Goal: Transaction & Acquisition: Subscribe to service/newsletter

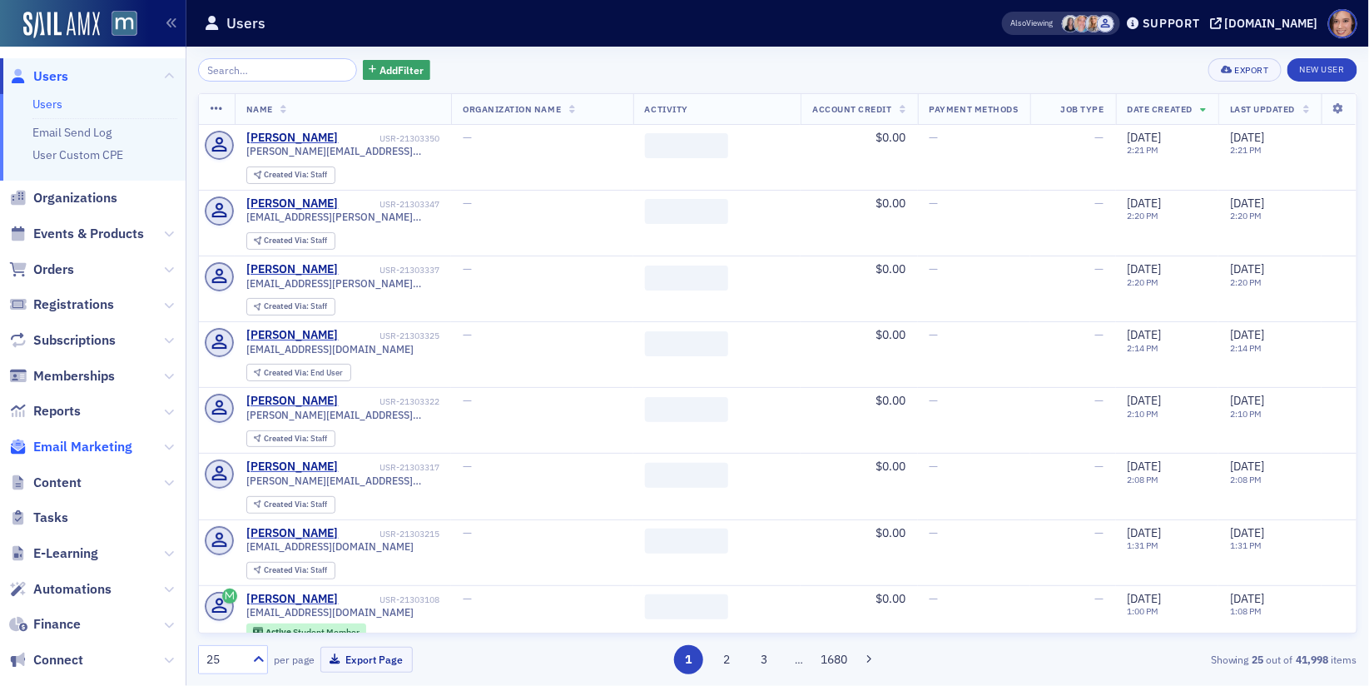
click at [97, 449] on span "Email Marketing" at bounding box center [82, 447] width 99 height 18
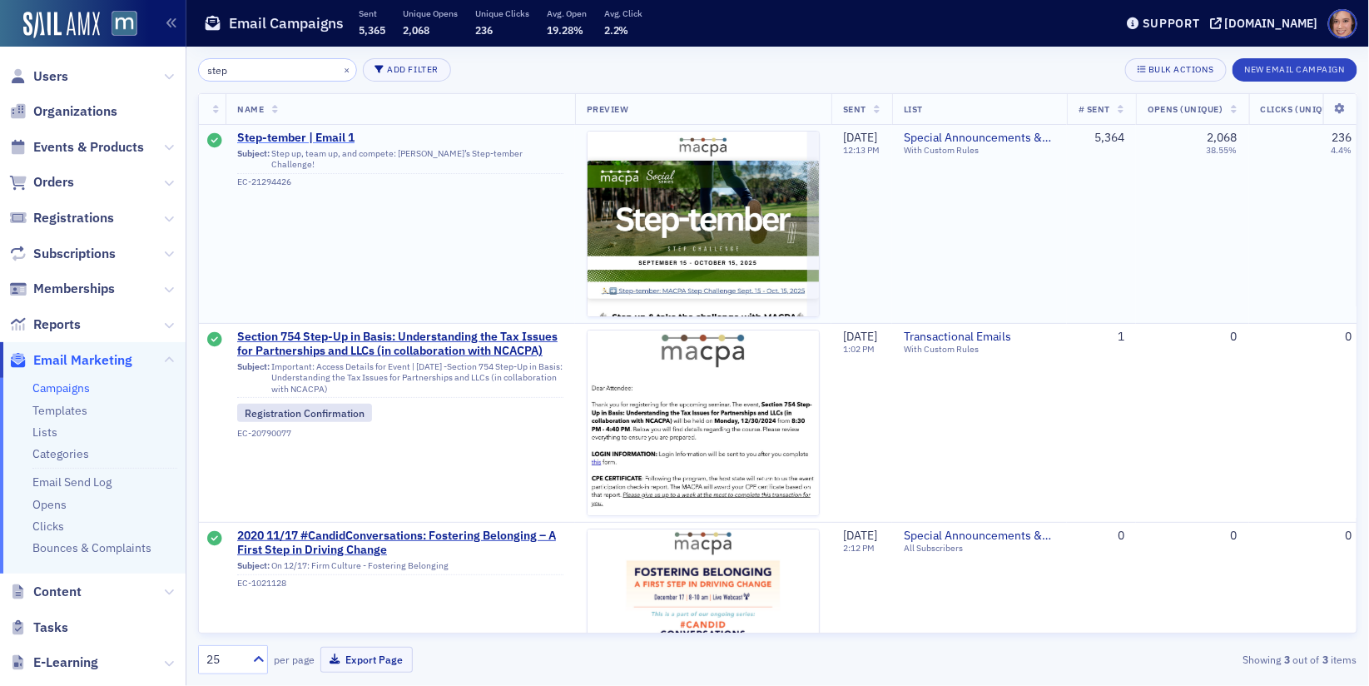
type input "step"
click at [341, 132] on span "Step-tember | Email 1" at bounding box center [400, 138] width 326 height 15
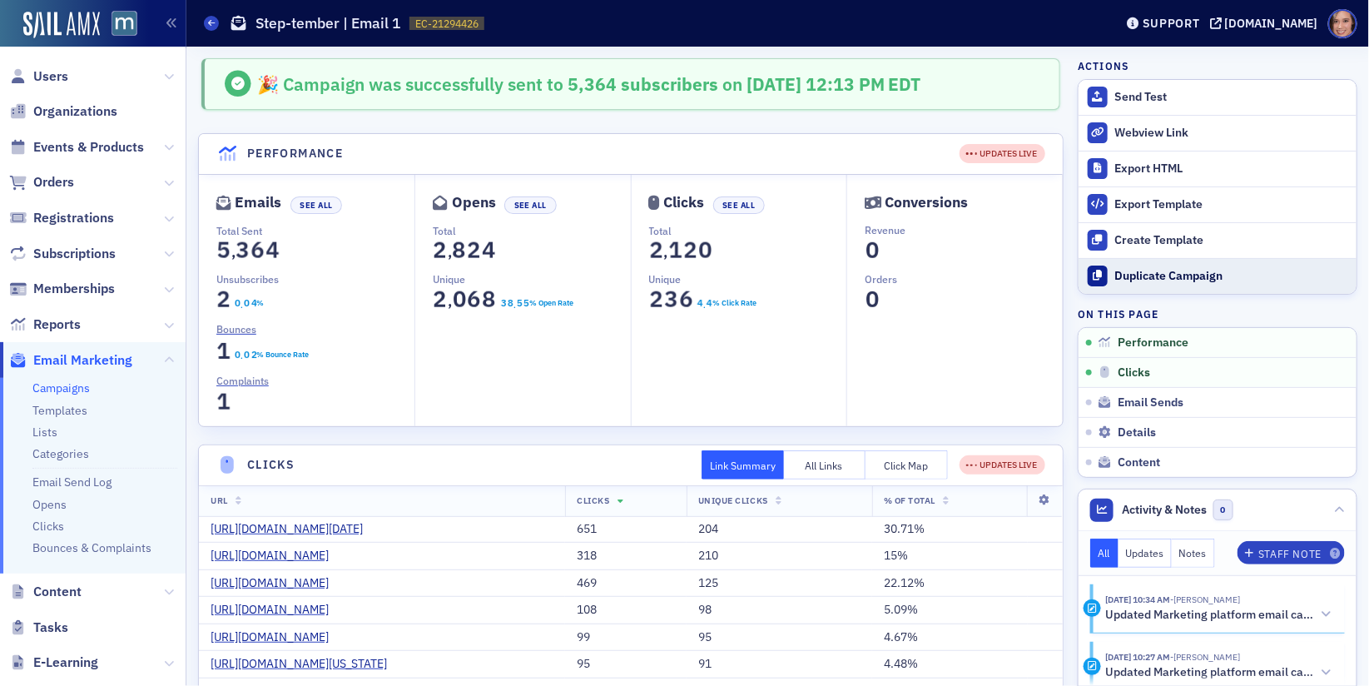
click at [1147, 271] on div "Duplicate Campaign" at bounding box center [1231, 276] width 233 height 15
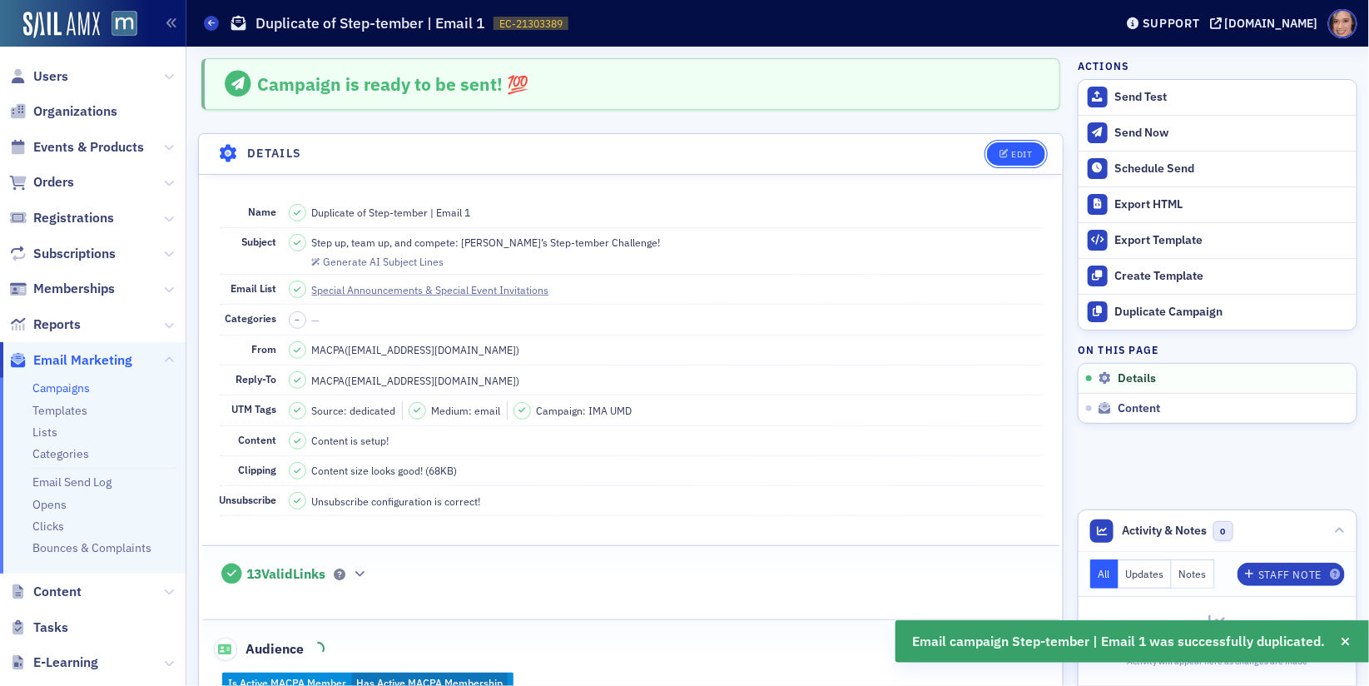
click at [1018, 153] on div "Edit" at bounding box center [1021, 154] width 21 height 9
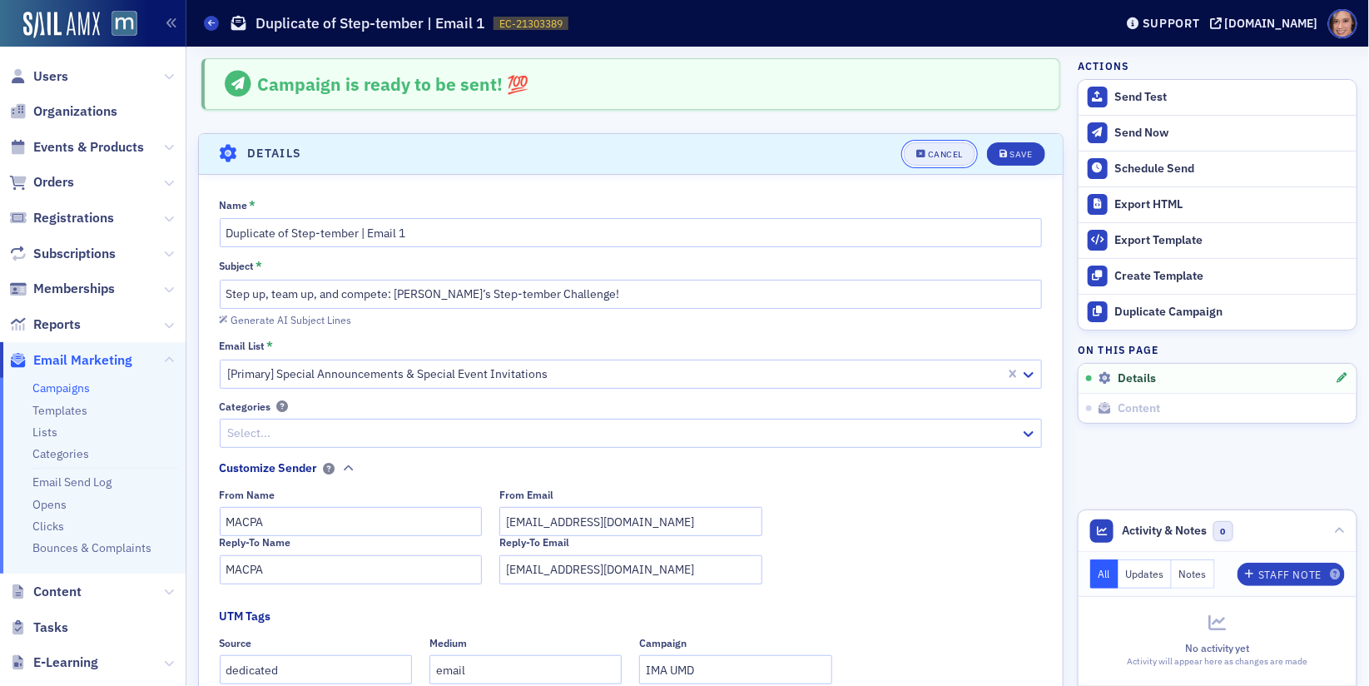
click at [941, 142] on button "Cancel" at bounding box center [940, 153] width 72 height 23
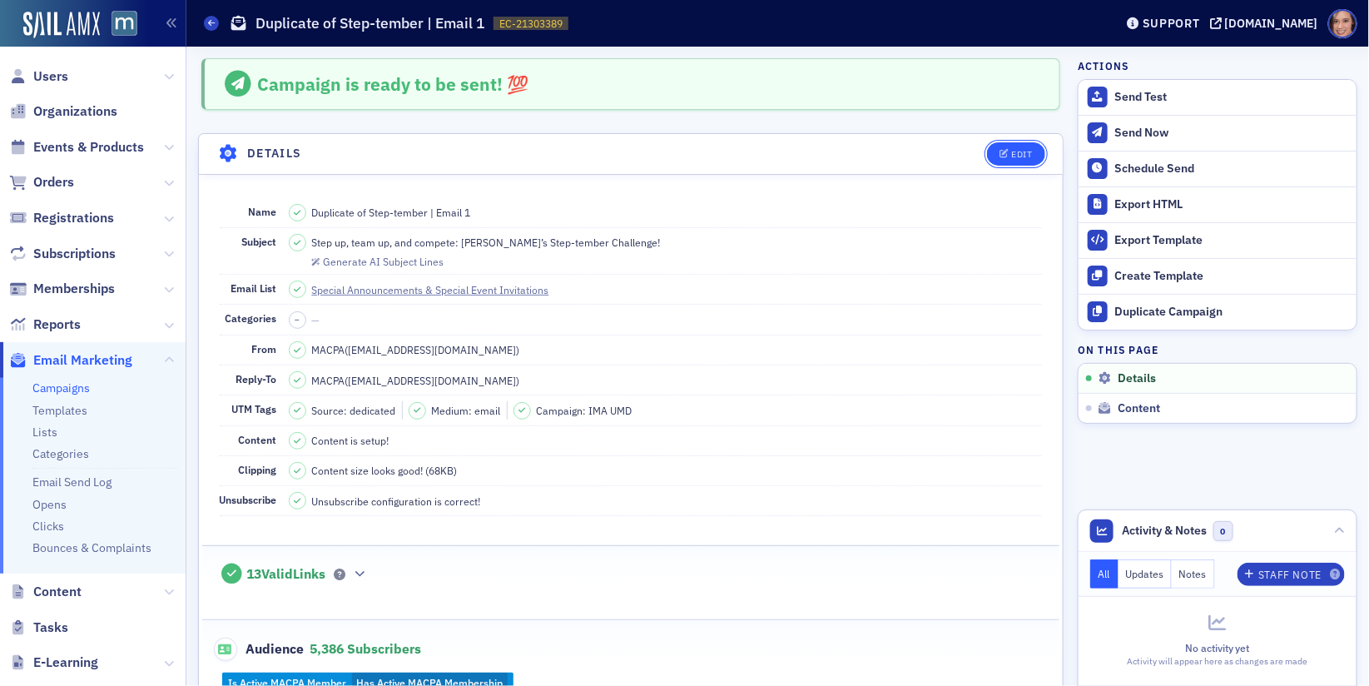
click at [1002, 152] on icon "button" at bounding box center [1005, 154] width 10 height 9
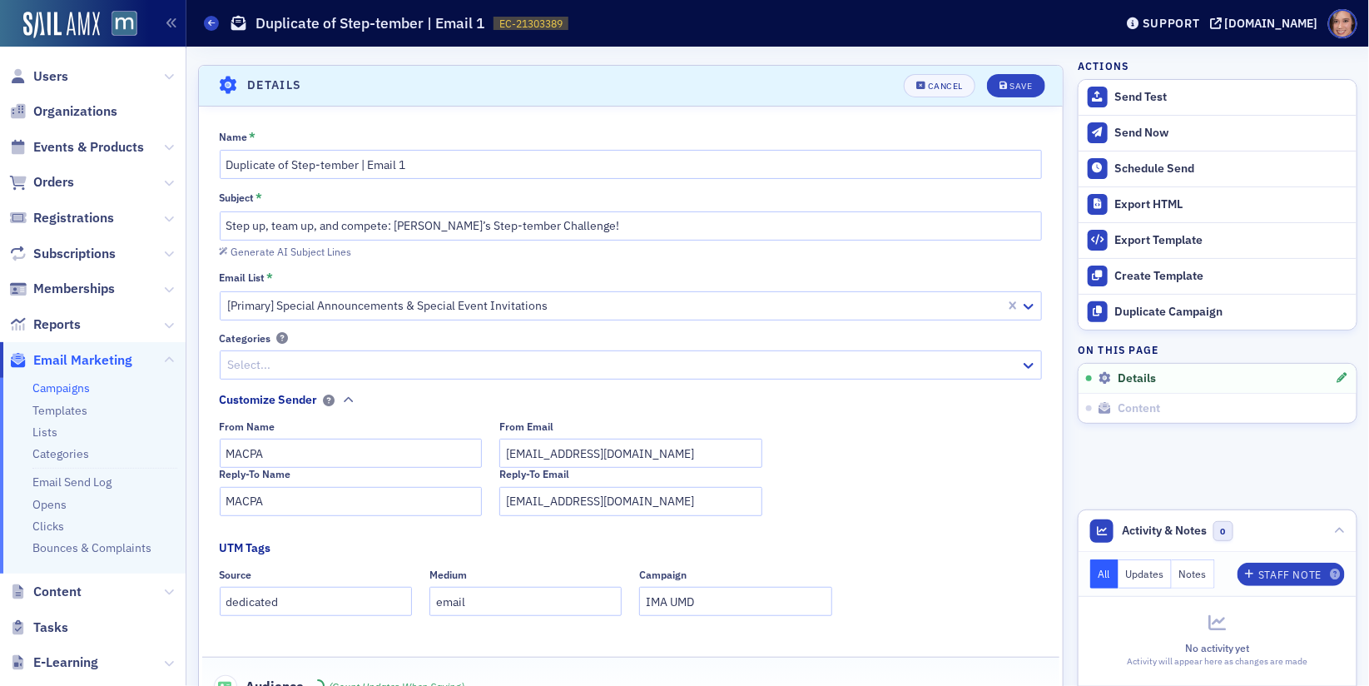
scroll to position [77, 0]
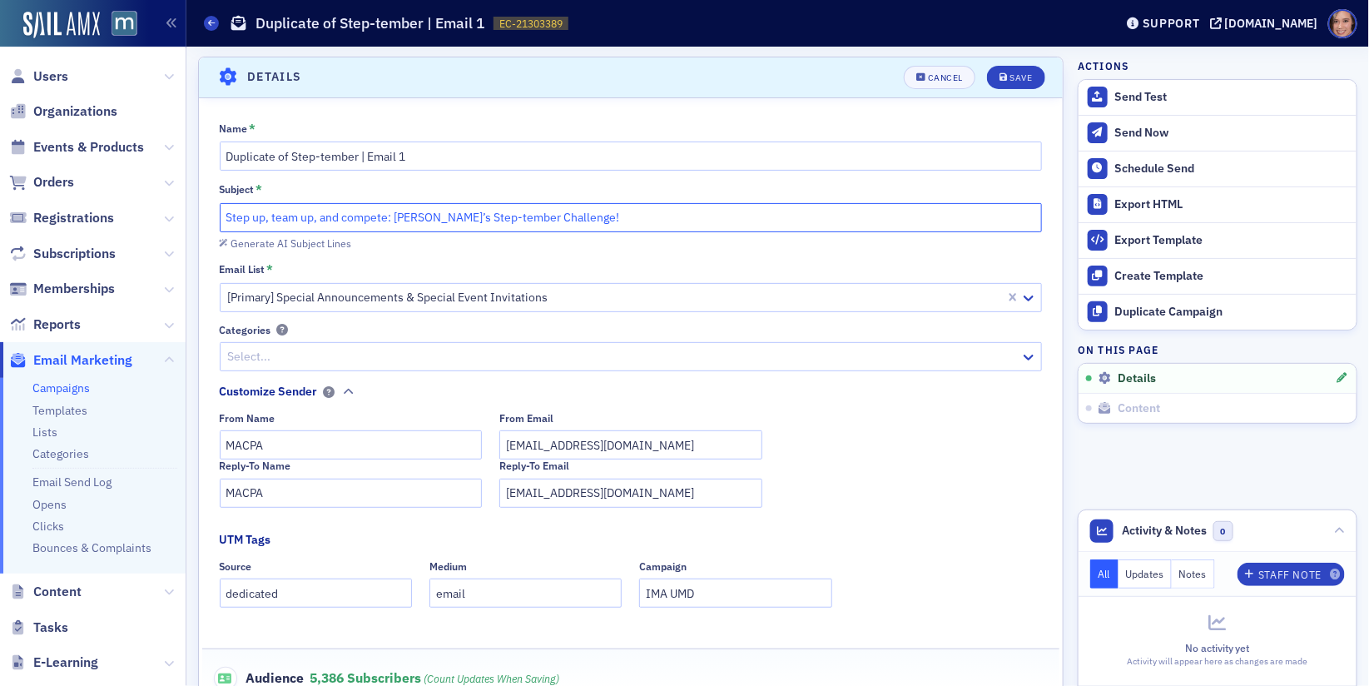
click at [390, 220] on input "Step up, team up, and compete: [PERSON_NAME]’s Step-tember Challenge!" at bounding box center [631, 217] width 823 height 29
paste input "Last chance to step up: Join the MACPA Step-tember Challenge by 9/14 👟"
type input "Last chance to step up: Join the MACPA Step-tember Challenge by 9/14 👟"
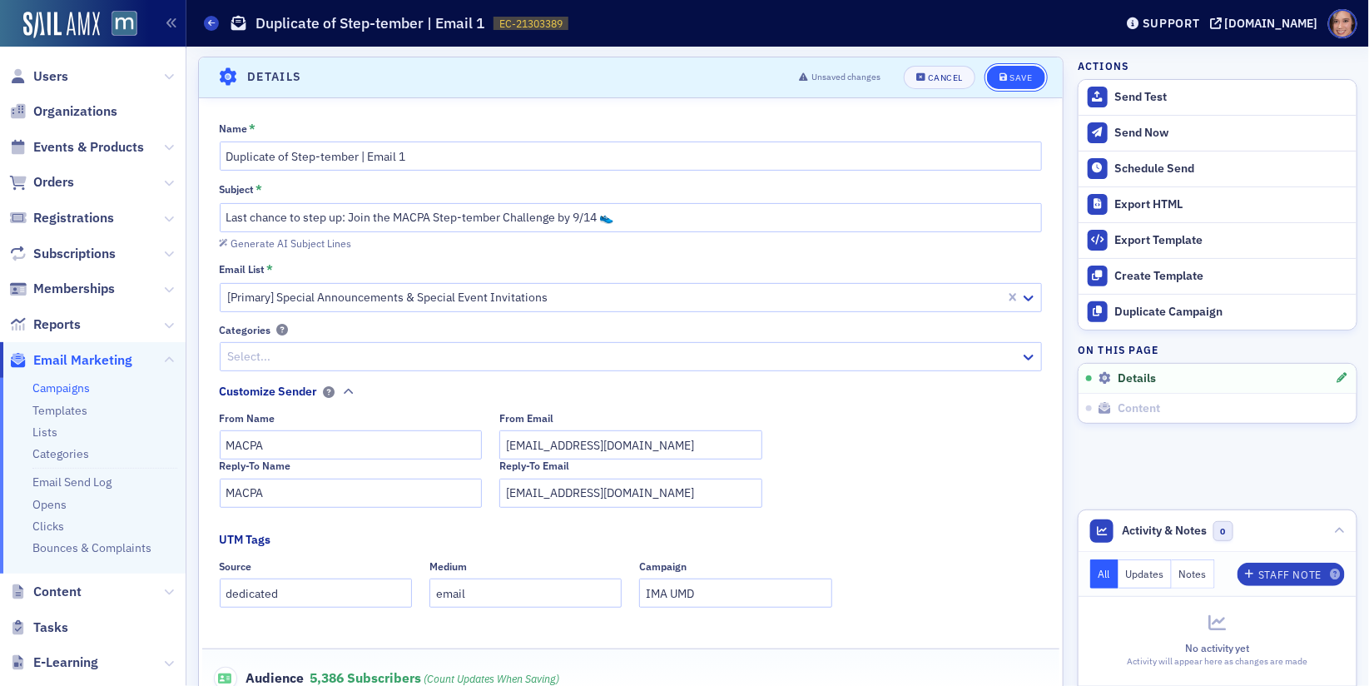
click at [1007, 75] on icon "submit" at bounding box center [1004, 77] width 8 height 9
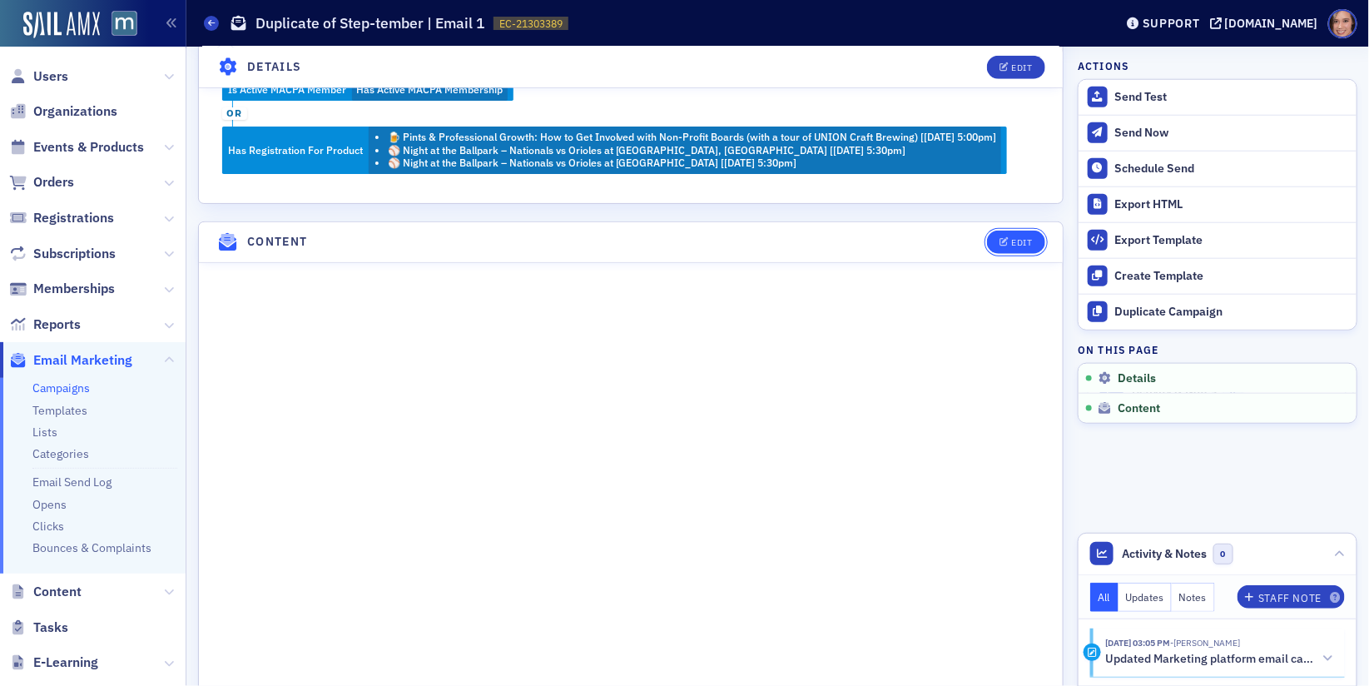
click at [1021, 239] on button "Edit" at bounding box center [1015, 242] width 57 height 23
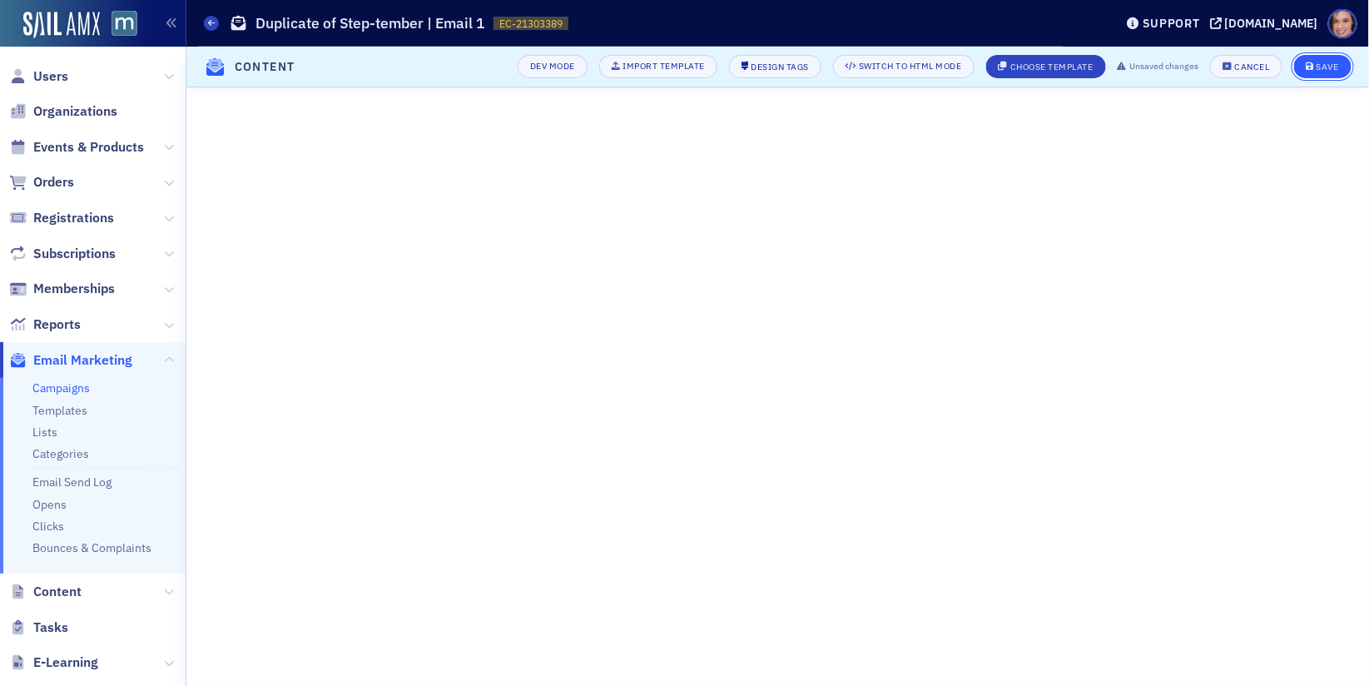
click at [1322, 69] on div "Save" at bounding box center [1328, 66] width 22 height 9
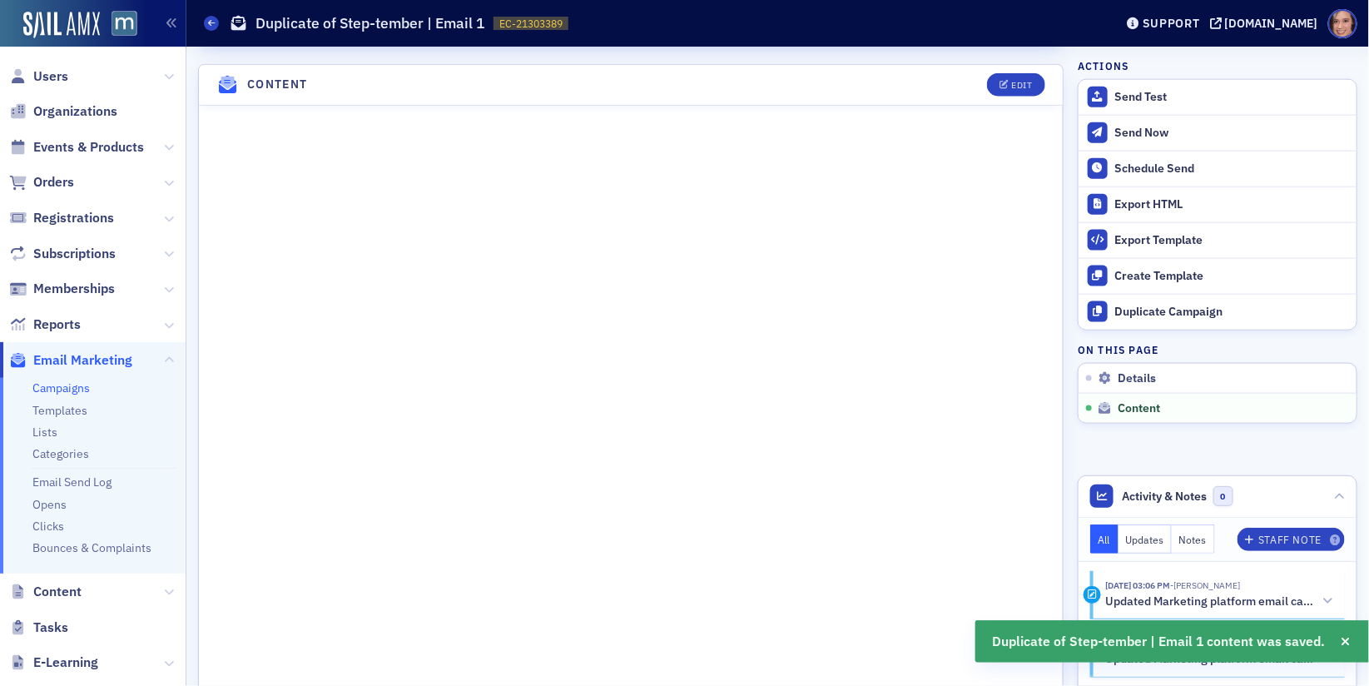
scroll to position [0, 0]
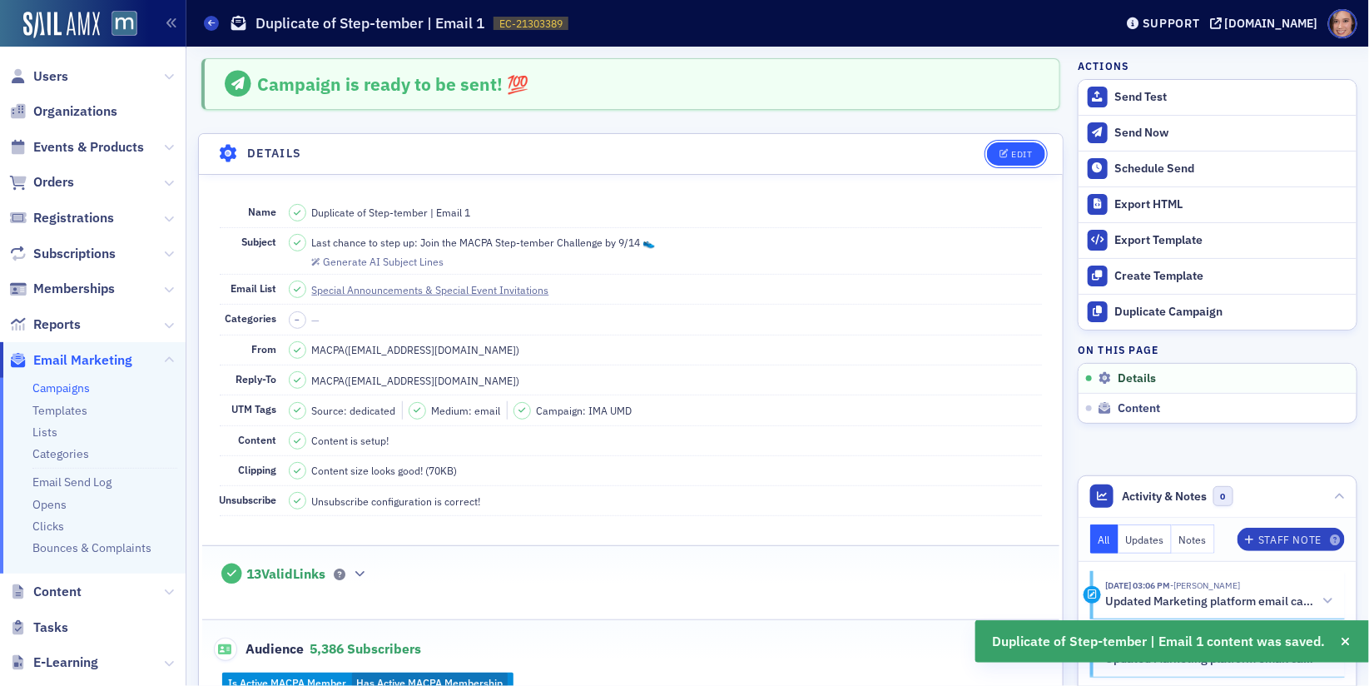
click at [1025, 150] on div "Edit" at bounding box center [1021, 154] width 21 height 9
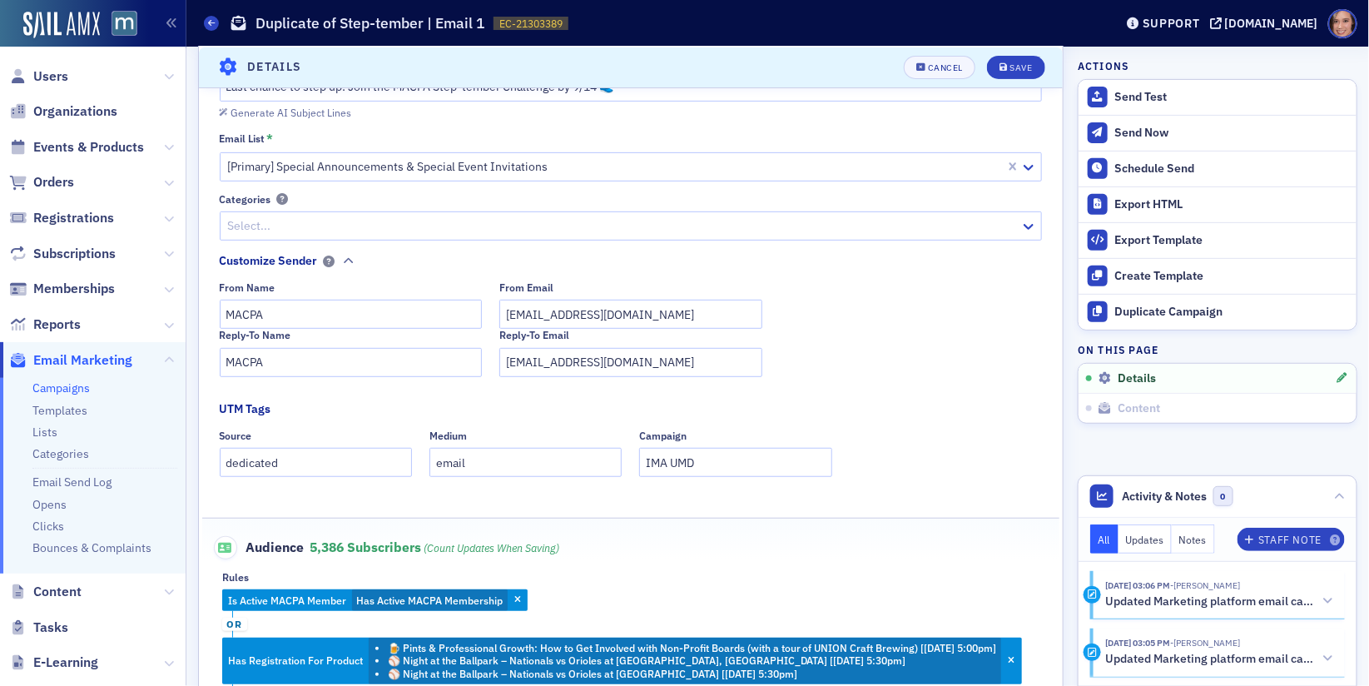
scroll to position [438, 0]
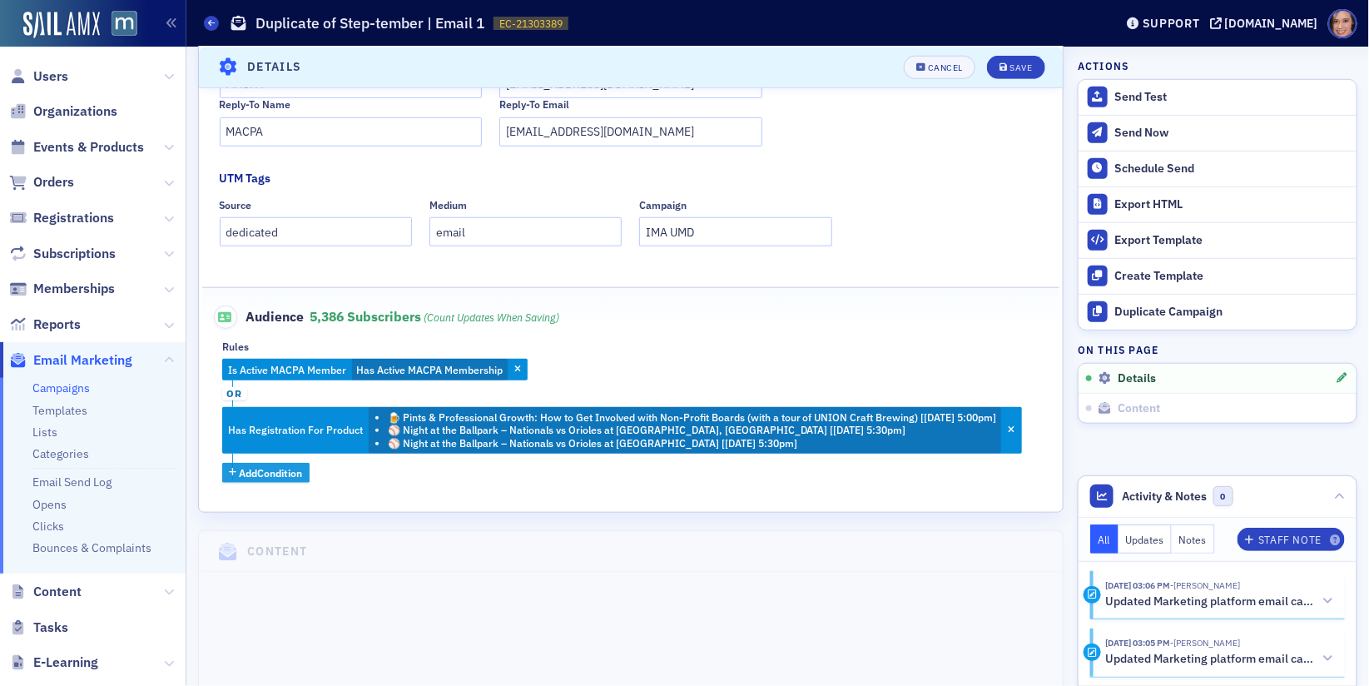
click at [275, 469] on span "Add Condition" at bounding box center [271, 472] width 63 height 15
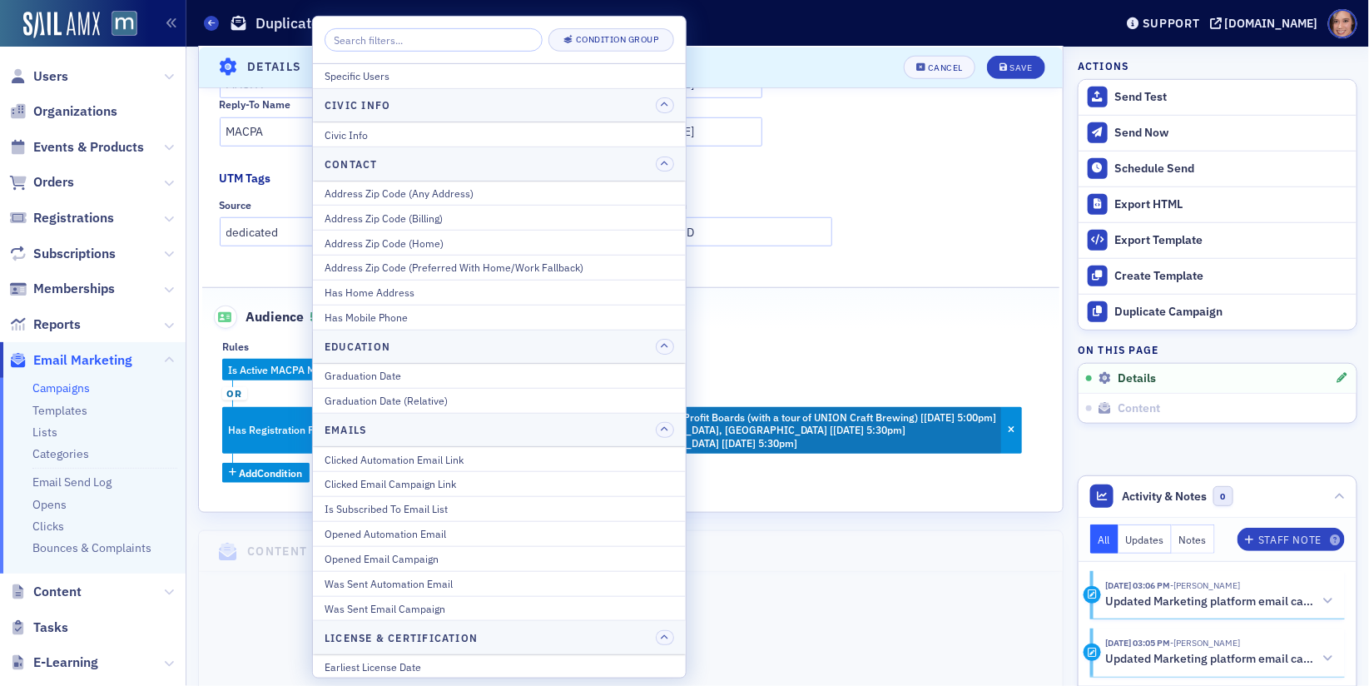
click at [806, 360] on div "Is Active MACPA Member Has Active MACPA Membership or Has Registration For Prod…" at bounding box center [630, 421] width 817 height 124
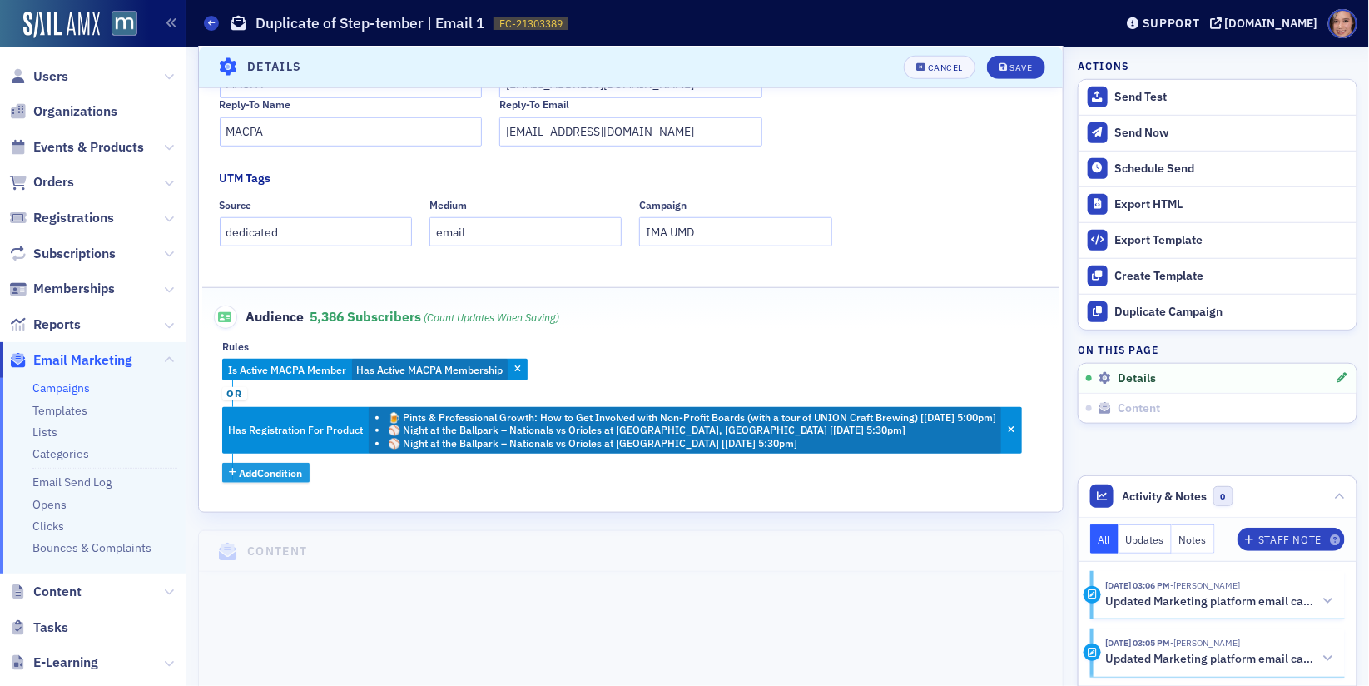
click at [288, 477] on span "Add Condition" at bounding box center [271, 472] width 63 height 15
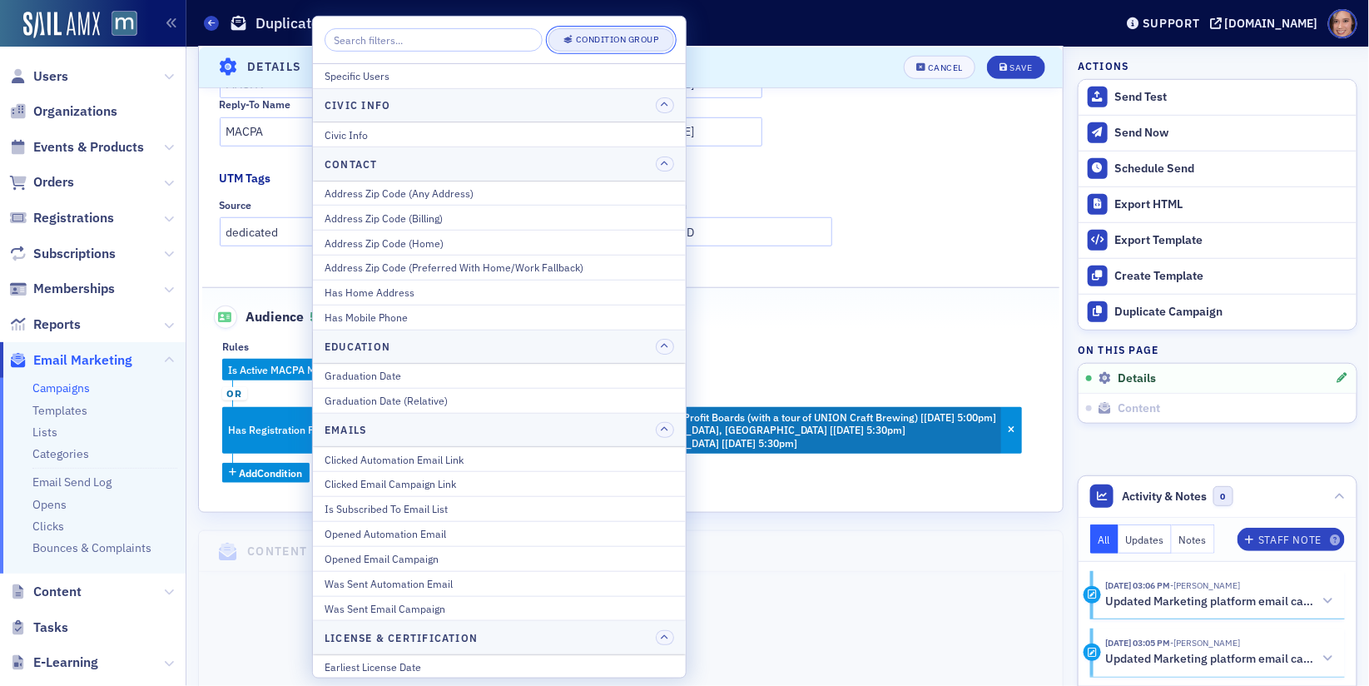
click at [598, 35] on div "Condition Group" at bounding box center [617, 39] width 83 height 9
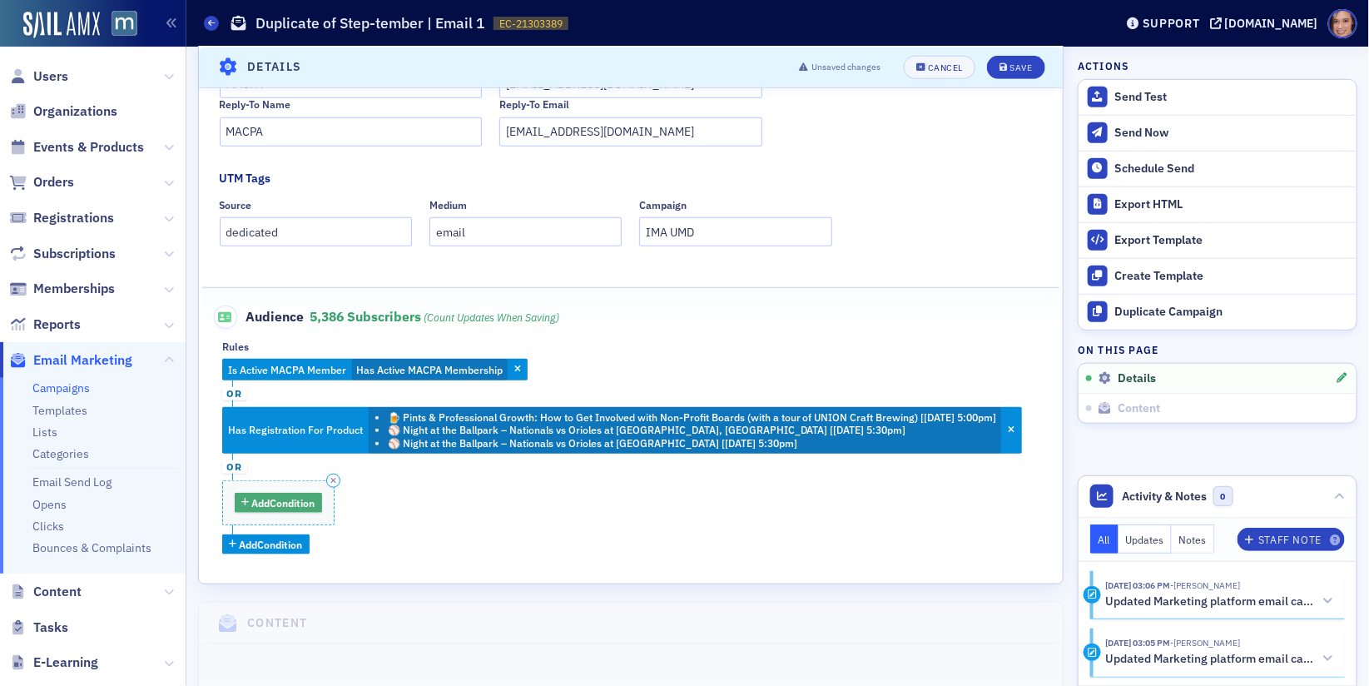
click at [273, 499] on span "Add Condition" at bounding box center [283, 502] width 63 height 15
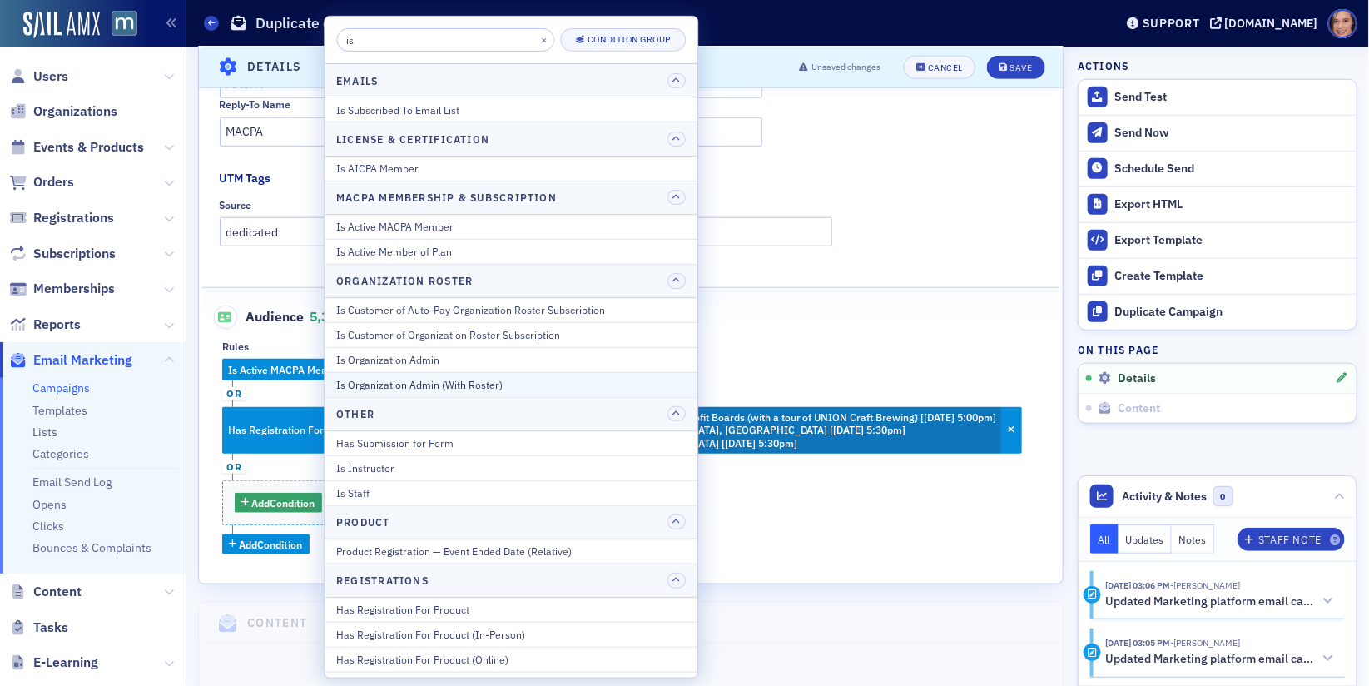
type input "i"
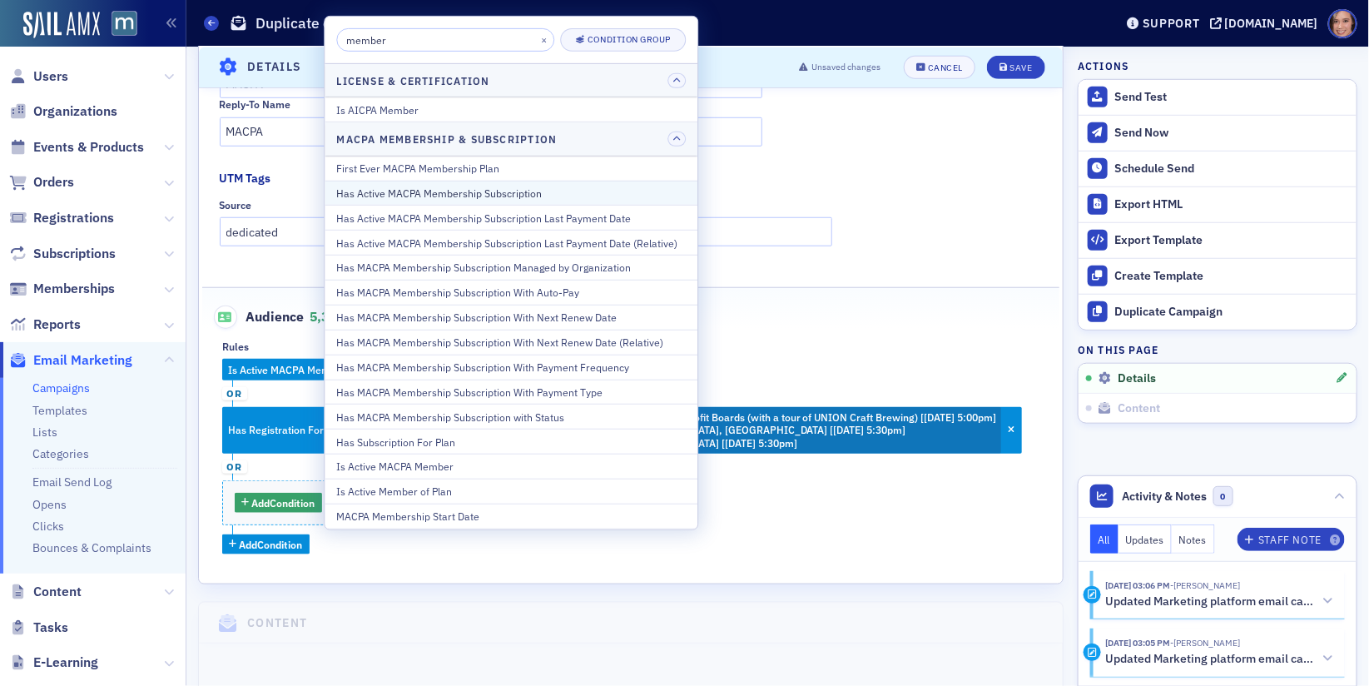
type input "member"
click at [457, 191] on div "Has Active MACPA Membership Subscription" at bounding box center [511, 193] width 350 height 15
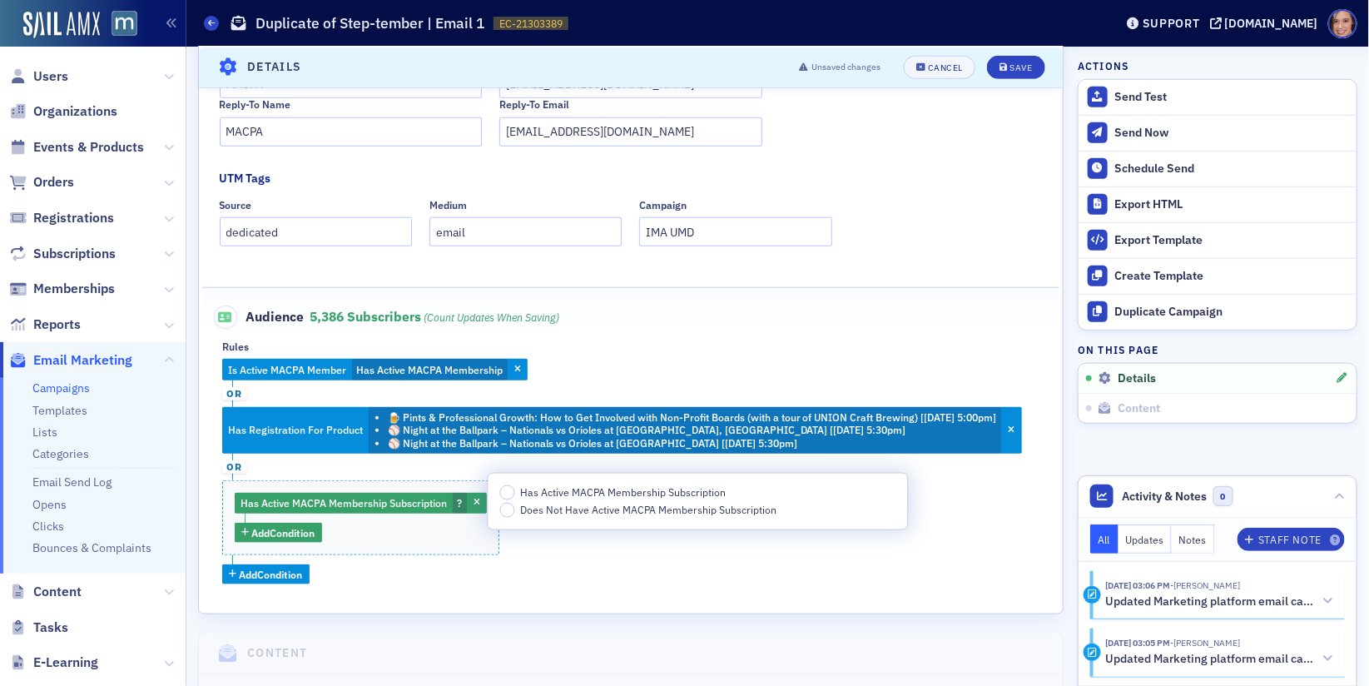
click at [560, 490] on span "Has Active MACPA Membership Subscription" at bounding box center [623, 491] width 206 height 13
click at [515, 490] on input "Has Active MACPA Membership Subscription" at bounding box center [507, 492] width 15 height 15
click at [298, 525] on span "Add Condition" at bounding box center [283, 532] width 63 height 15
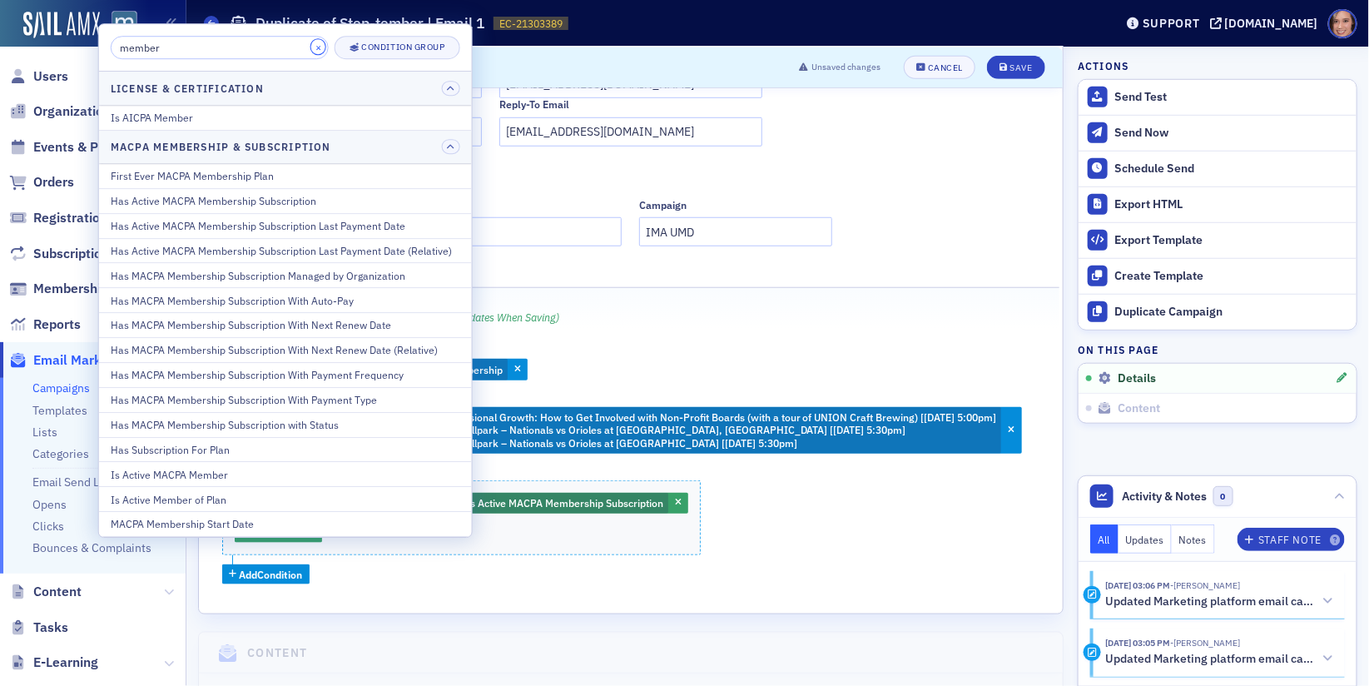
click at [311, 51] on button "×" at bounding box center [318, 47] width 15 height 15
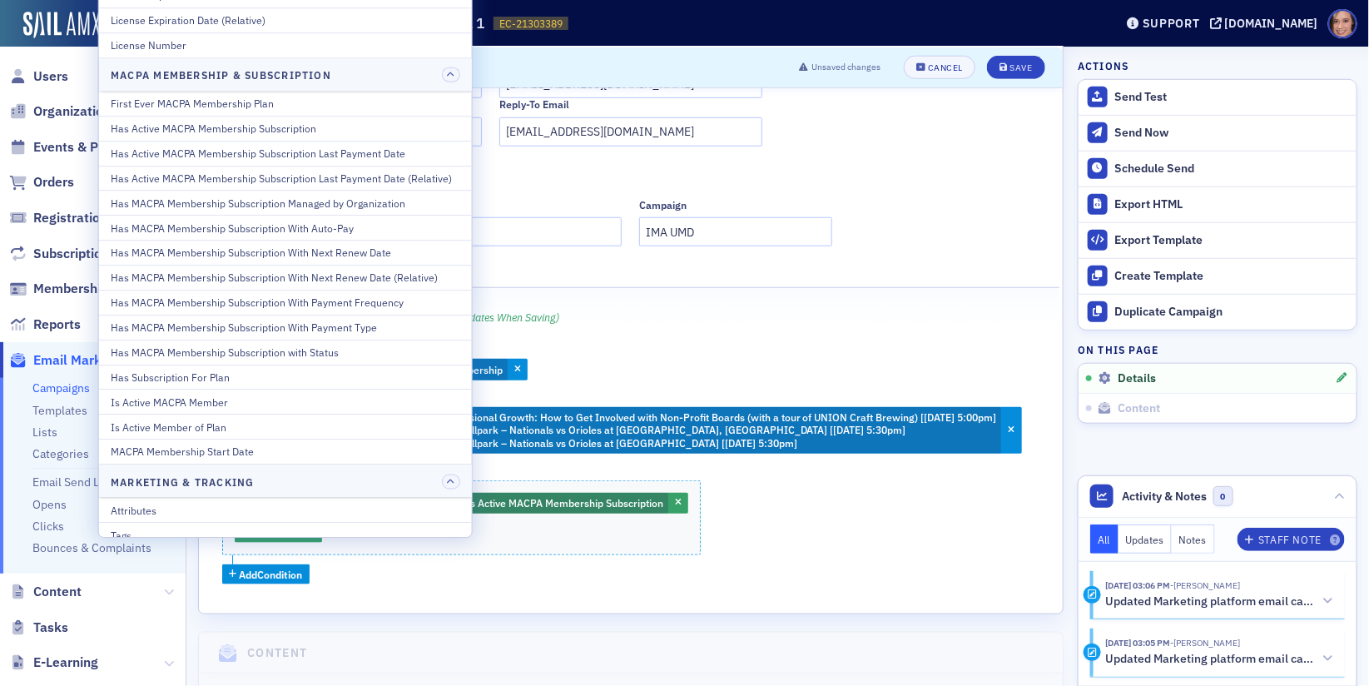
scroll to position [885, 0]
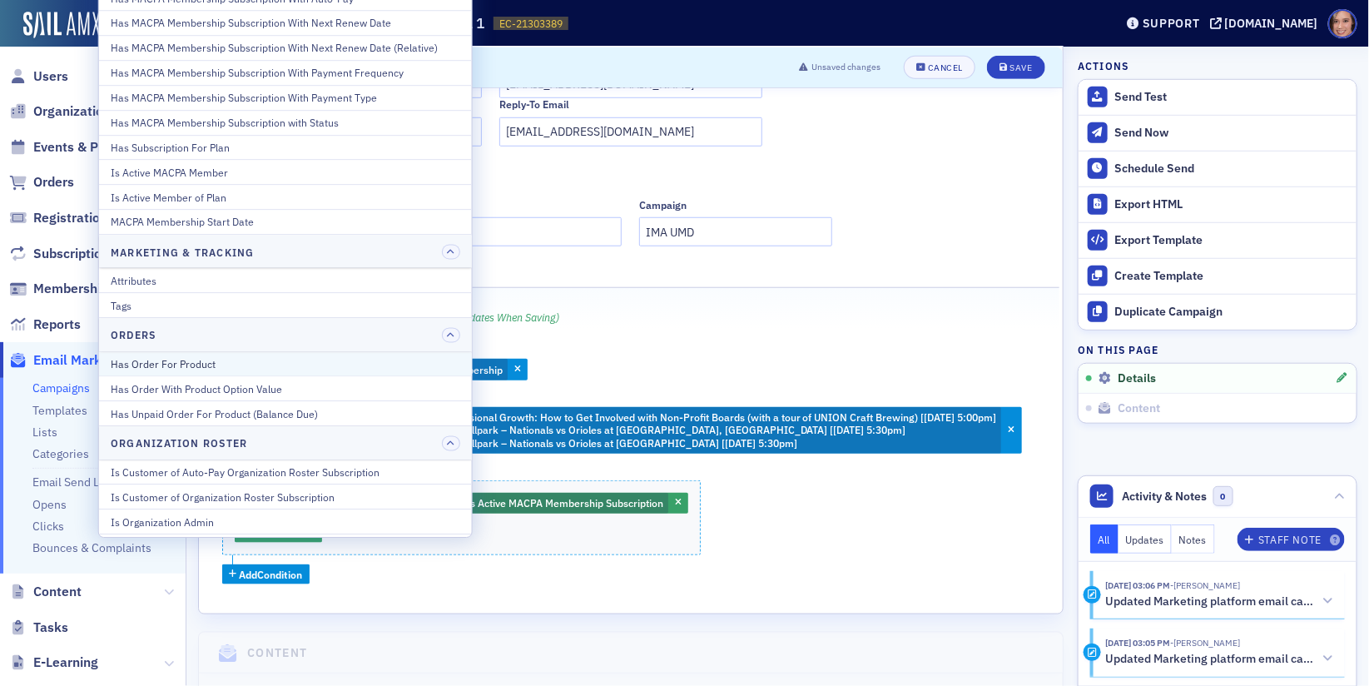
click at [241, 356] on div "Has Order For Product" at bounding box center [286, 363] width 350 height 15
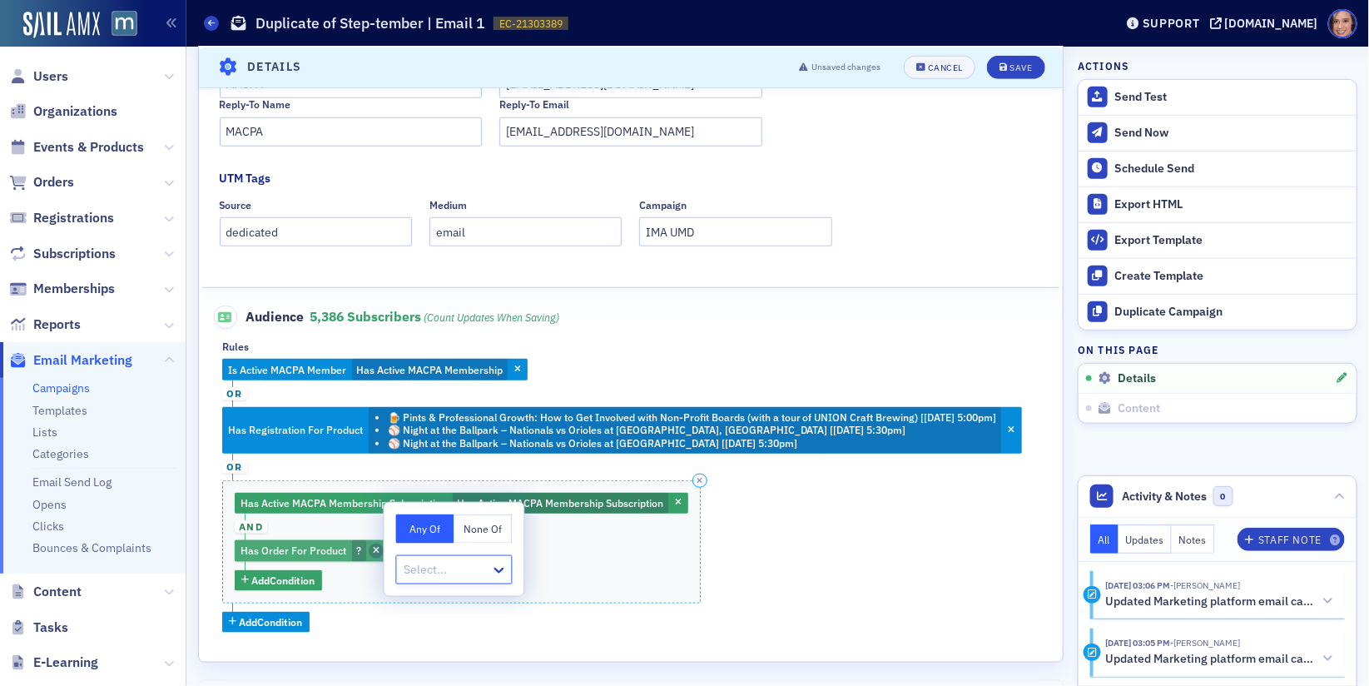
click at [376, 548] on span "button" at bounding box center [376, 551] width 15 height 15
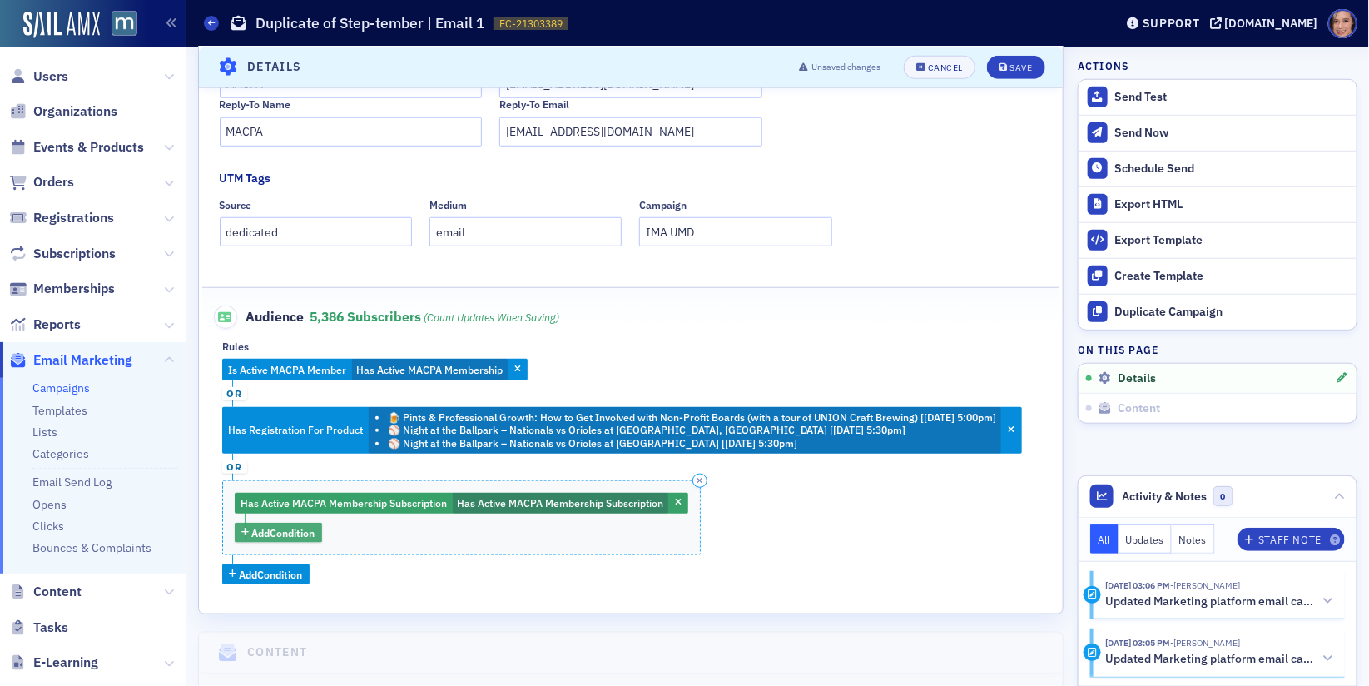
click at [306, 536] on span "Add Condition" at bounding box center [283, 532] width 63 height 15
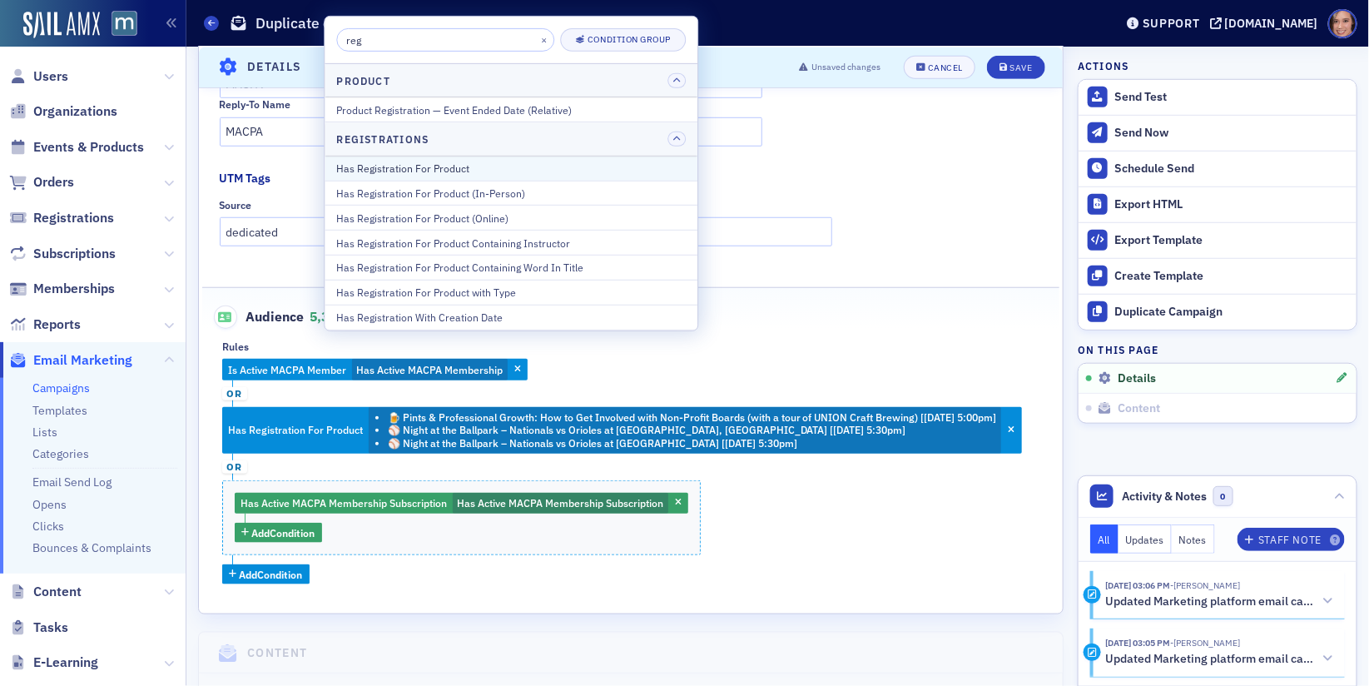
type input "reg"
click at [452, 171] on div "Has Registration For Product" at bounding box center [511, 168] width 350 height 15
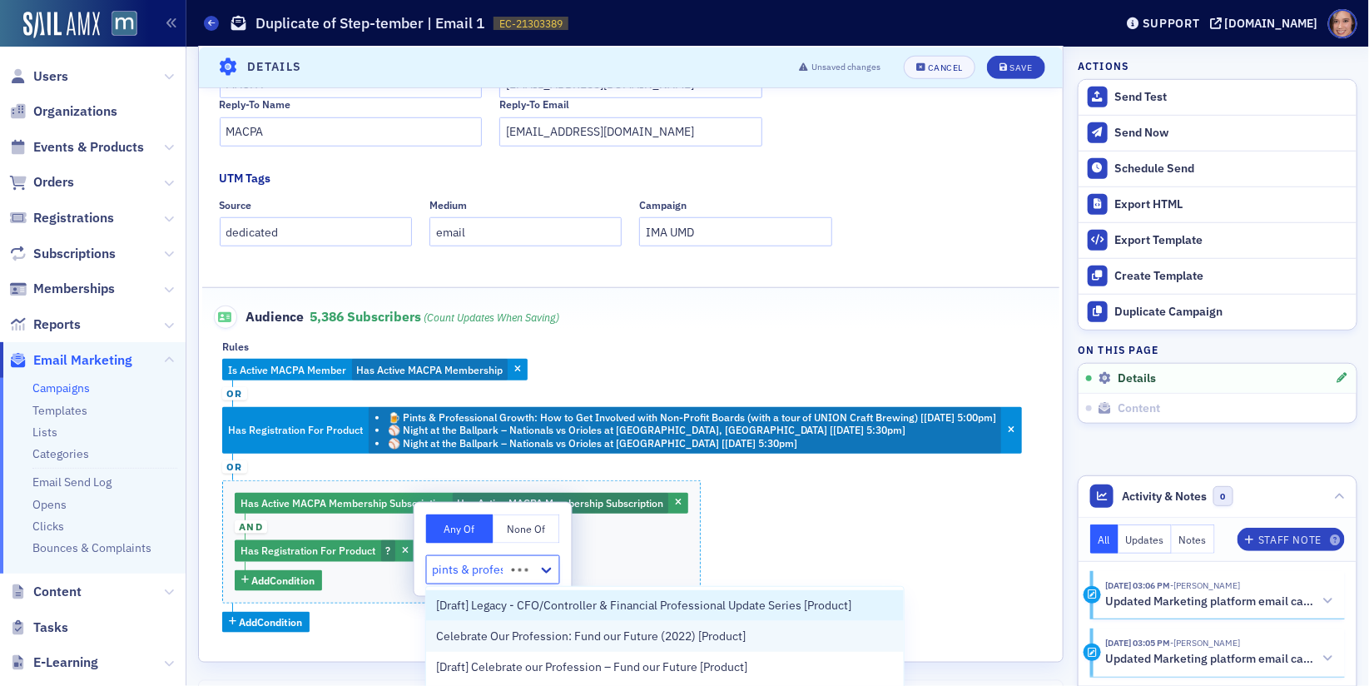
type input "pints & profess"
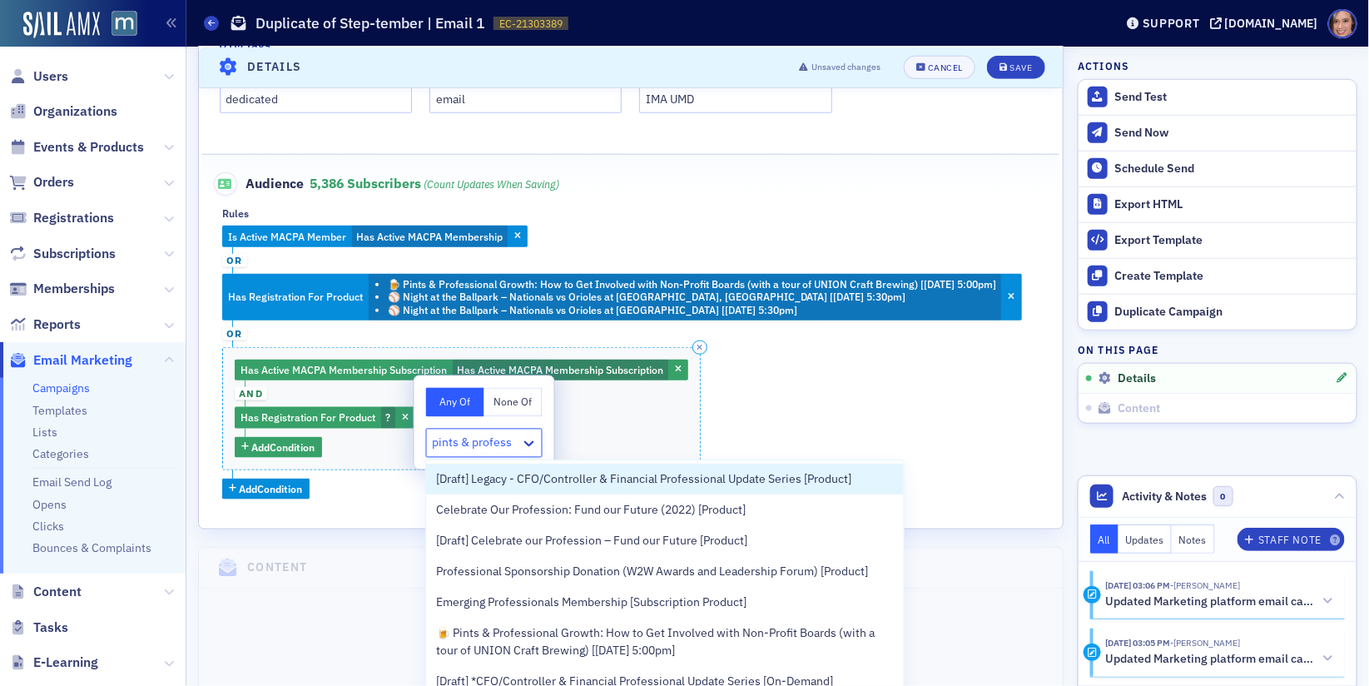
scroll to position [573, 0]
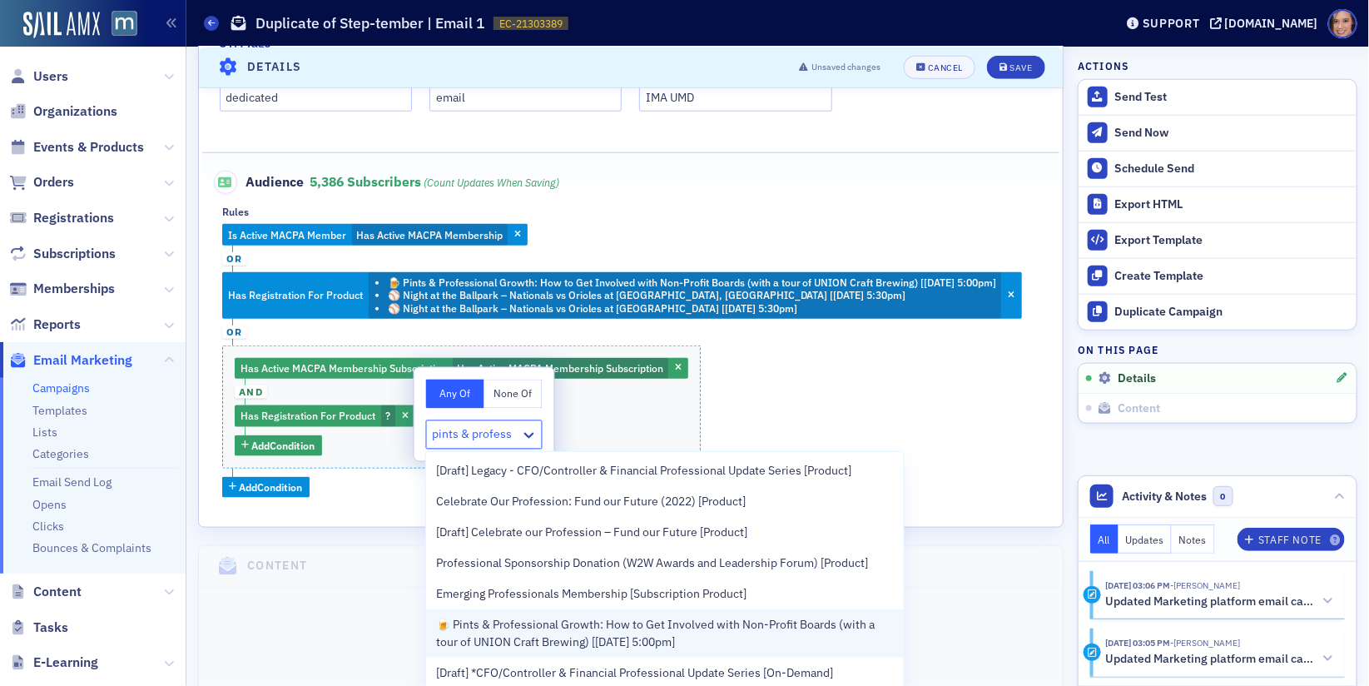
click at [683, 634] on span "🍺 Pints & Professional Growth: How to Get Involved with Non-Profit Boards (with…" at bounding box center [665, 633] width 458 height 35
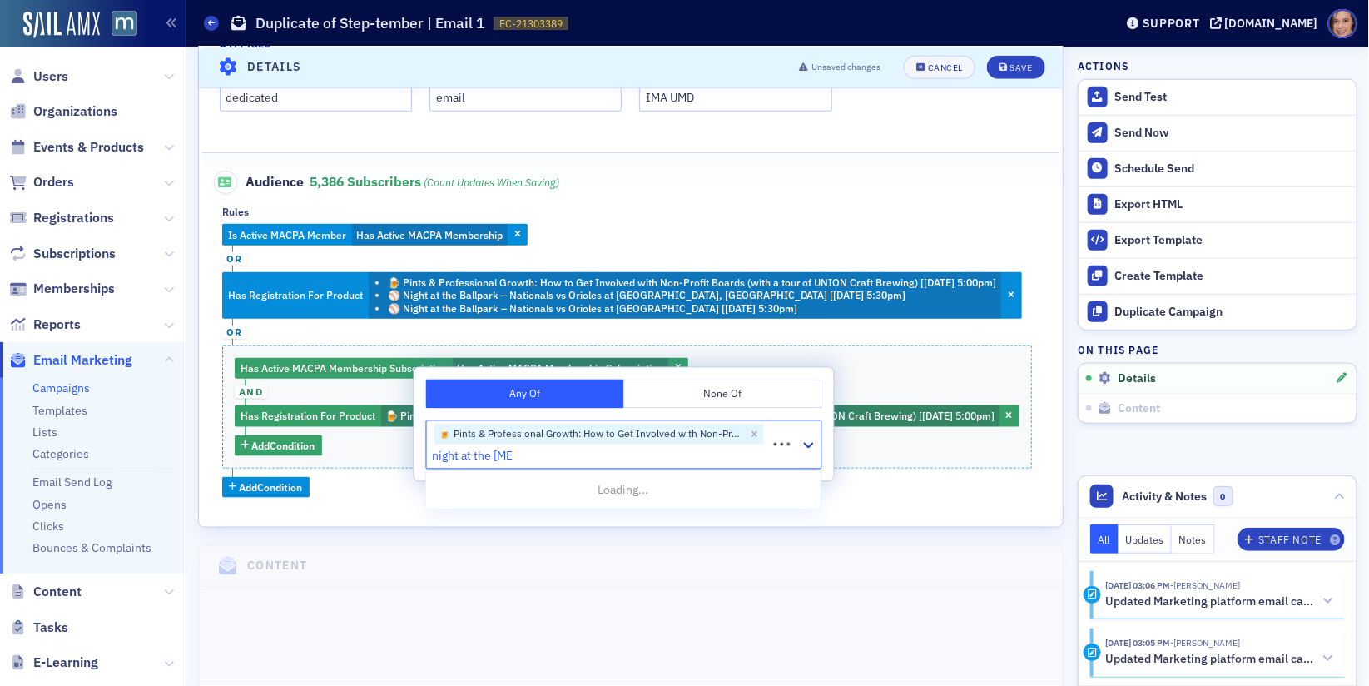
type input "night at the ball"
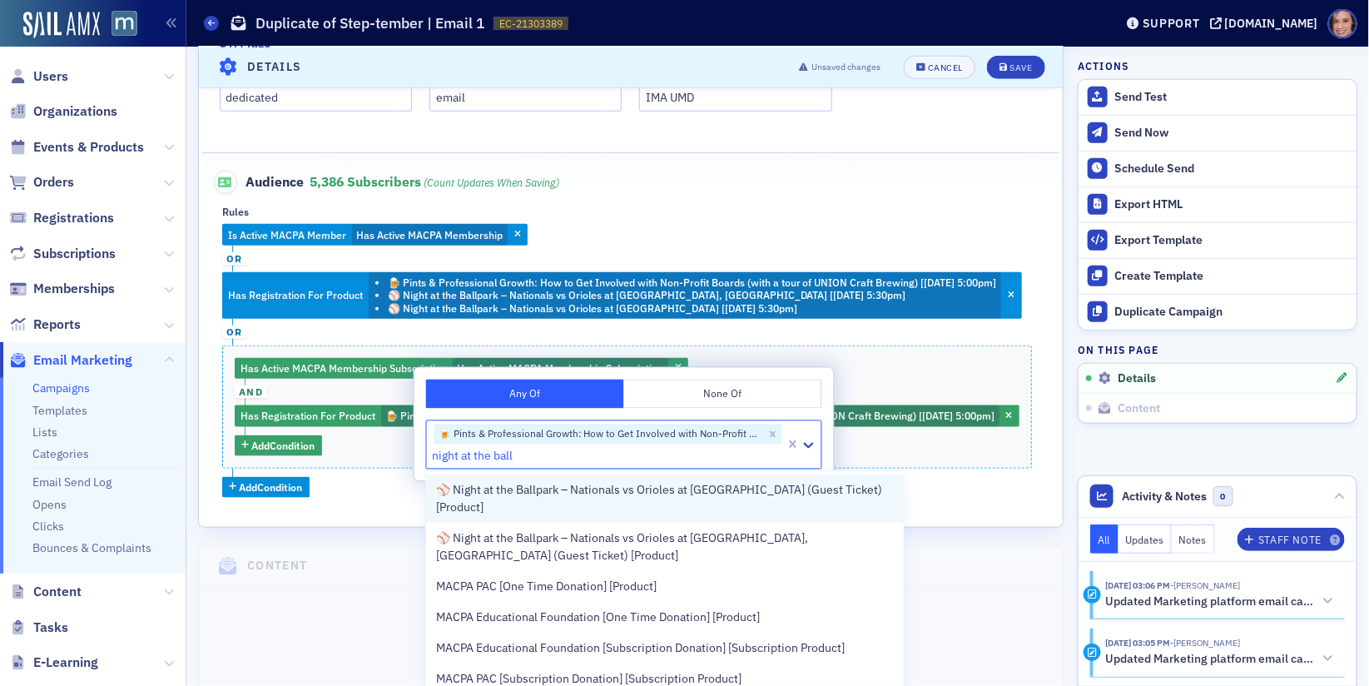
click at [690, 489] on span "⚾ Night at the Ballpark – Nationals vs Orioles at Nationals Stadium (Guest Tick…" at bounding box center [665, 498] width 458 height 35
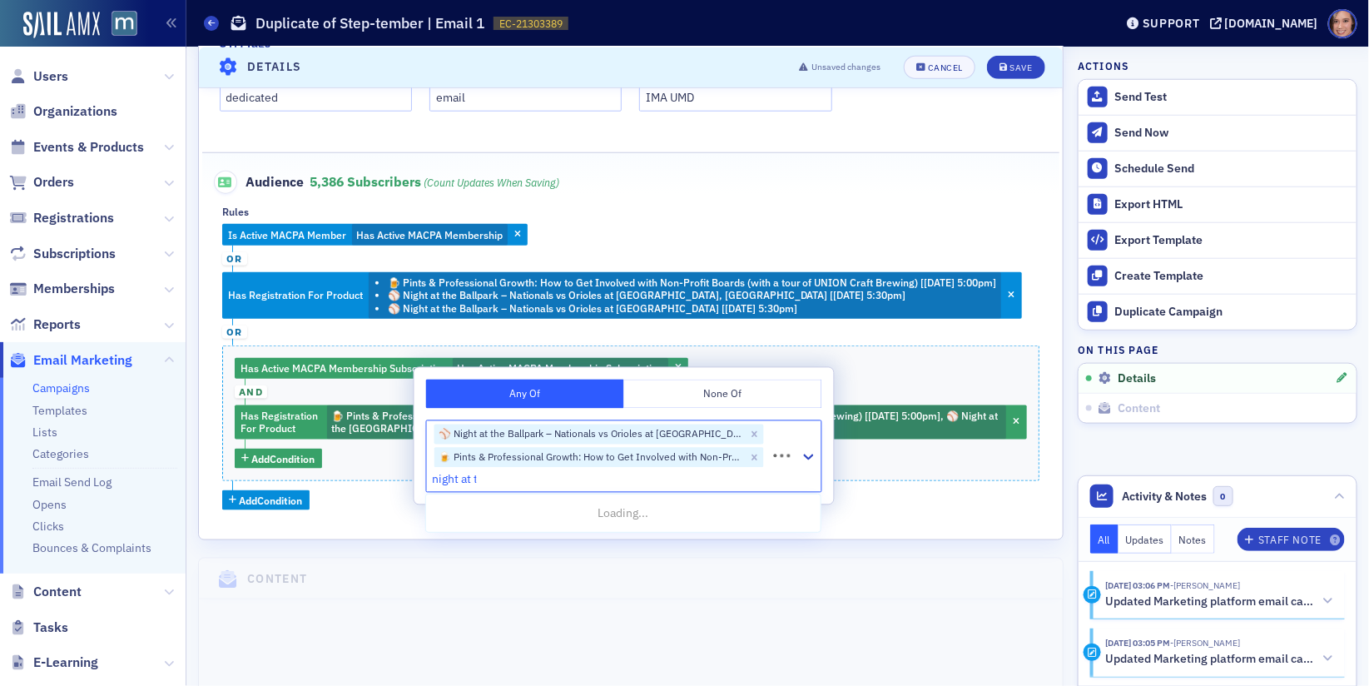
type input "night at the"
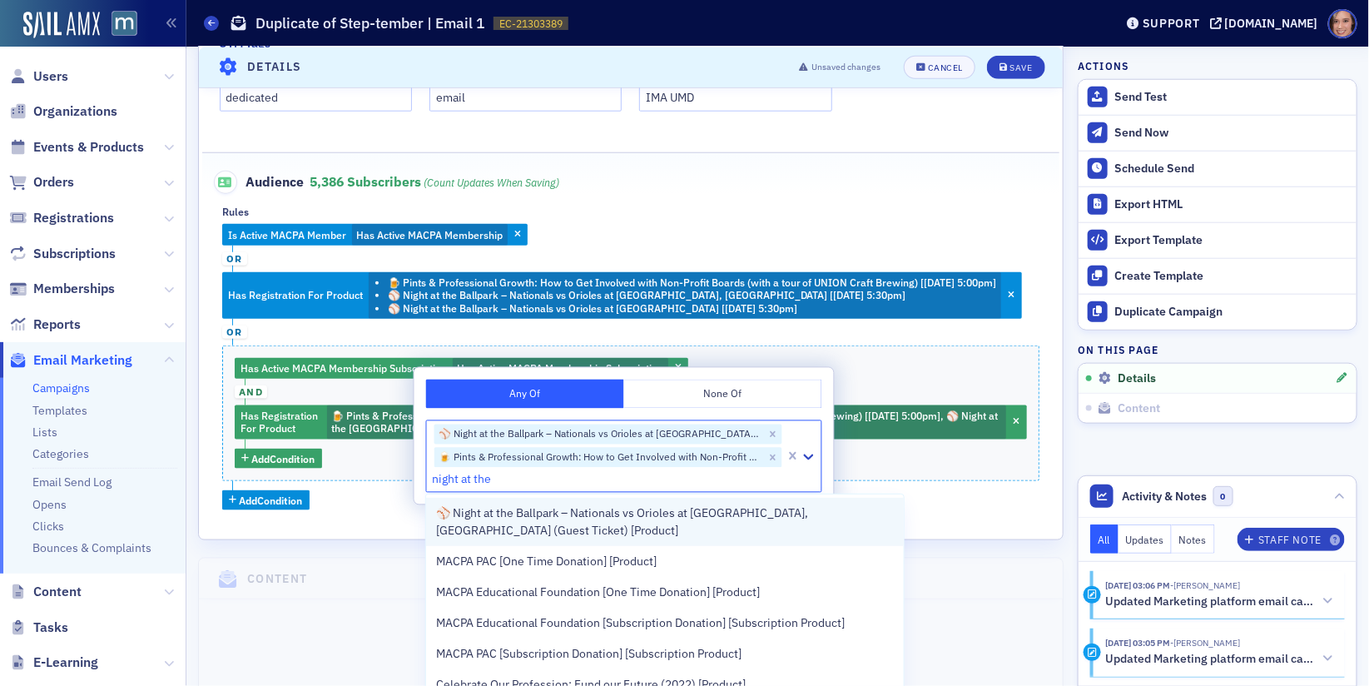
click at [673, 515] on span "⚾️ Night at the Ballpark – Nationals vs Orioles at Oriole Park, Camden Yards (G…" at bounding box center [665, 521] width 458 height 35
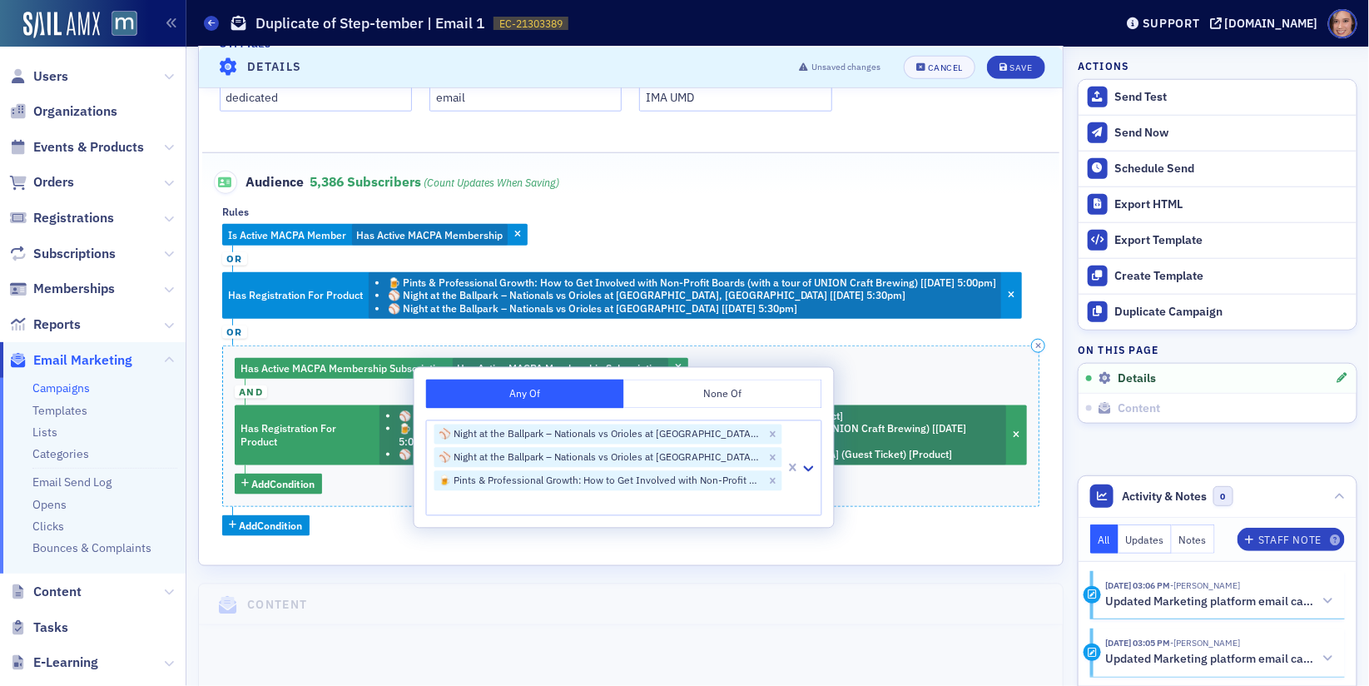
click at [896, 375] on div "Has Active MACPA Membership Subscription Has Active MACPA Membership Subscripti…" at bounding box center [630, 425] width 817 height 161
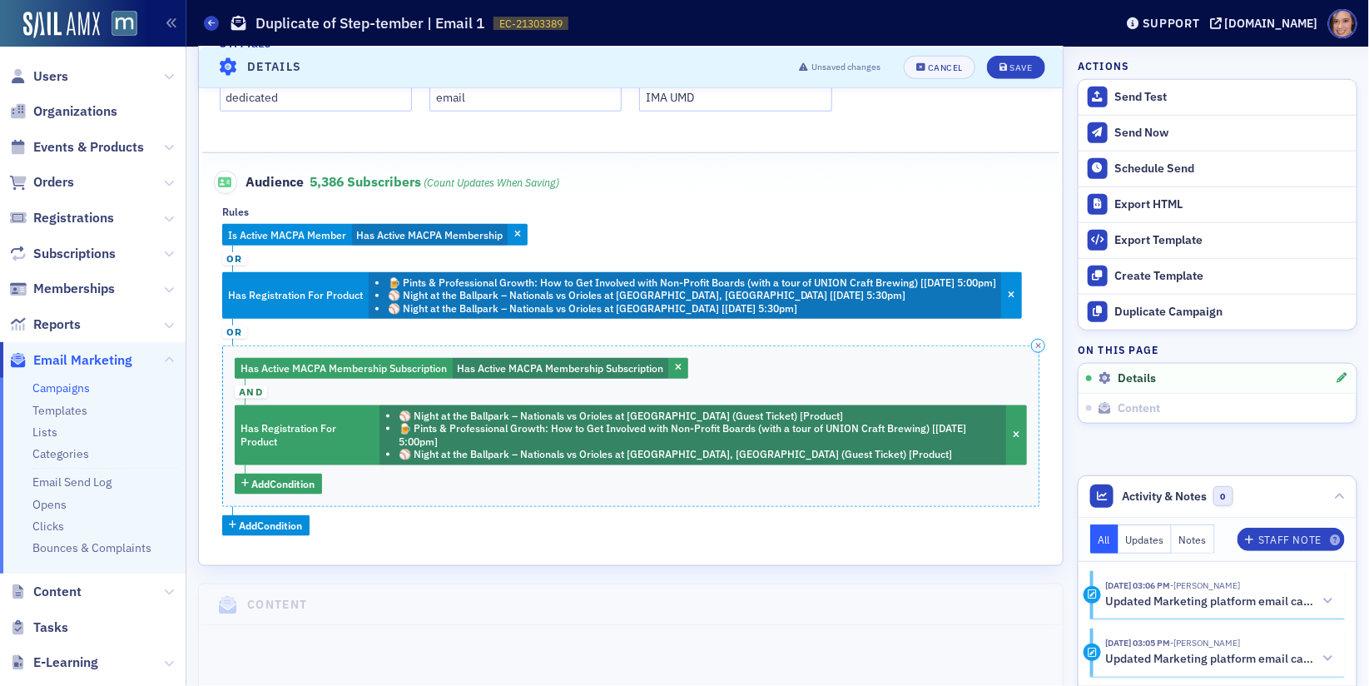
click at [251, 390] on span "and" at bounding box center [251, 391] width 32 height 13
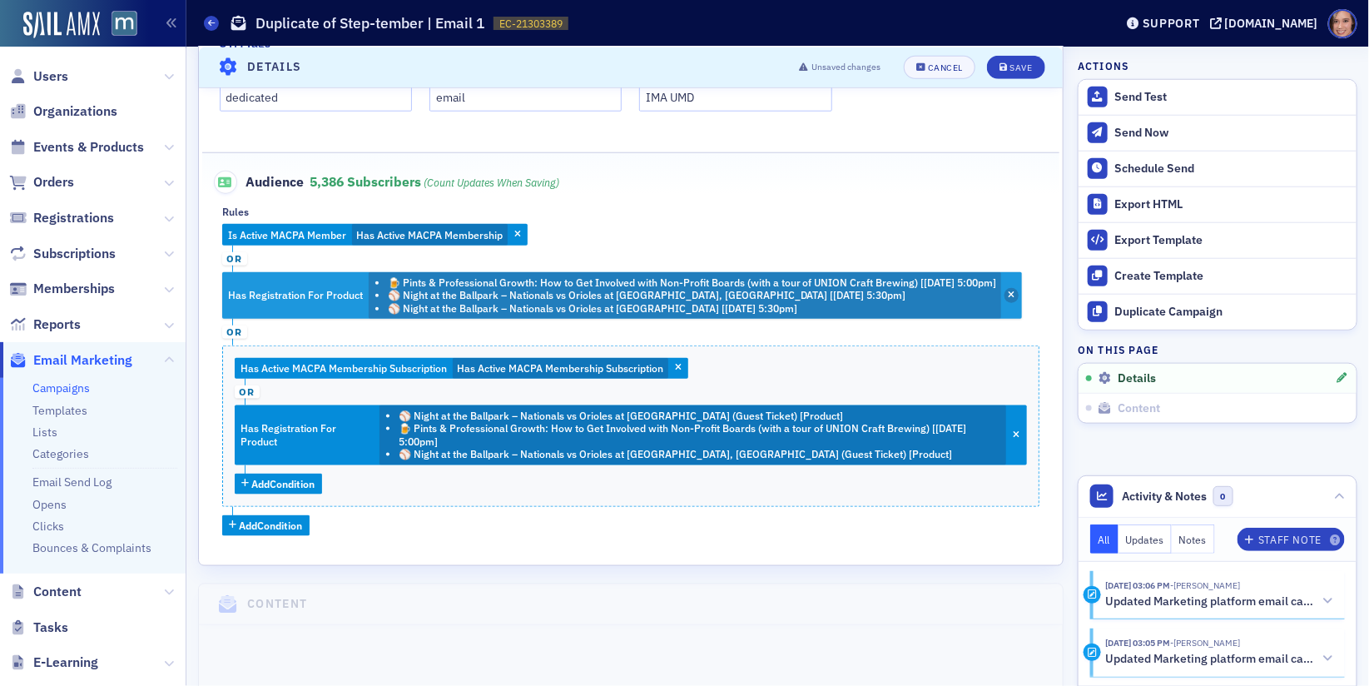
click at [1015, 294] on icon "button" at bounding box center [1011, 295] width 7 height 9
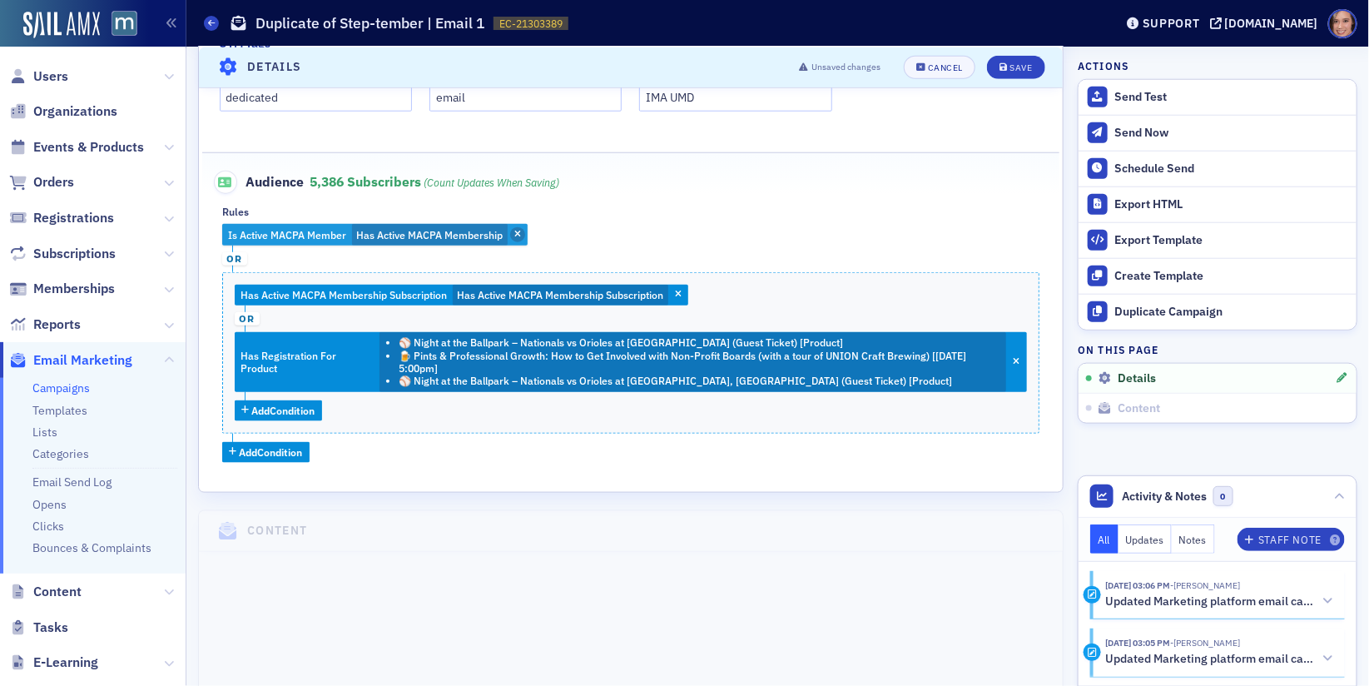
click at [518, 231] on icon "button" at bounding box center [517, 235] width 7 height 9
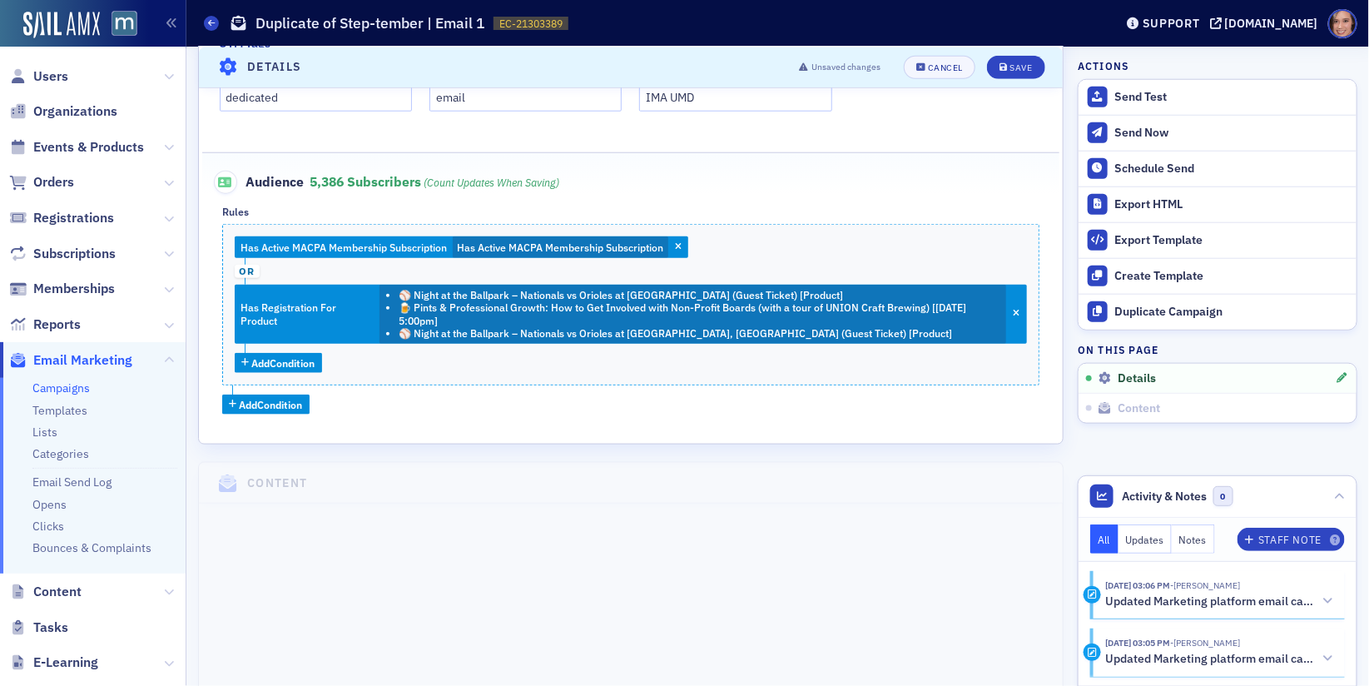
click at [375, 407] on div "Has Active MACPA Membership Subscription Has Active MACPA Membership Subscripti…" at bounding box center [630, 319] width 817 height 191
click at [303, 399] on span "Add Condition" at bounding box center [271, 404] width 63 height 15
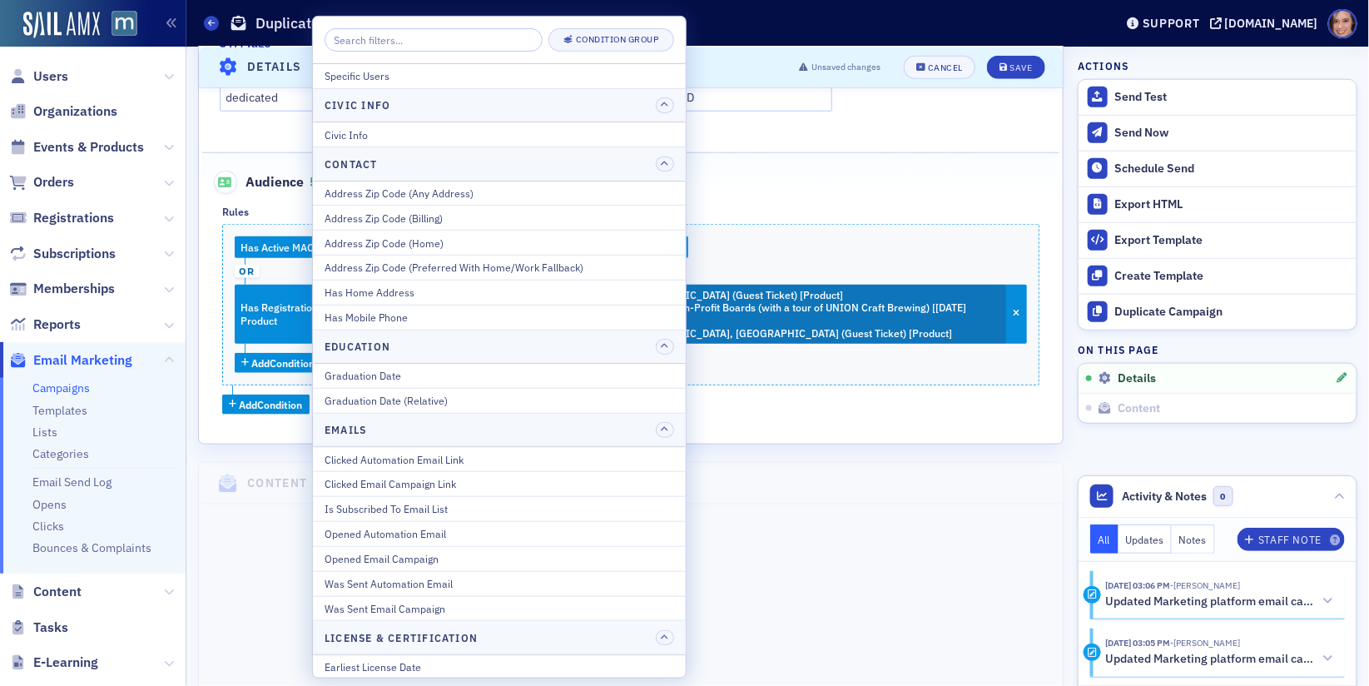
click at [474, 43] on input "search" at bounding box center [434, 39] width 218 height 23
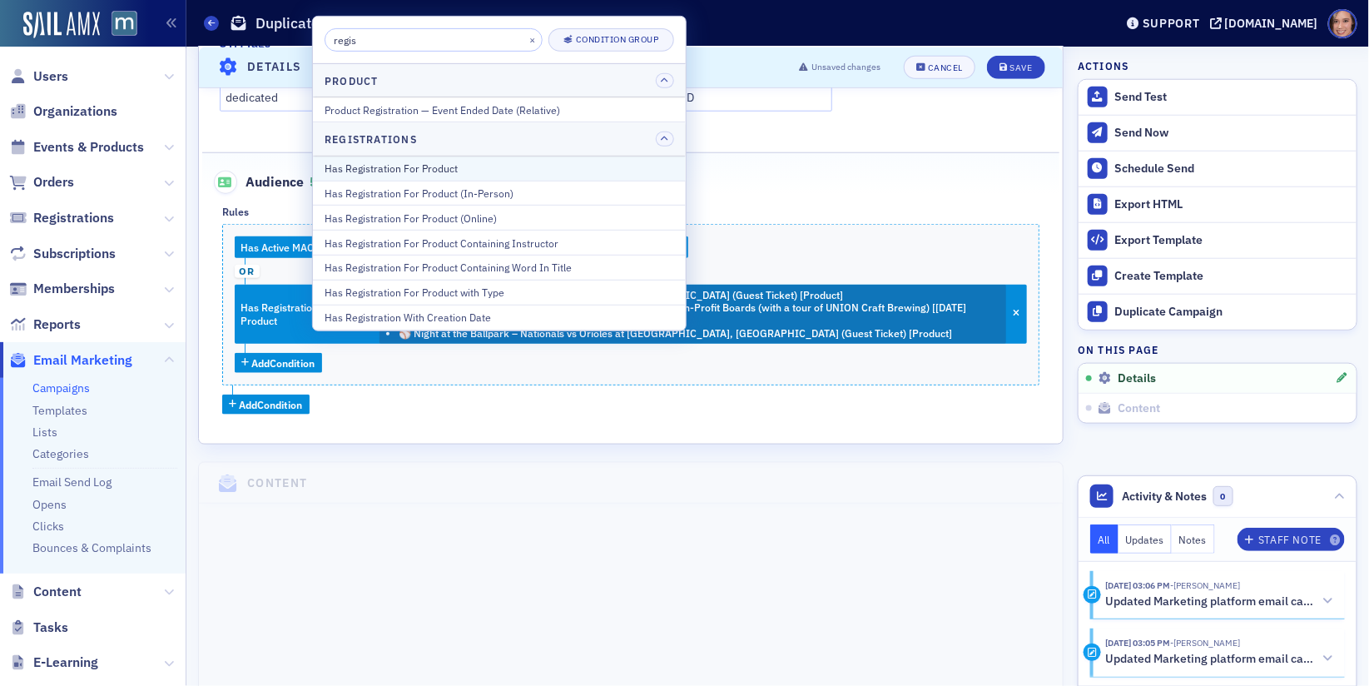
type input "regis"
click at [462, 169] on div "Has Registration For Product" at bounding box center [500, 168] width 350 height 15
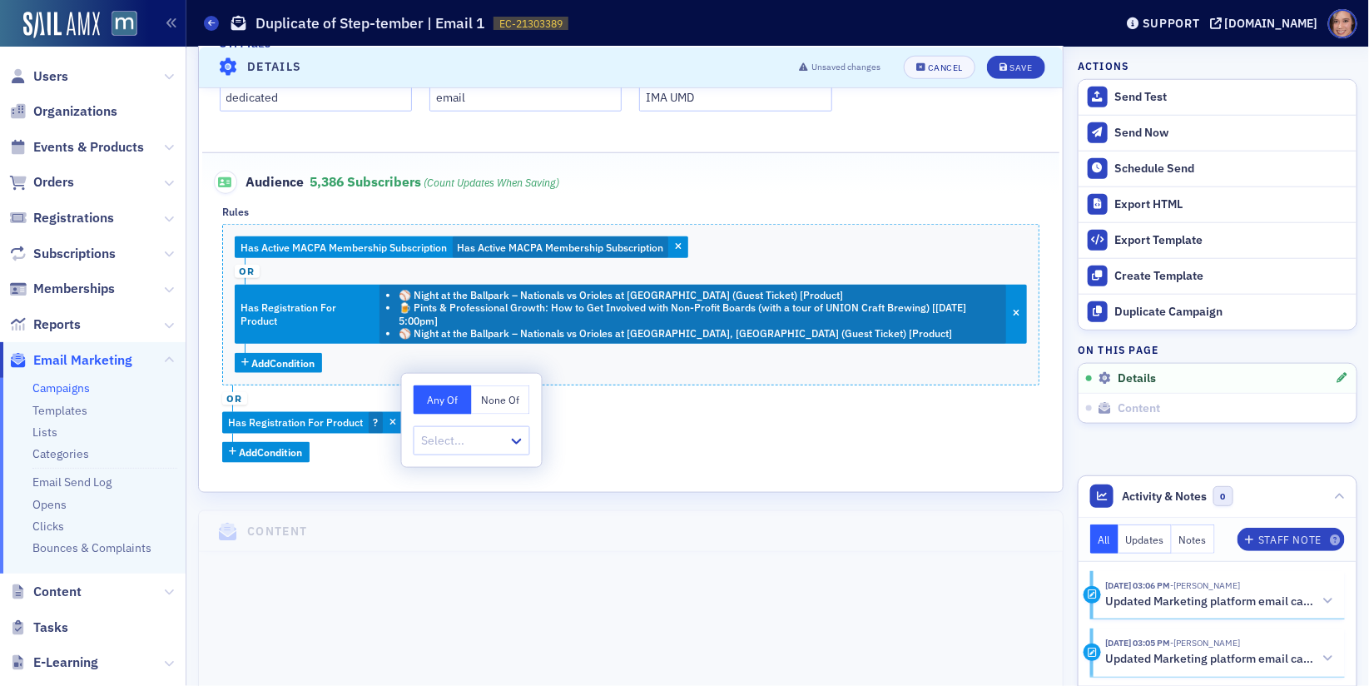
click at [503, 401] on button "None Of" at bounding box center [501, 399] width 58 height 29
click at [474, 448] on div at bounding box center [463, 440] width 87 height 21
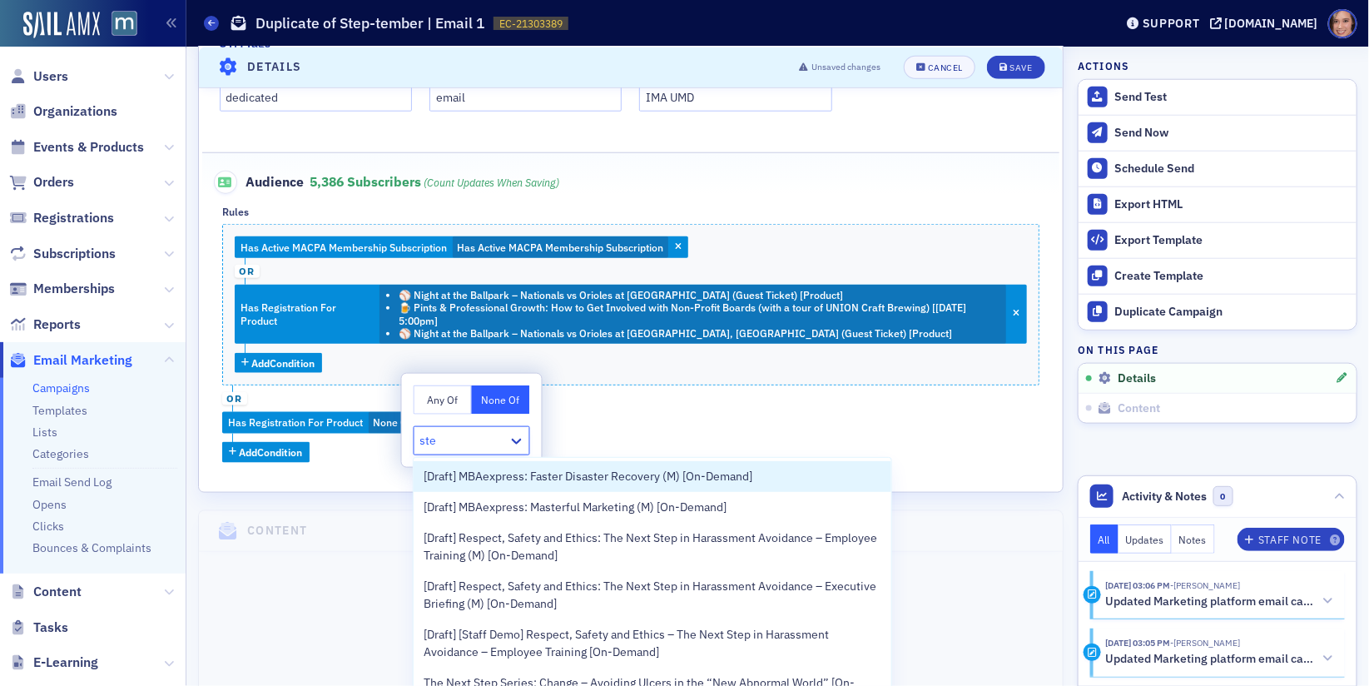
type input "ste"
click at [376, 441] on div "Has Active MACPA Membership Subscription Has Active MACPA Membership Subscripti…" at bounding box center [630, 343] width 817 height 238
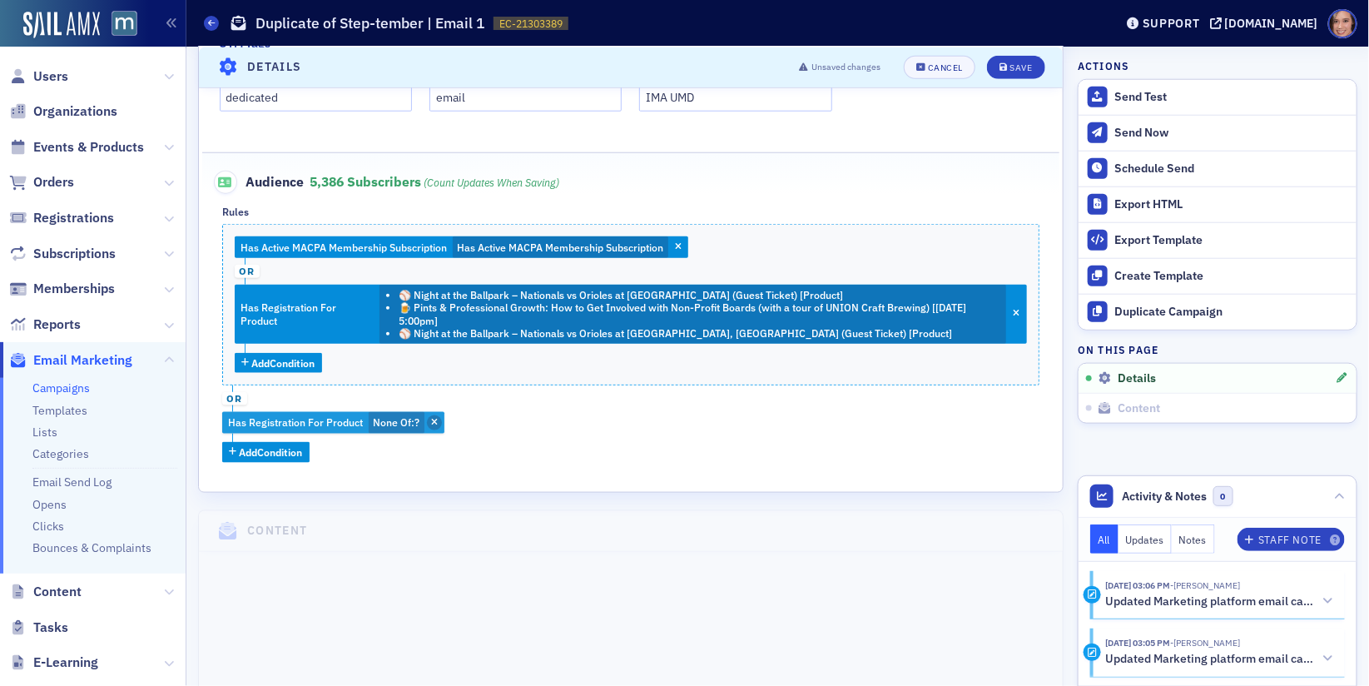
click at [436, 419] on icon "button" at bounding box center [434, 423] width 7 height 9
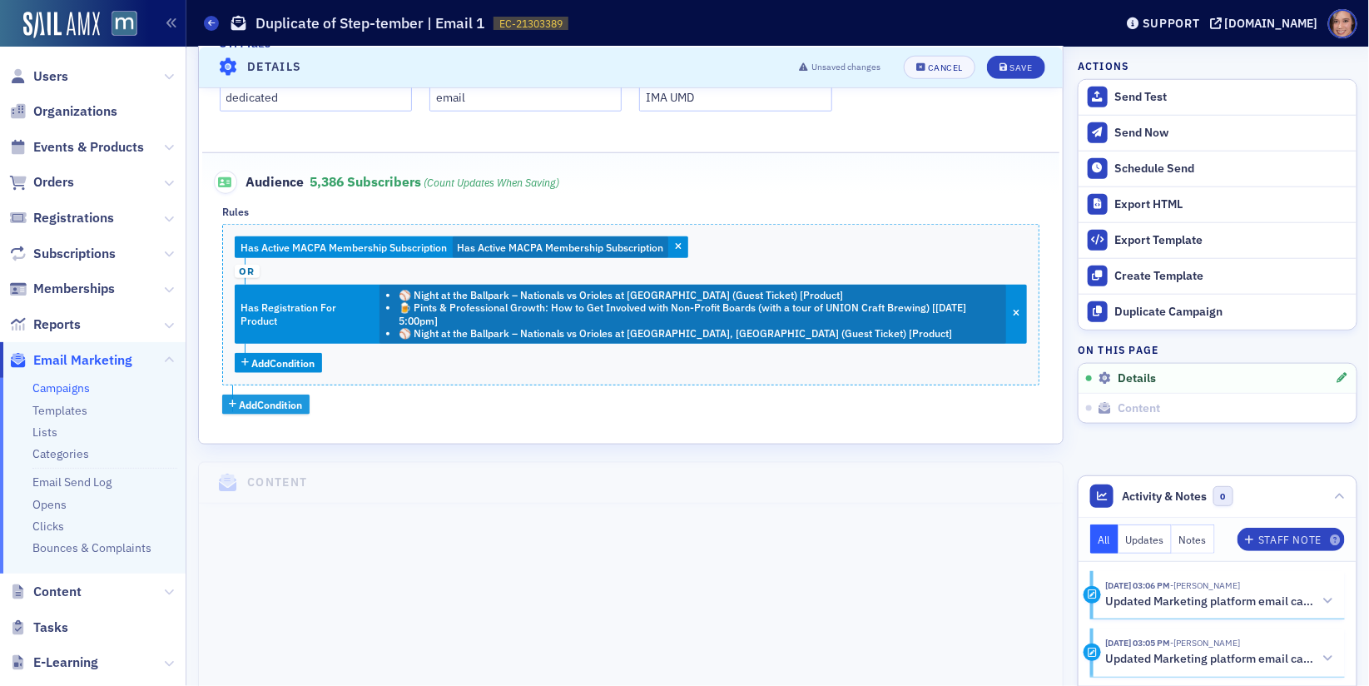
click at [275, 397] on span "Add Condition" at bounding box center [271, 404] width 63 height 15
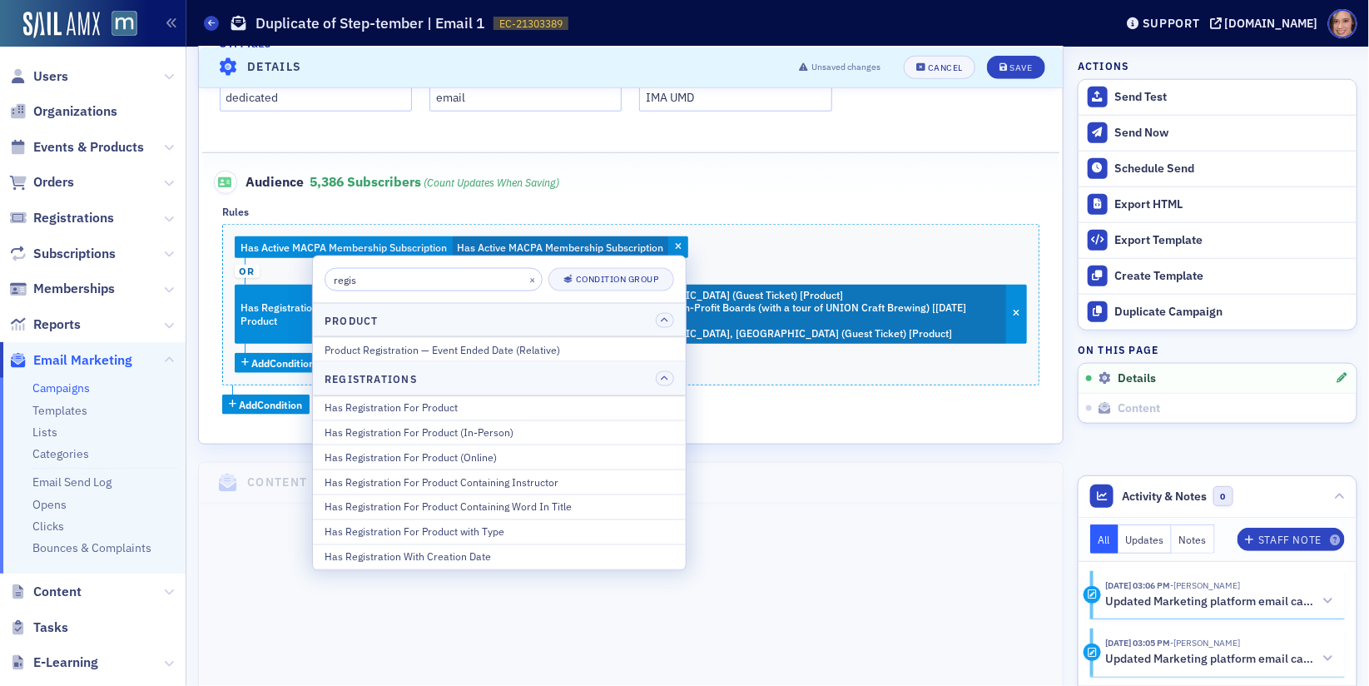
click at [379, 275] on input "regis" at bounding box center [434, 279] width 218 height 23
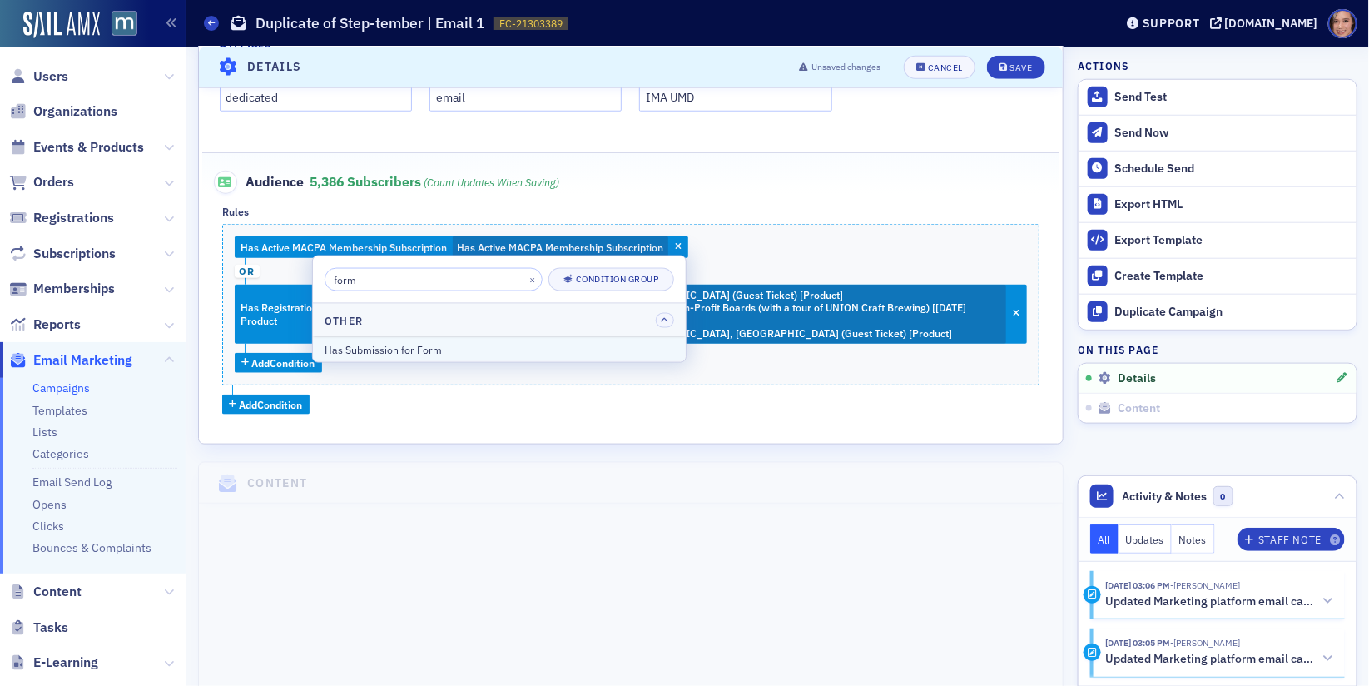
type input "form"
click at [412, 346] on div "Has Submission for Form" at bounding box center [500, 348] width 350 height 15
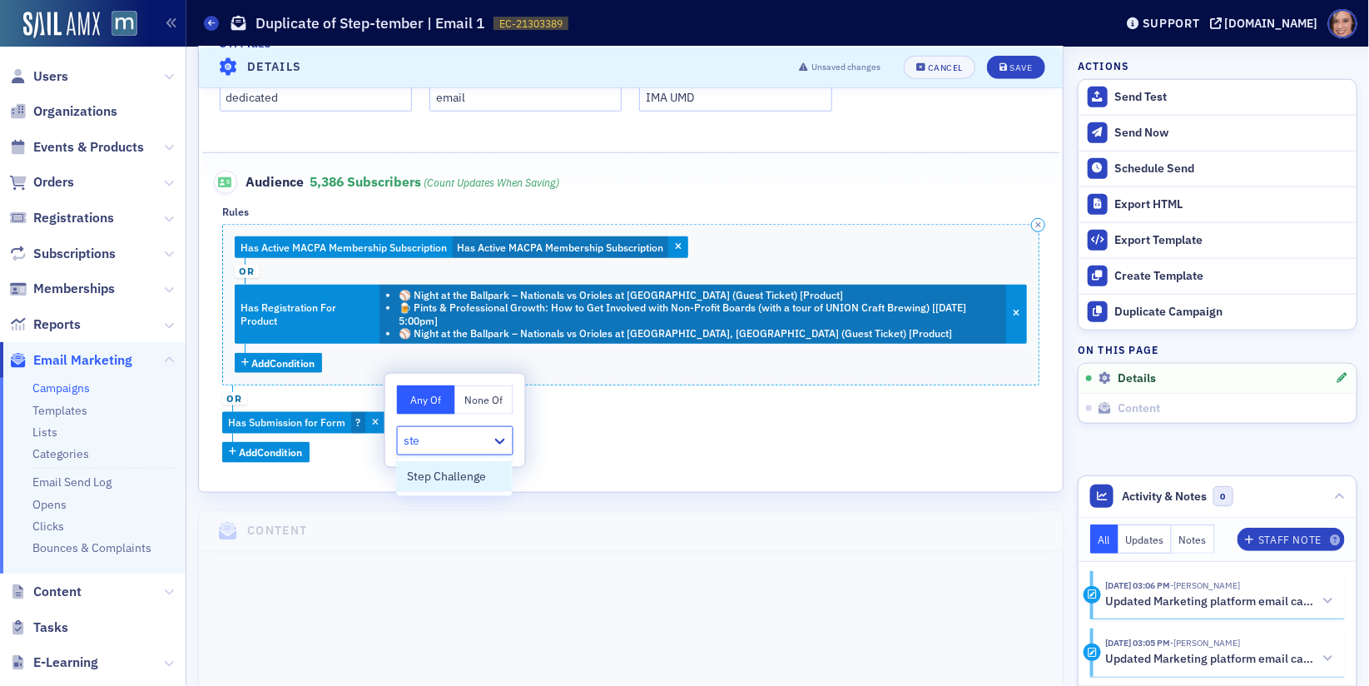
type input "ste"
click at [488, 370] on div "Has Active MACPA Membership Subscription Has Active MACPA Membership Subscripti…" at bounding box center [630, 304] width 817 height 161
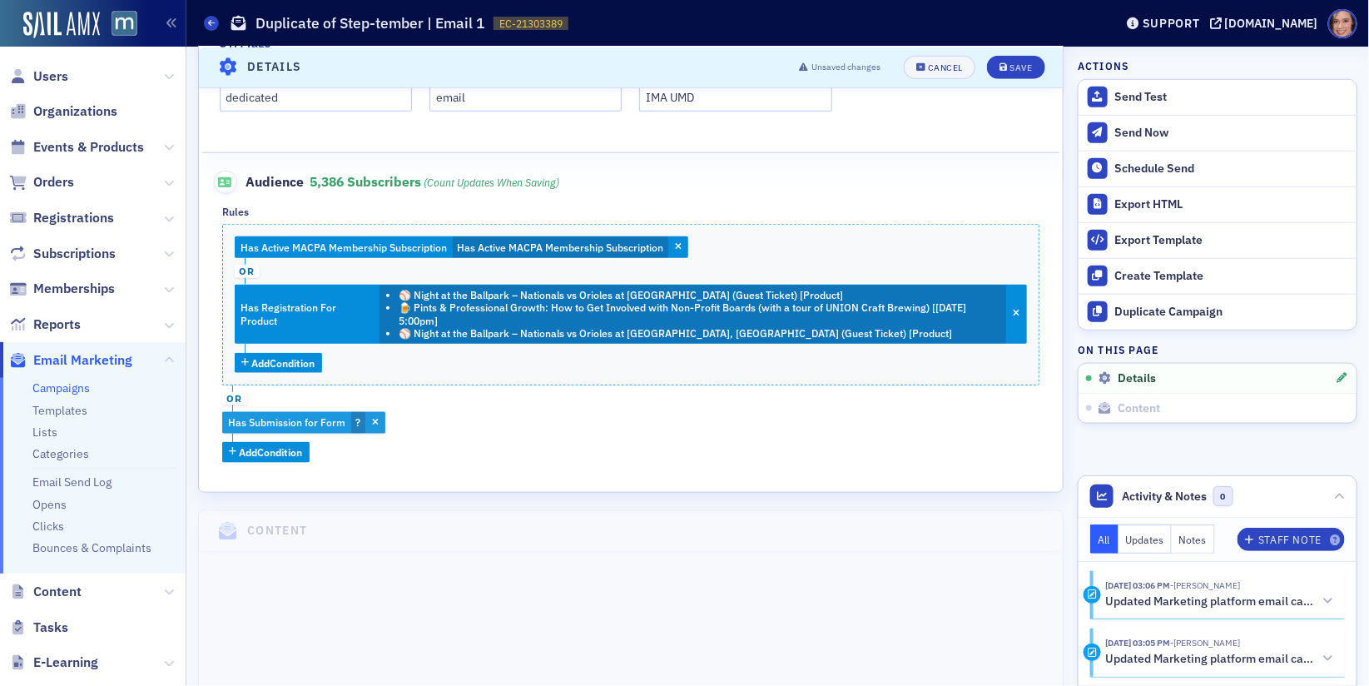
click at [323, 427] on span "Has Submission for Form" at bounding box center [287, 423] width 123 height 18
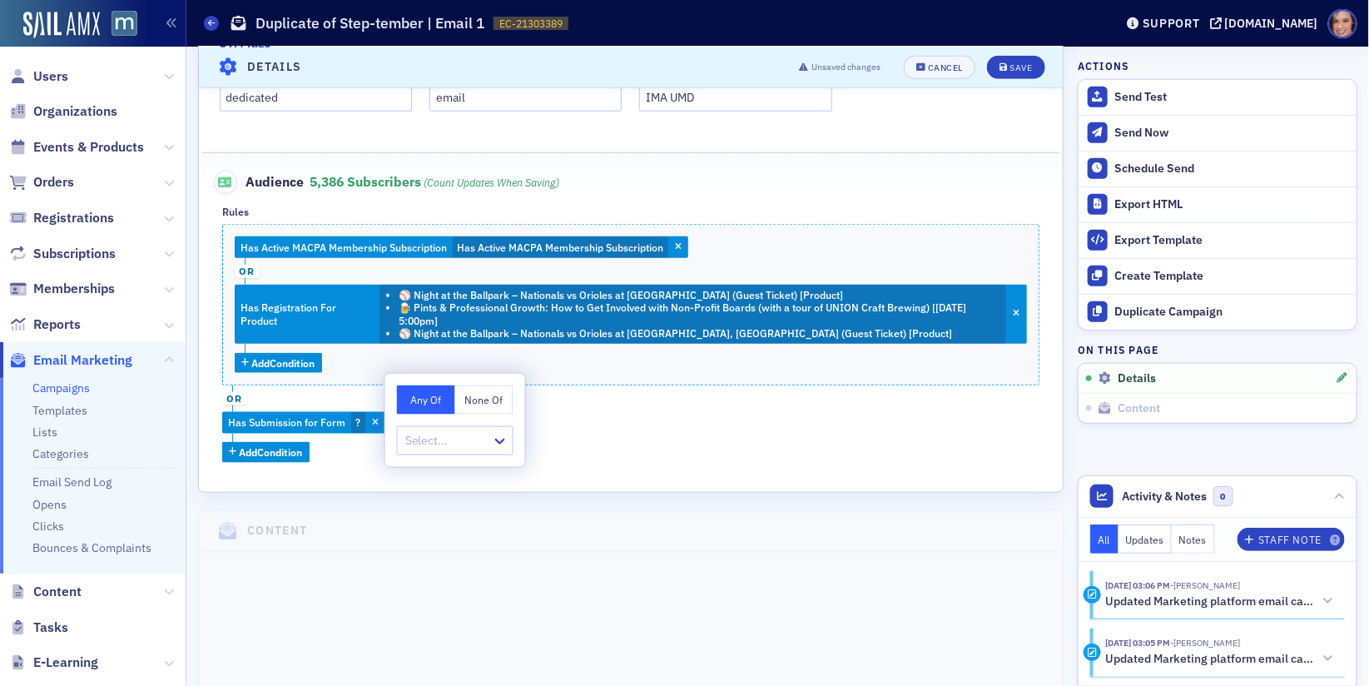
click at [456, 396] on button "None Of" at bounding box center [484, 399] width 58 height 29
click at [454, 434] on div at bounding box center [447, 440] width 87 height 21
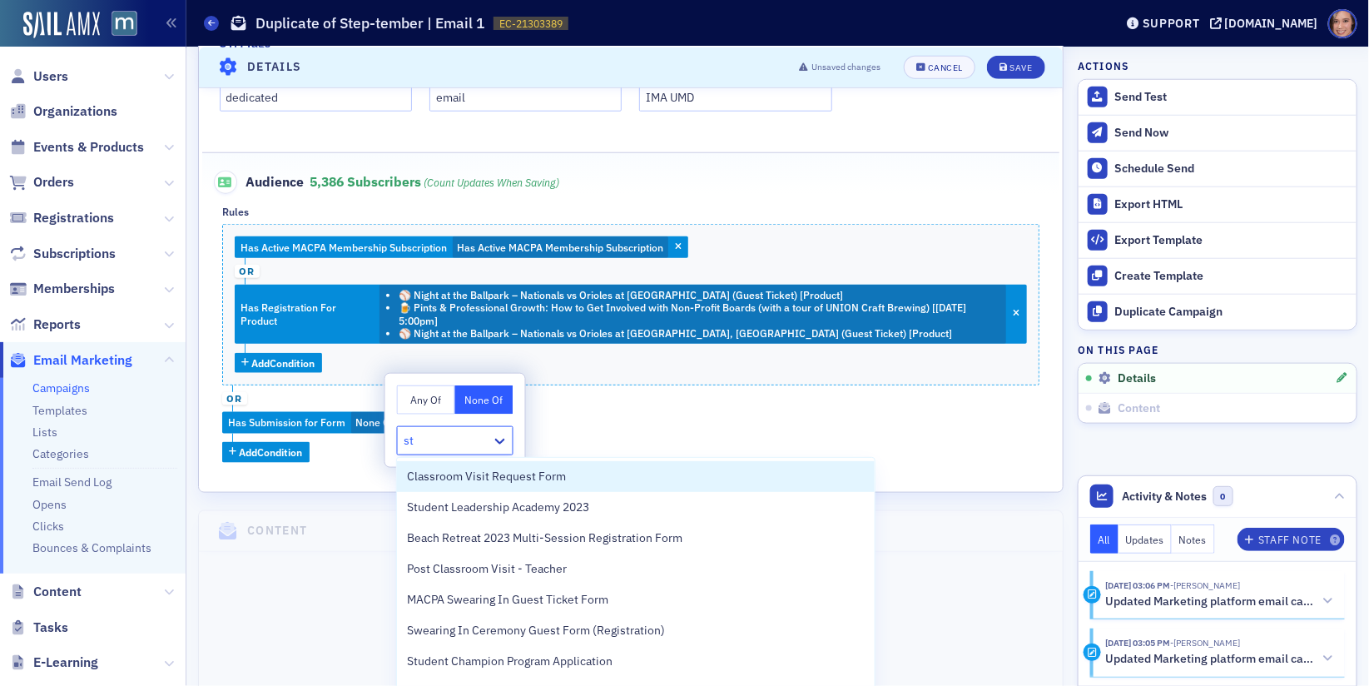
type input "ste"
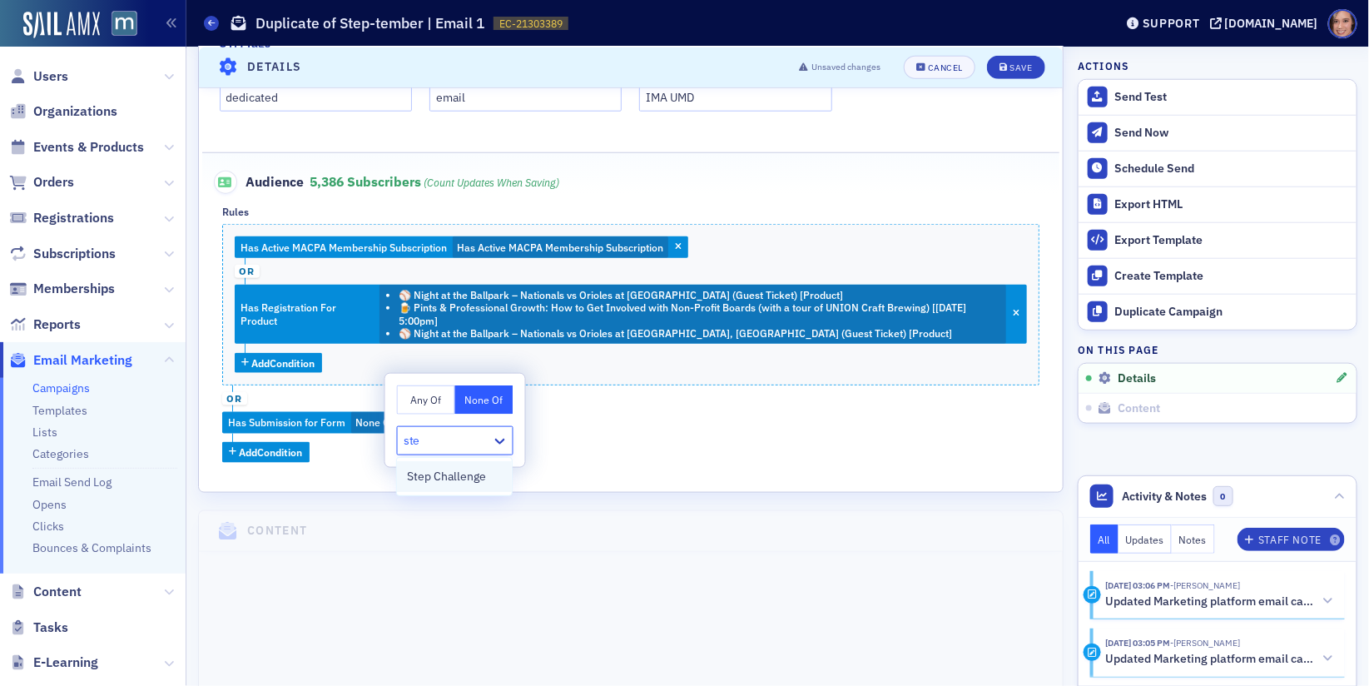
click at [484, 479] on span "Step Challenge" at bounding box center [446, 476] width 79 height 17
click at [715, 460] on fieldset "Audience 5,386 Subscribers (count updates when saving) Rules Has Active MACPA M…" at bounding box center [631, 310] width 858 height 316
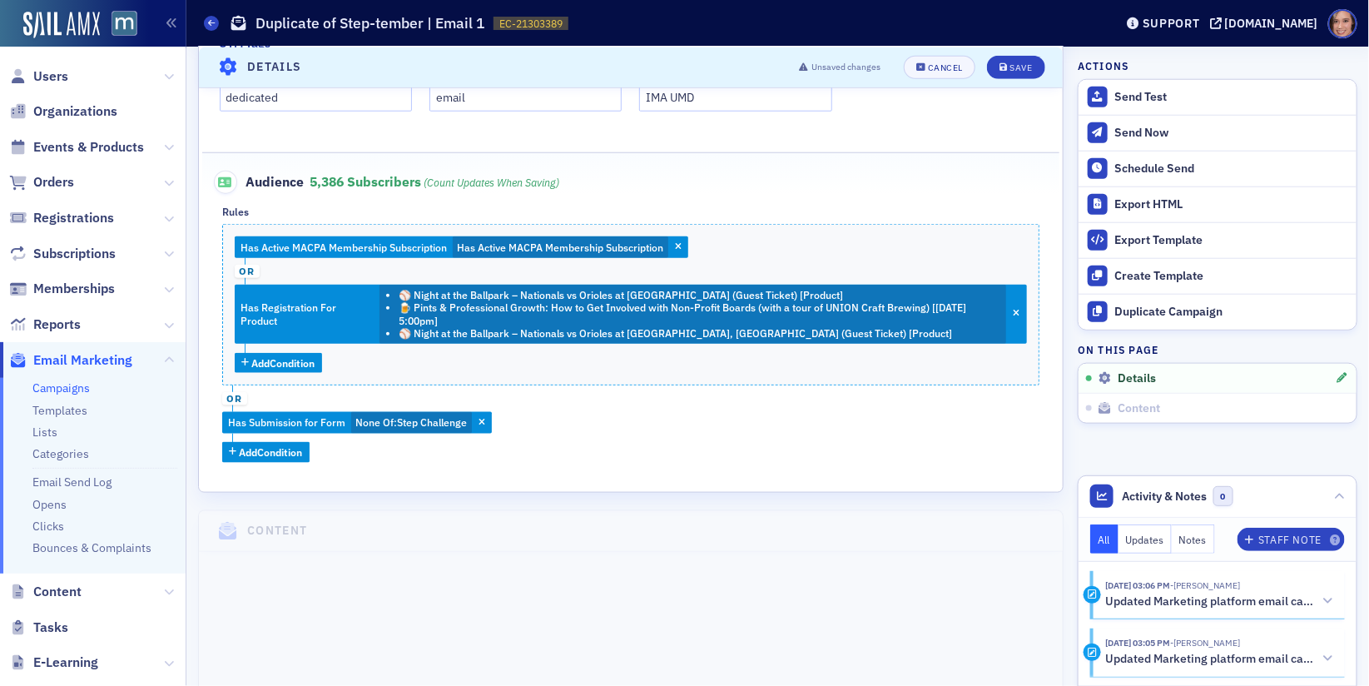
click at [235, 395] on span "or" at bounding box center [234, 398] width 25 height 13
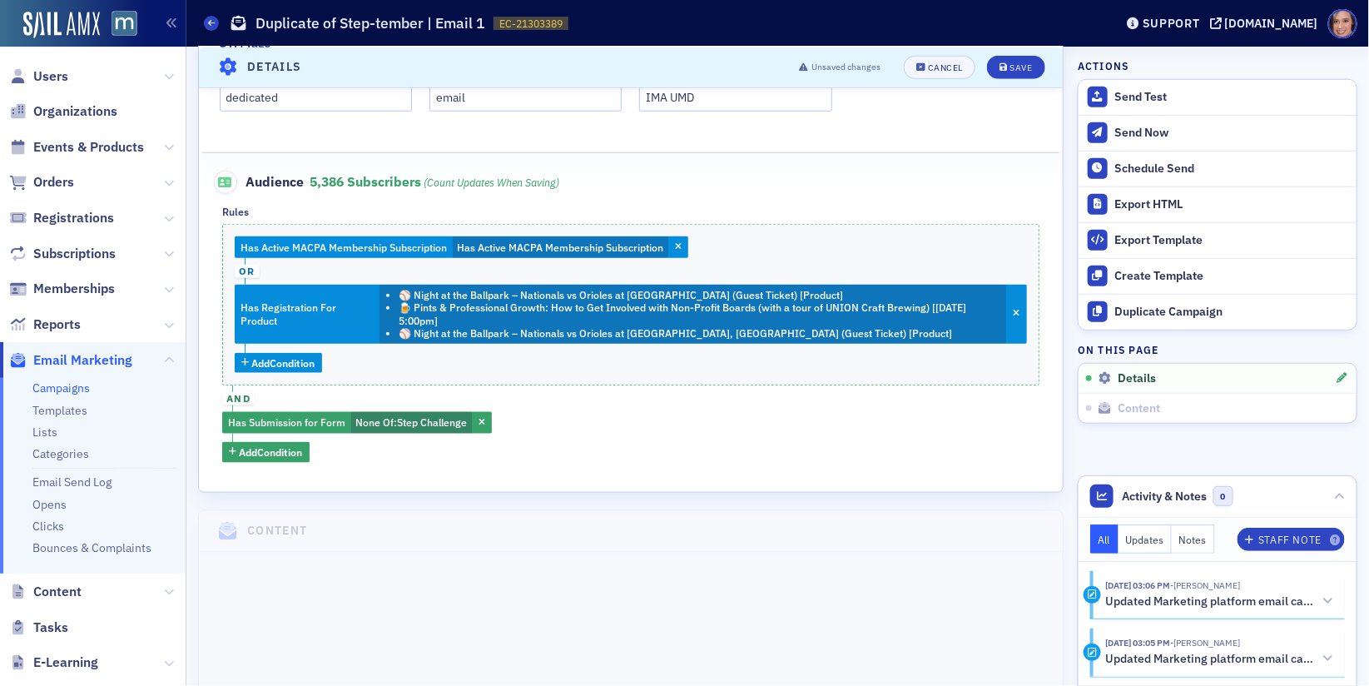
click at [604, 440] on div "Has Active MACPA Membership Subscription Has Active MACPA Membership Subscripti…" at bounding box center [630, 343] width 817 height 238
click at [1024, 60] on button "Save" at bounding box center [1015, 66] width 57 height 23
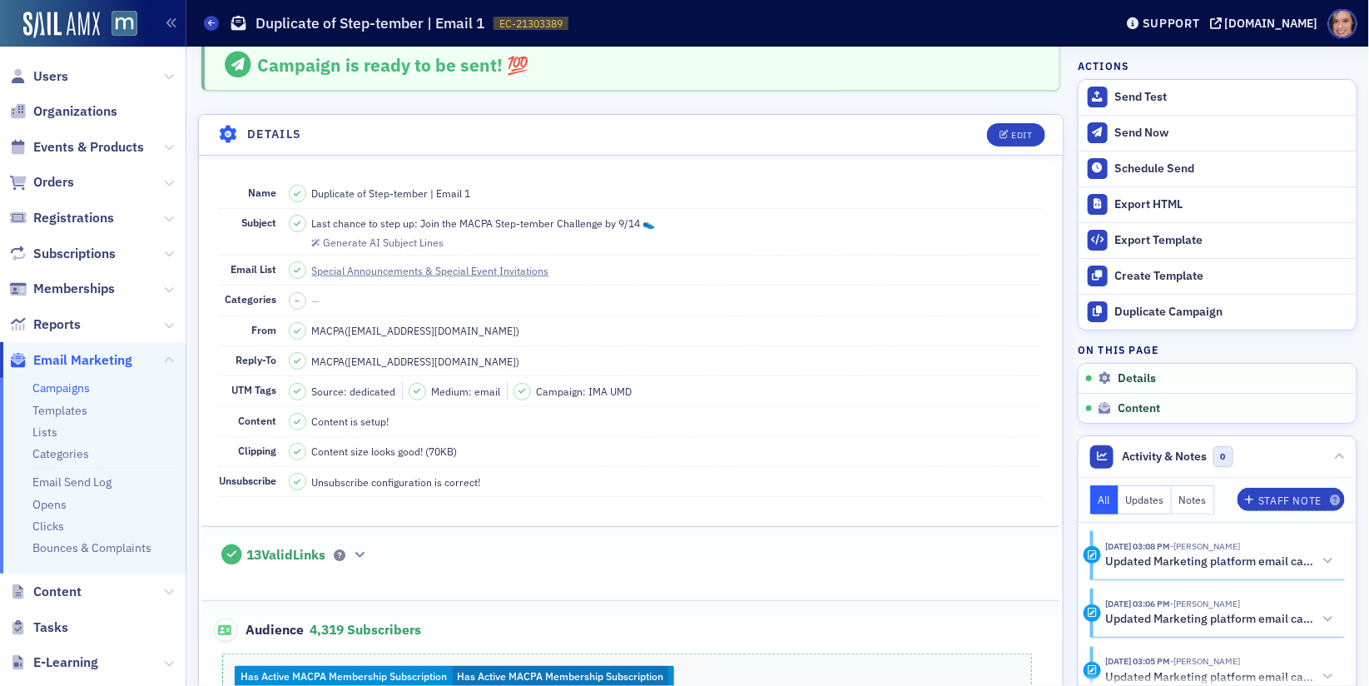
scroll to position [0, 0]
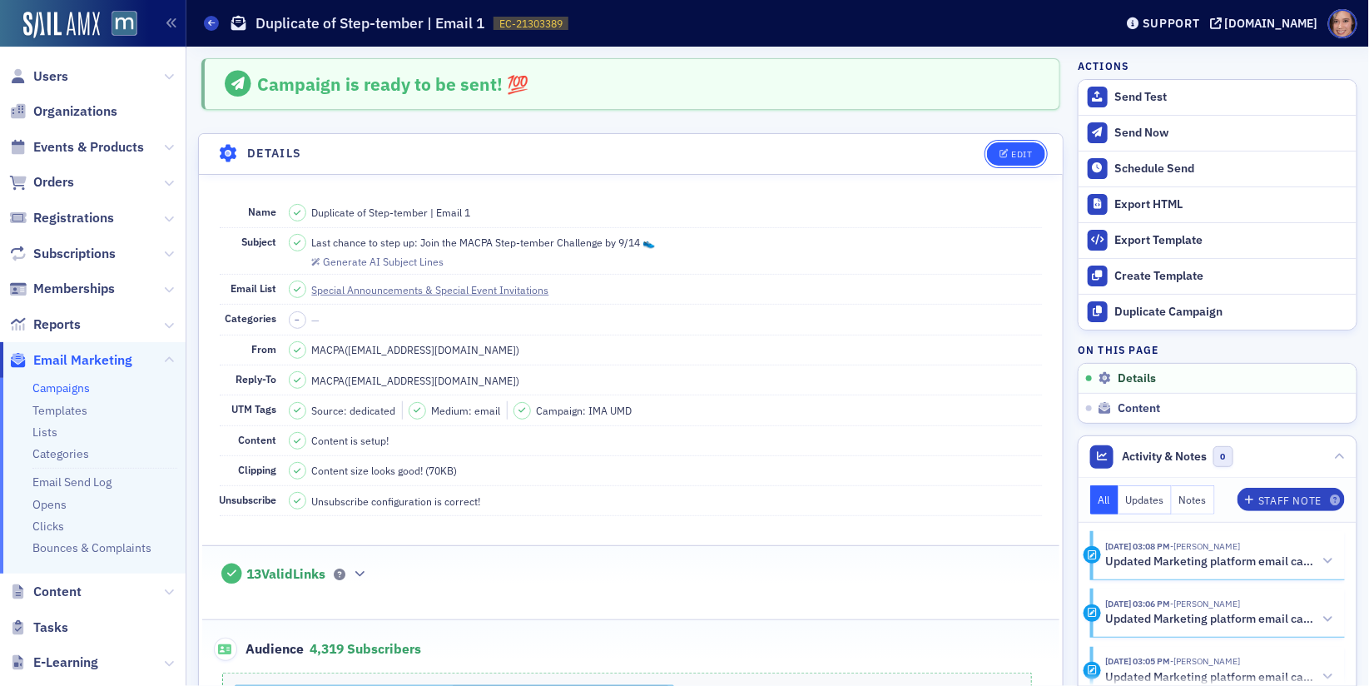
click at [1011, 150] on span "Edit" at bounding box center [1016, 154] width 32 height 9
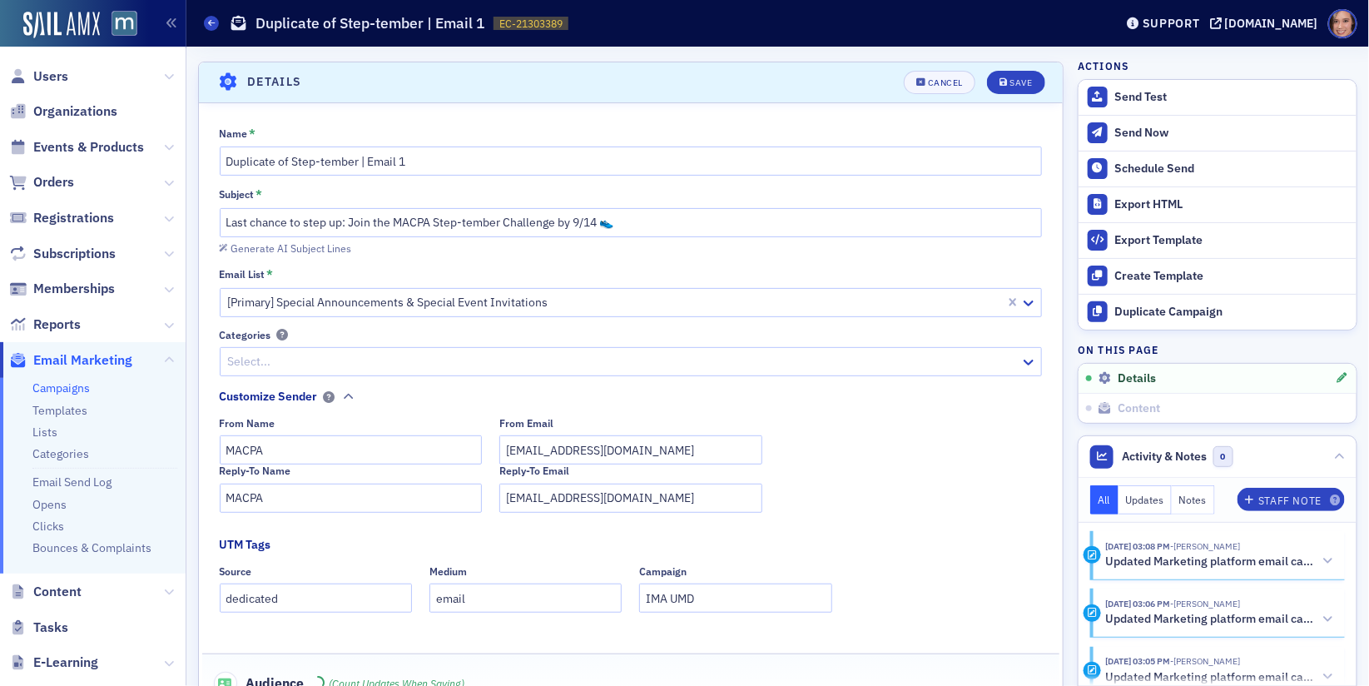
scroll to position [77, 0]
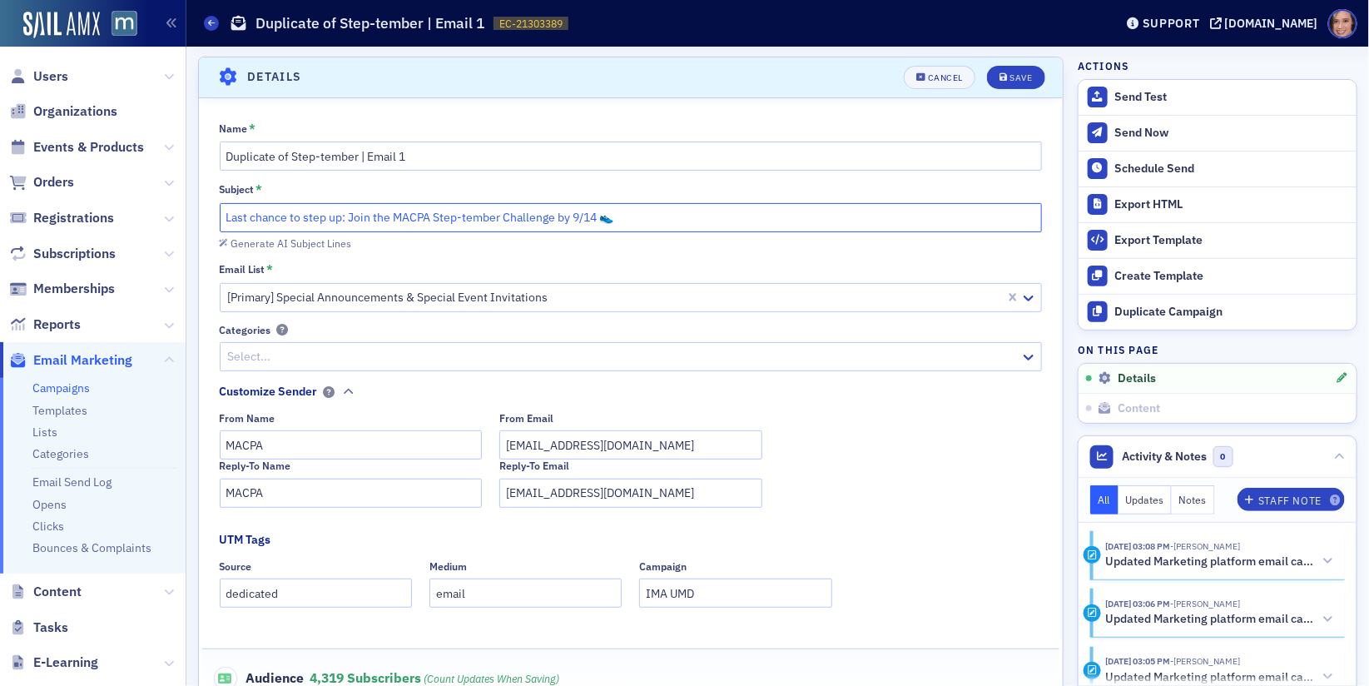
click at [256, 216] on input "Last chance to step up: Join the MACPA Step-tember Challenge by 9/14 👟" at bounding box center [631, 217] width 823 height 29
click at [309, 214] on input "Last Chance to step up: Join the MACPA Step-tember Challenge by 9/14 👟" at bounding box center [631, 217] width 823 height 29
click at [336, 215] on input "Last Chance to Step up: Join the MACPA Step-tember Challenge by 9/14 👟" at bounding box center [631, 217] width 823 height 29
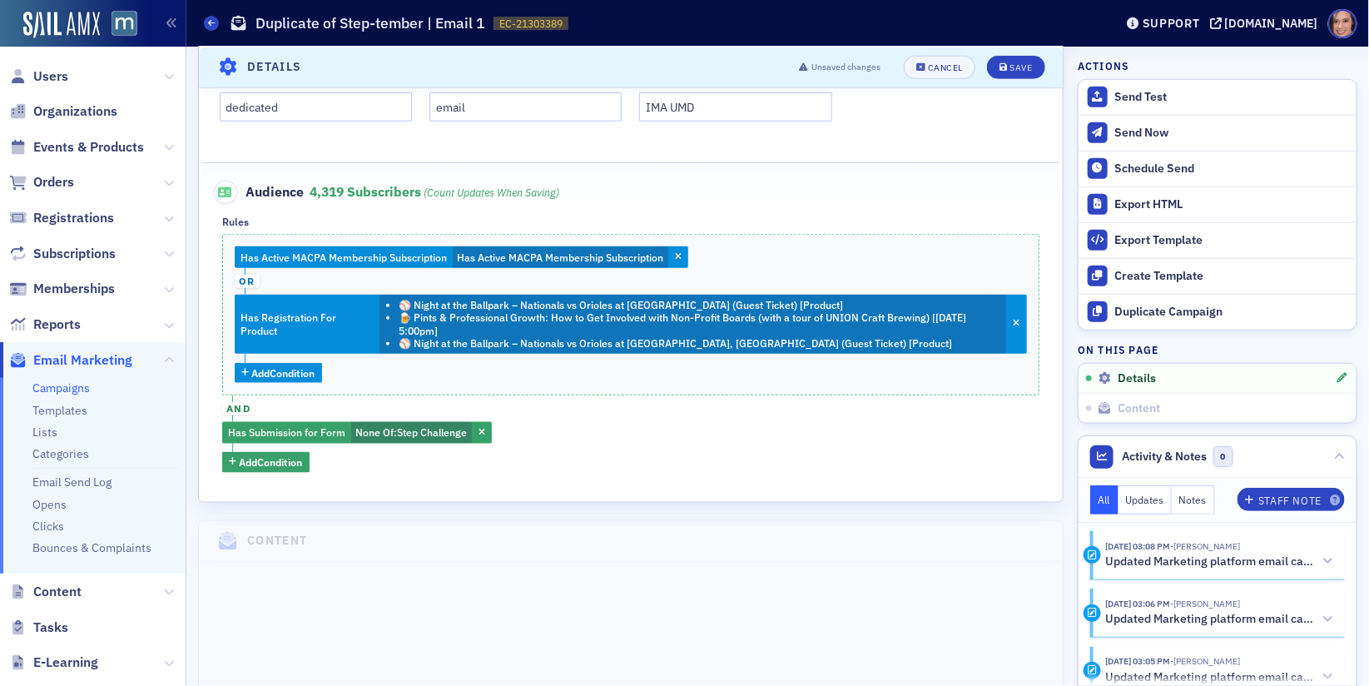
scroll to position [725, 0]
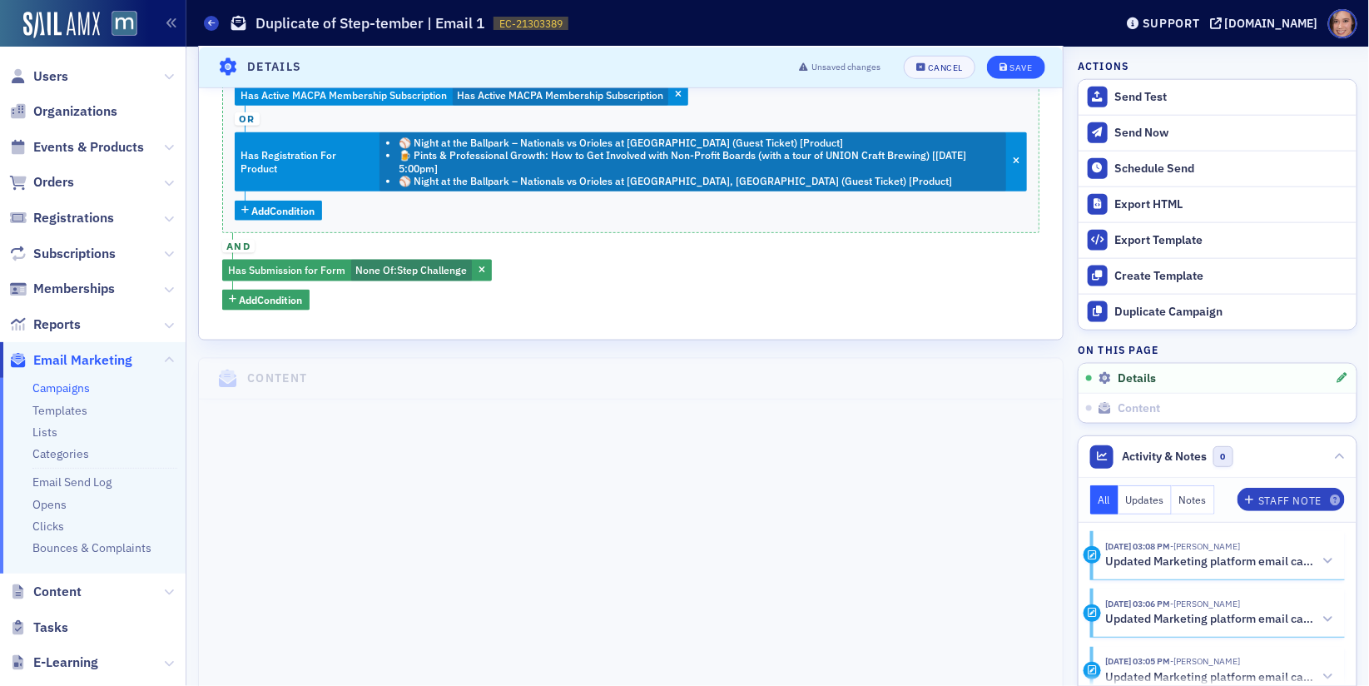
type input "Last Chance to Step Up: Join the MACPA Step-tember Challenge by 9/14 👟"
click at [1016, 65] on div "Save" at bounding box center [1021, 66] width 22 height 9
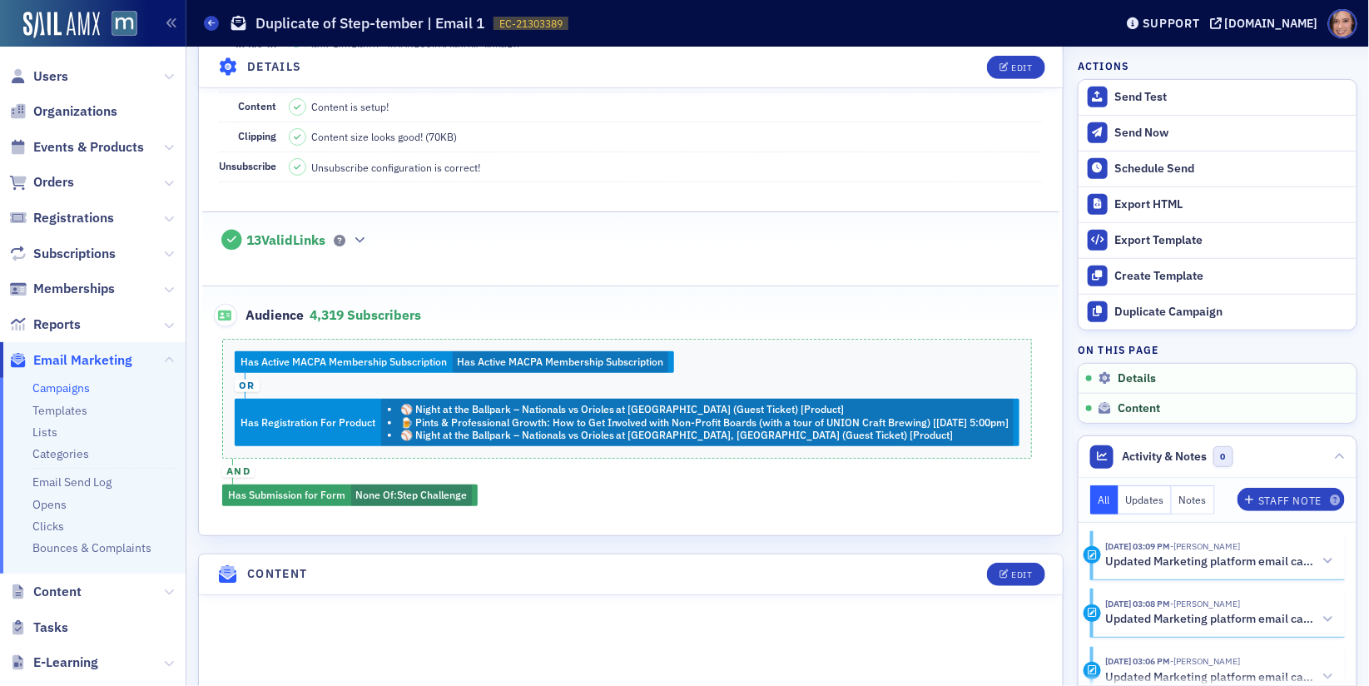
scroll to position [0, 0]
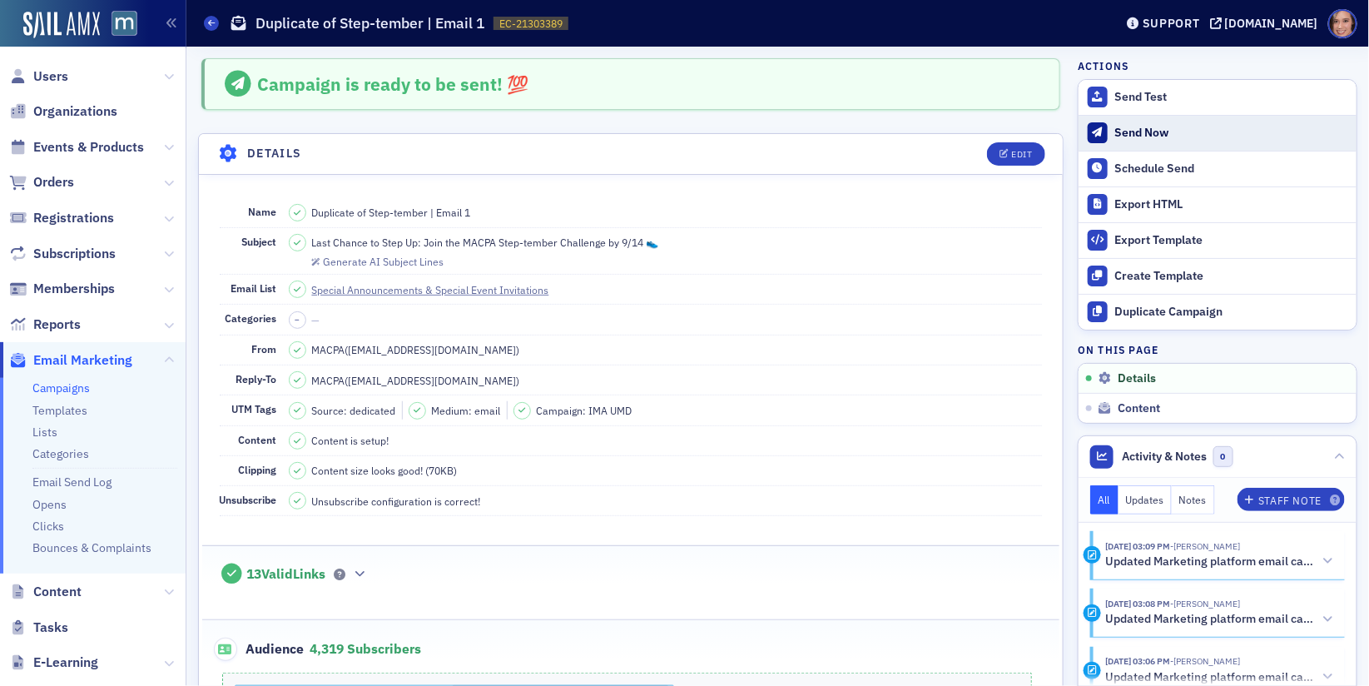
click at [1154, 141] on button "Send Now" at bounding box center [1218, 133] width 278 height 36
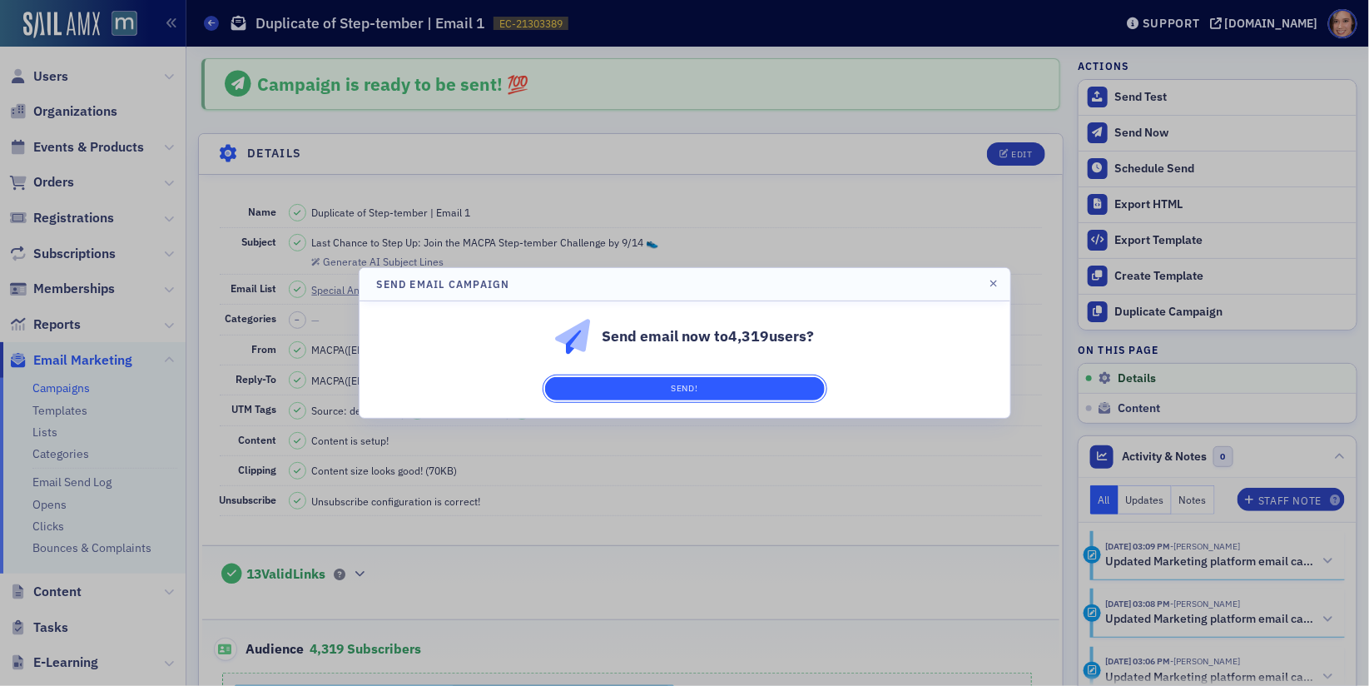
click at [782, 395] on button "Send!" at bounding box center [685, 388] width 280 height 23
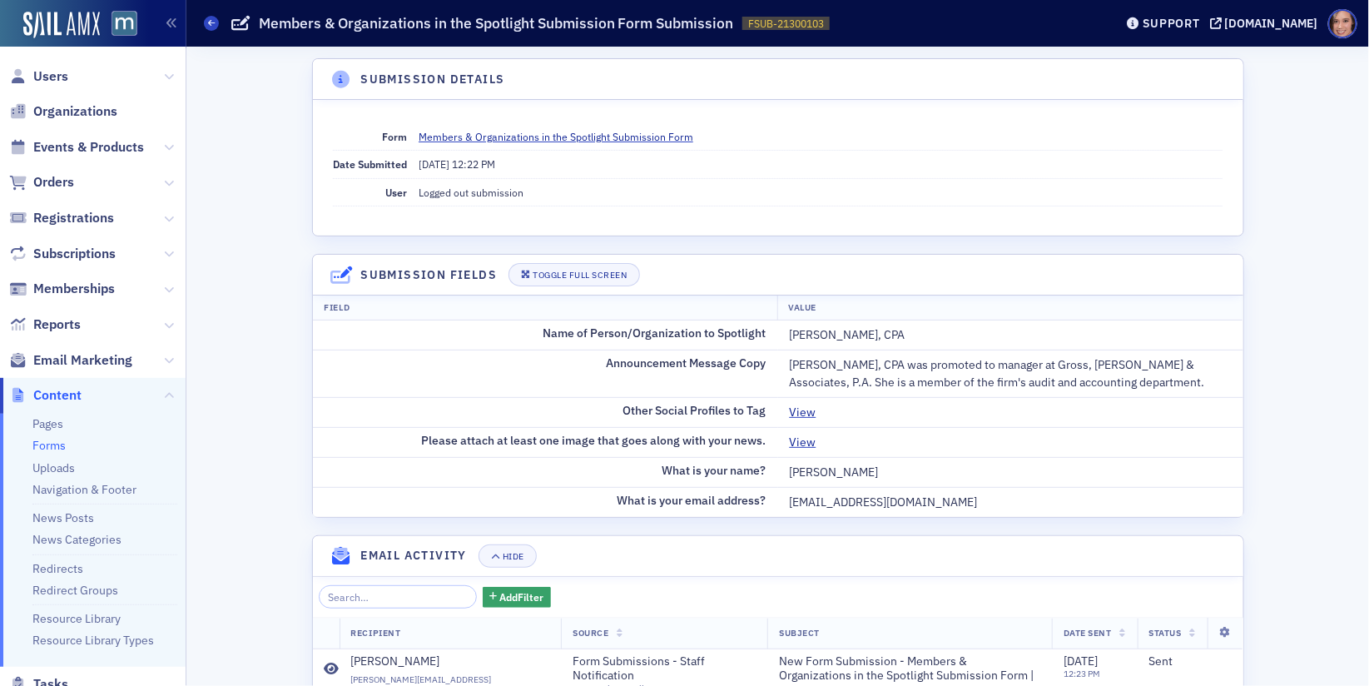
click at [55, 447] on link "Forms" at bounding box center [48, 445] width 33 height 15
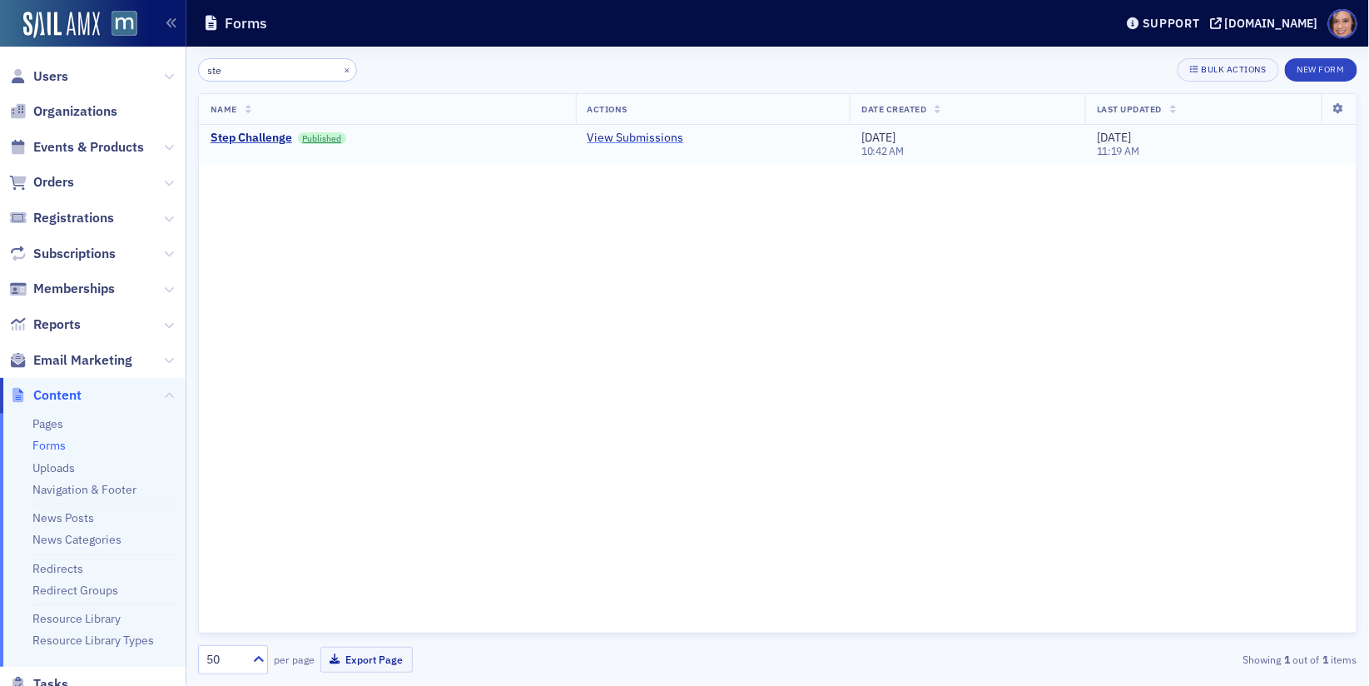
type input "ste"
click at [624, 141] on link "View Submissions" at bounding box center [636, 138] width 97 height 15
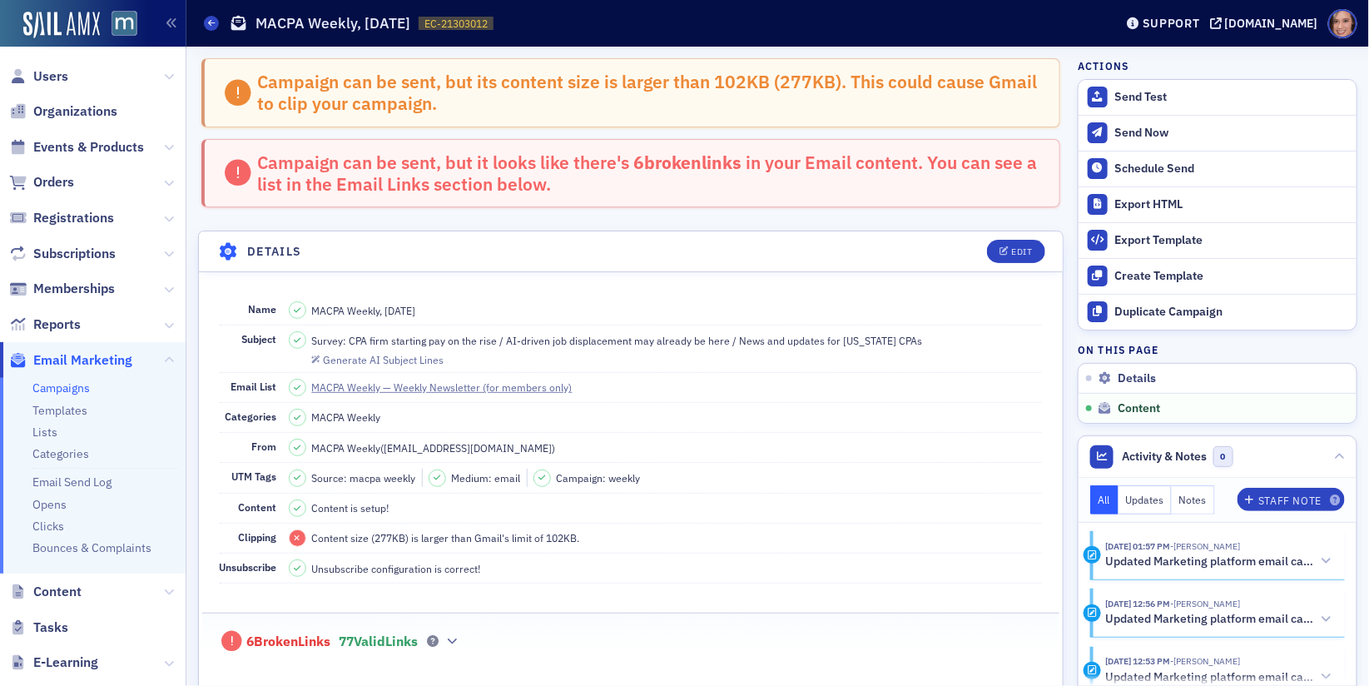
scroll to position [936, 0]
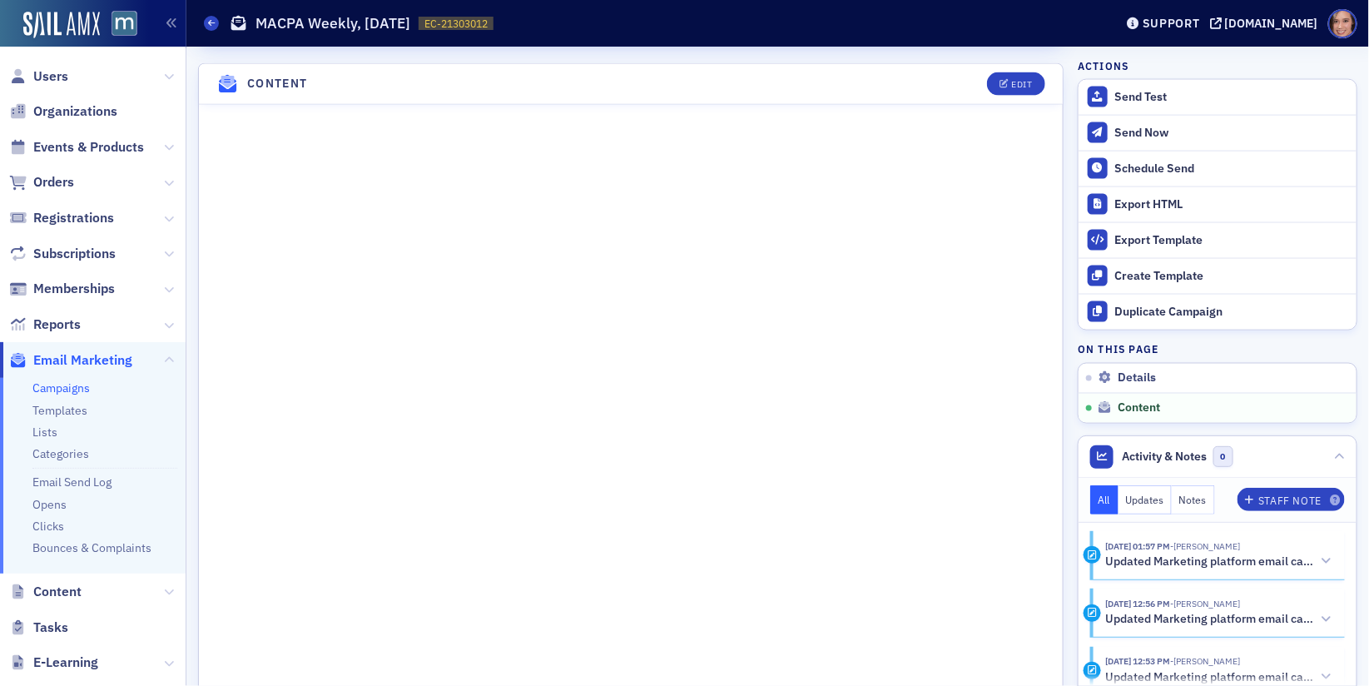
click at [81, 387] on link "Campaigns" at bounding box center [60, 387] width 57 height 15
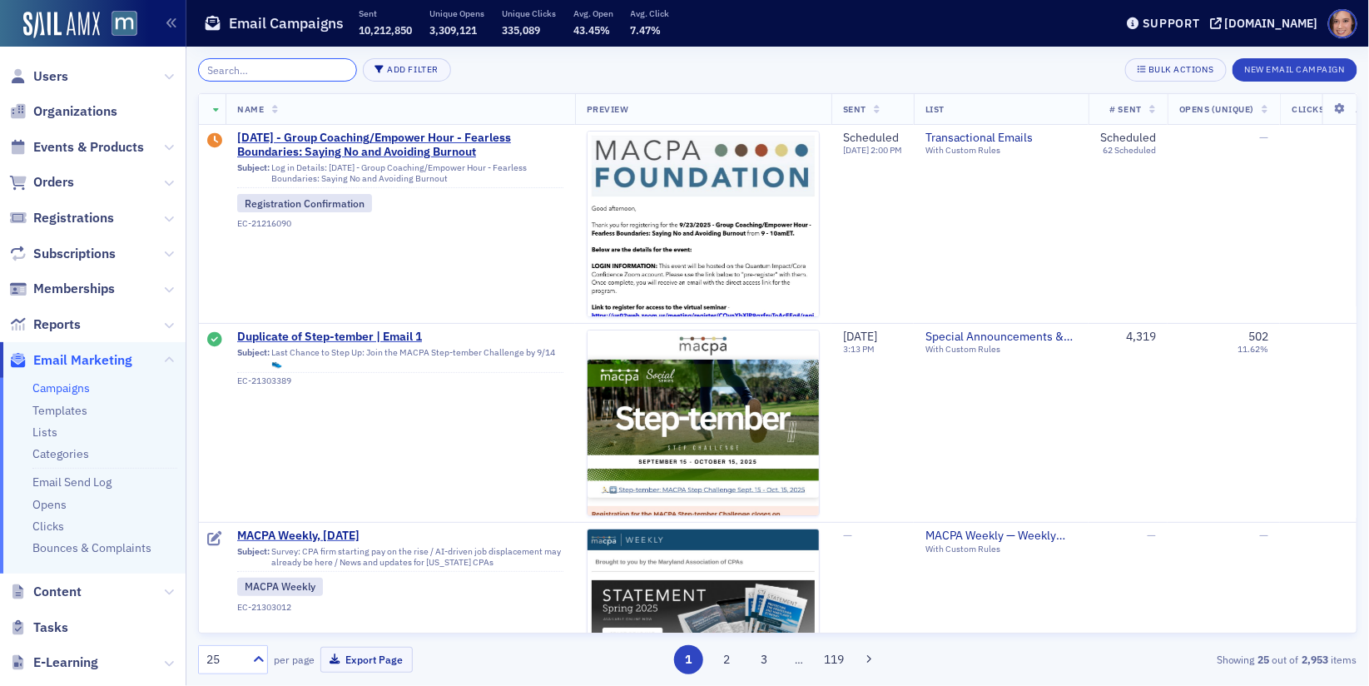
click at [291, 65] on input "search" at bounding box center [277, 69] width 159 height 23
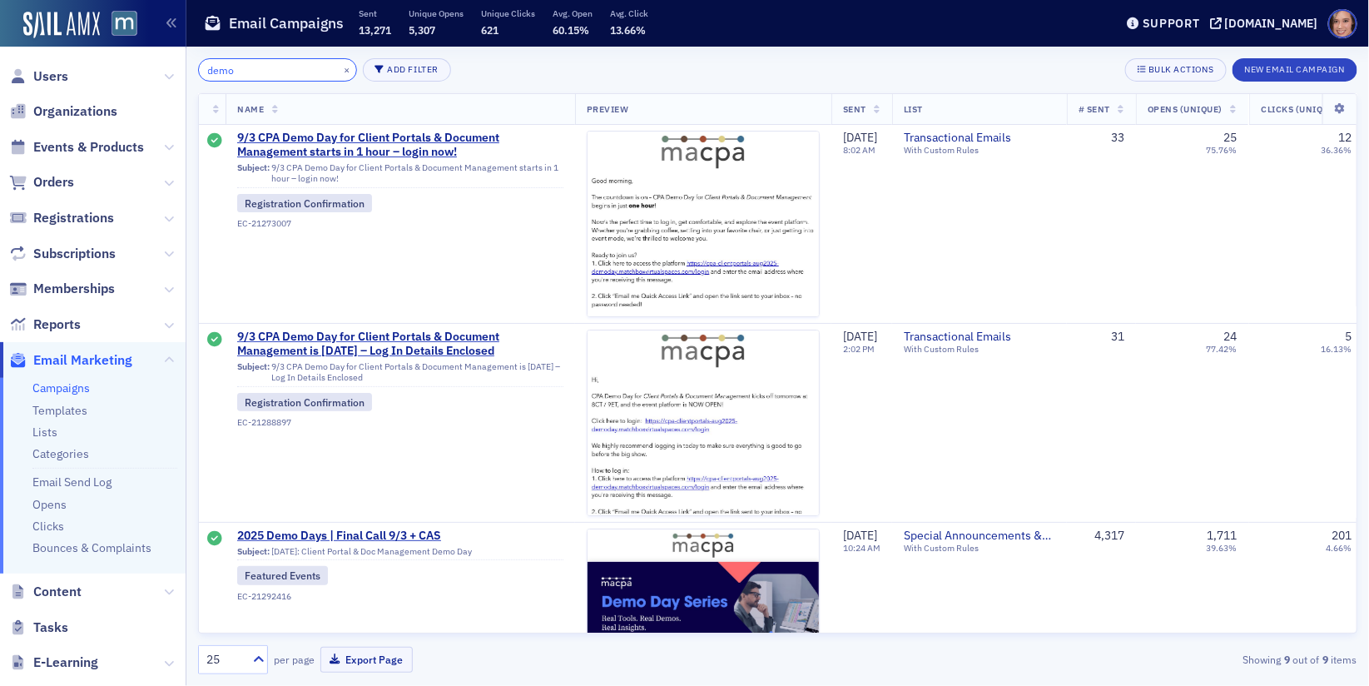
type input "demo"
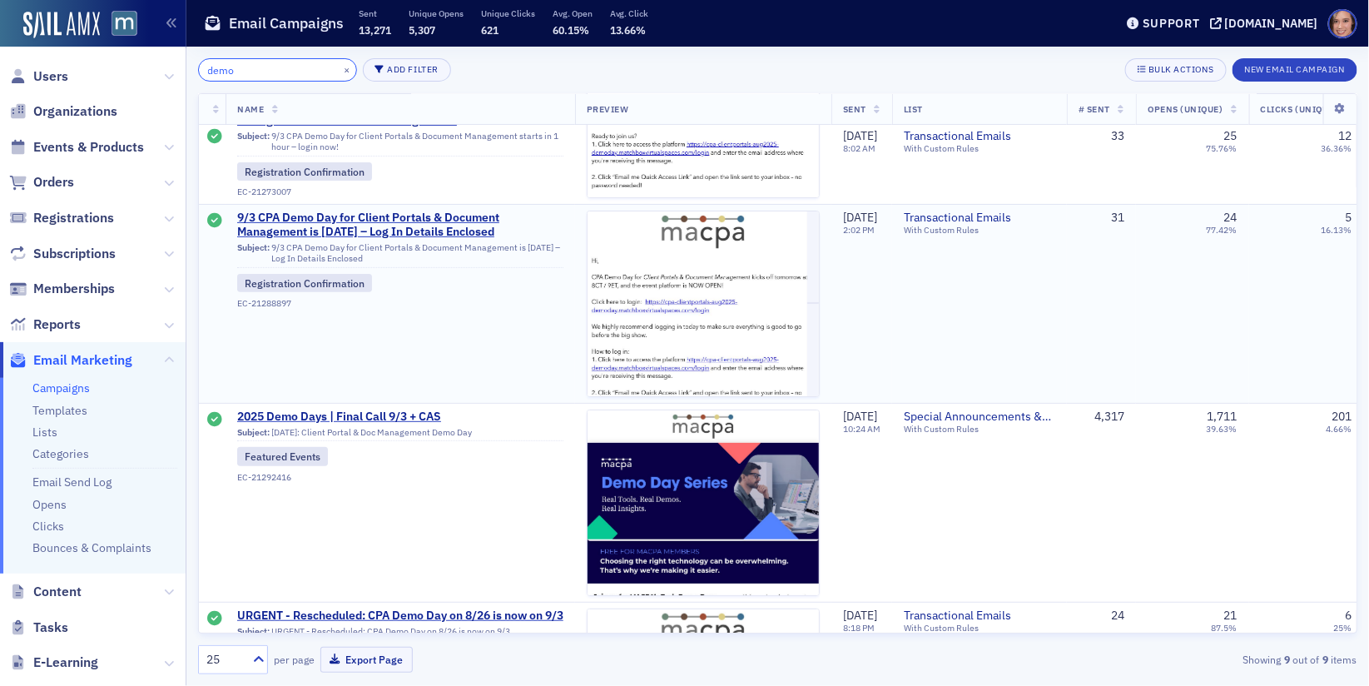
scroll to position [122, 0]
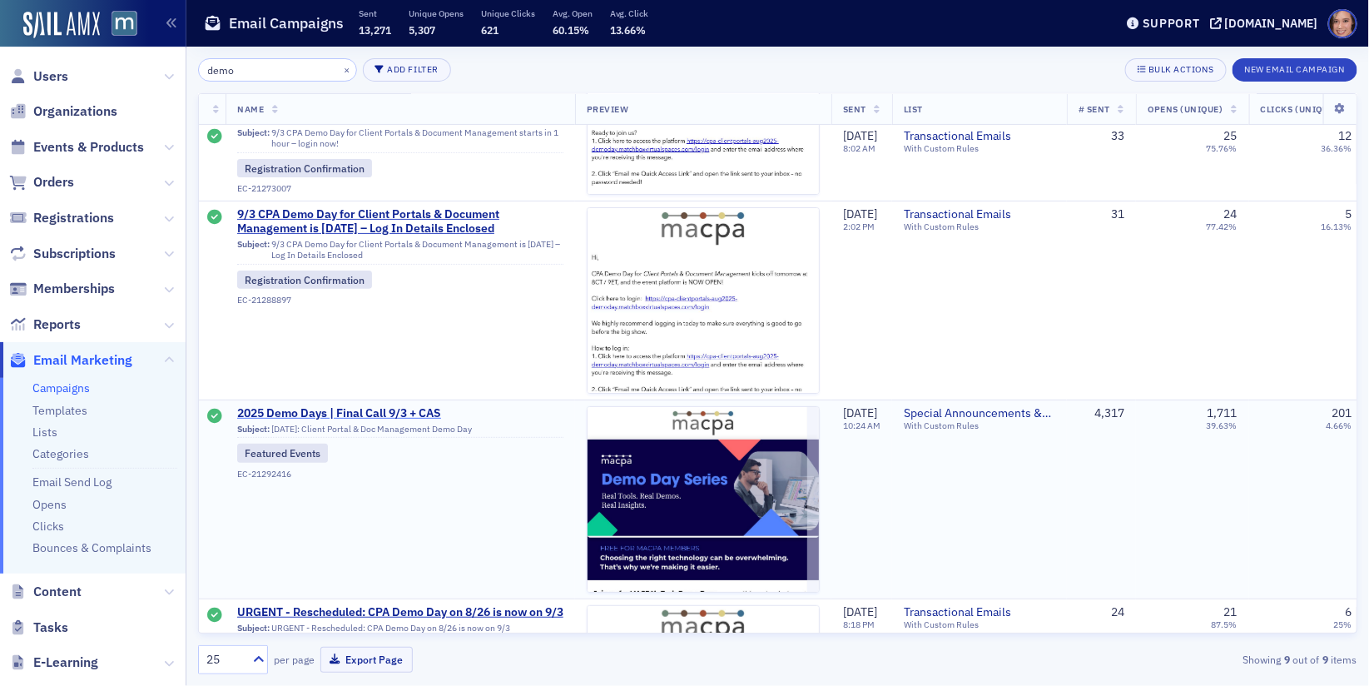
click at [391, 413] on span "2025 Demo Days | Final Call 9/3 + CAS" at bounding box center [400, 413] width 326 height 15
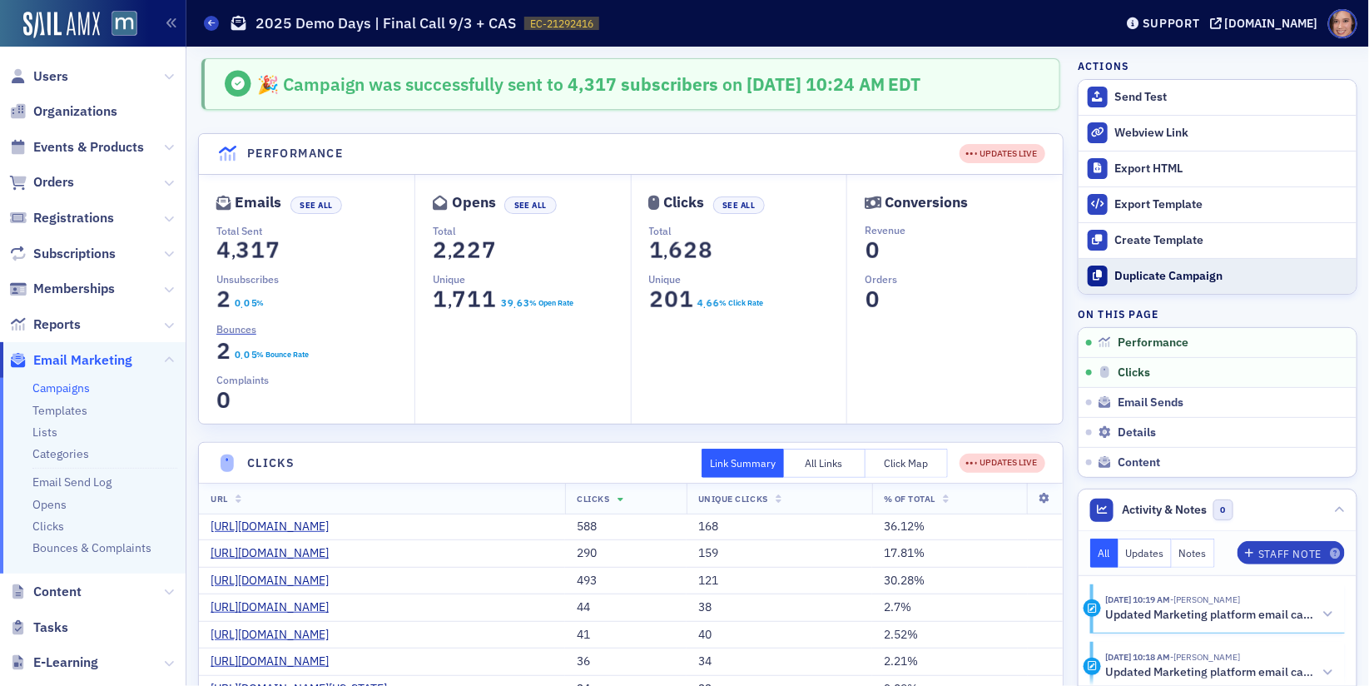
click at [1135, 281] on button "Duplicate Campaign" at bounding box center [1218, 276] width 278 height 36
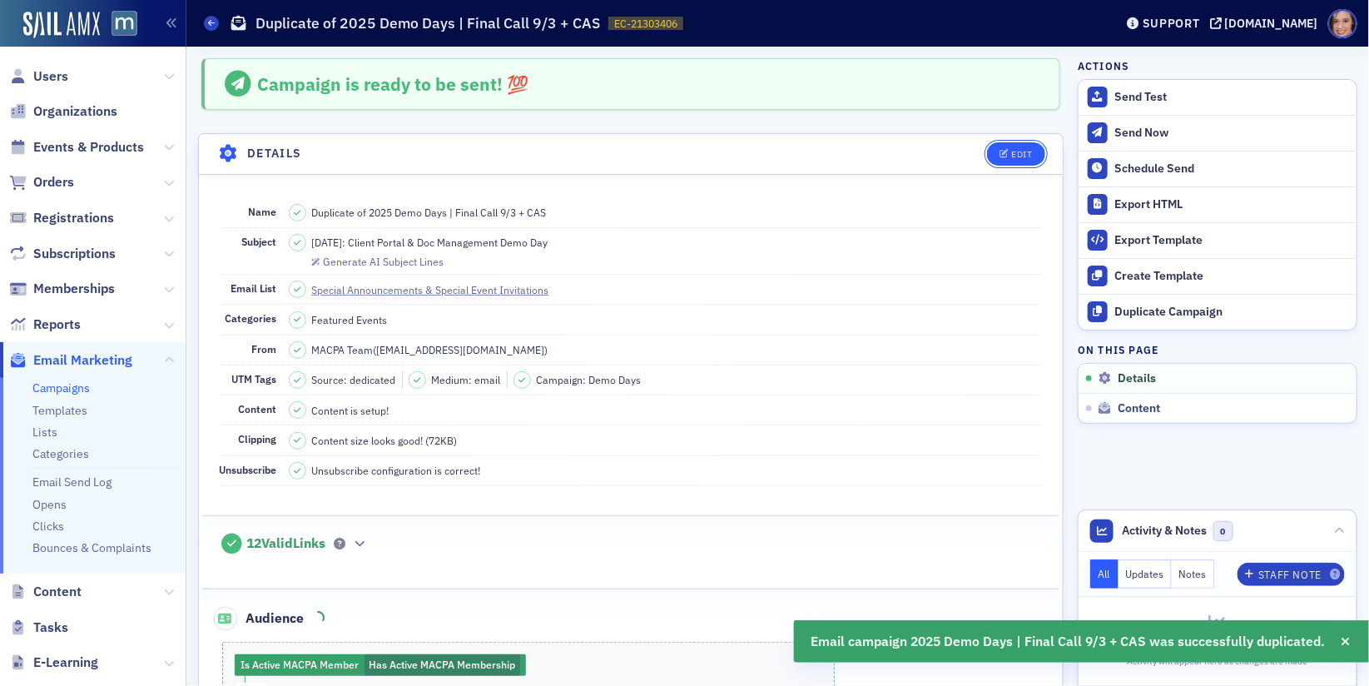
click at [1013, 153] on div "Edit" at bounding box center [1021, 154] width 21 height 9
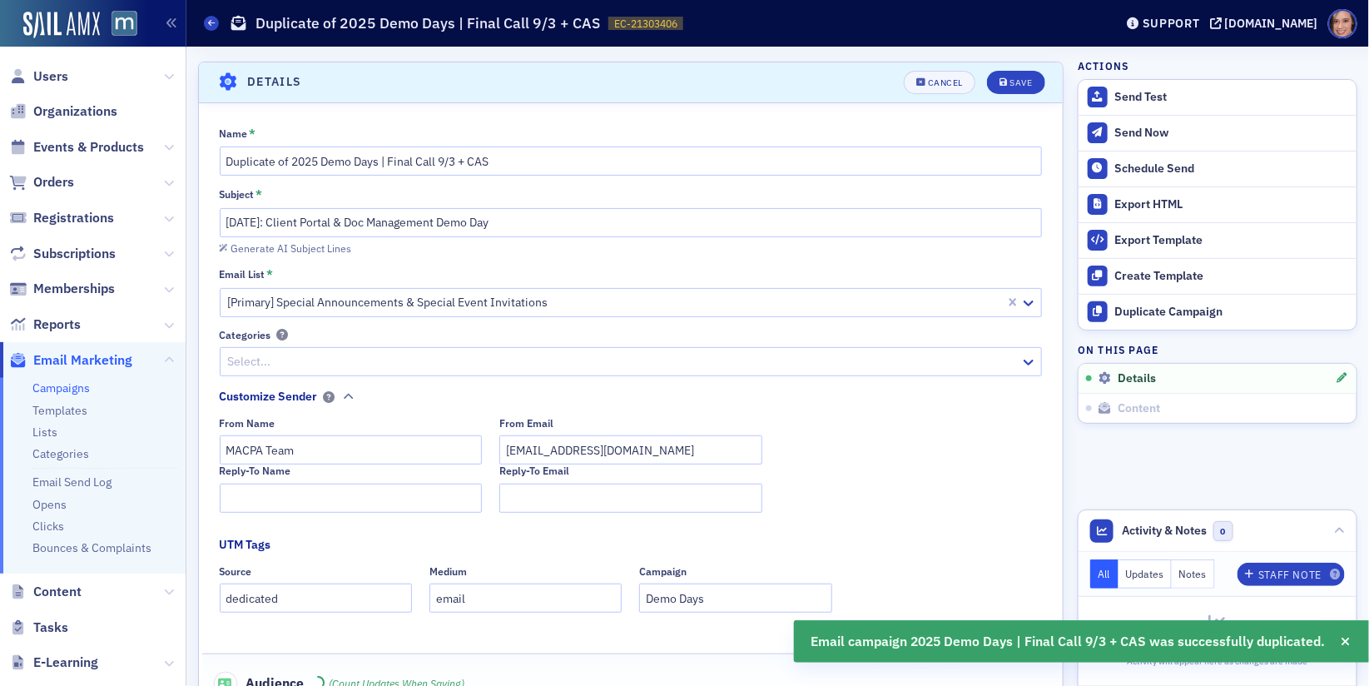
scroll to position [77, 0]
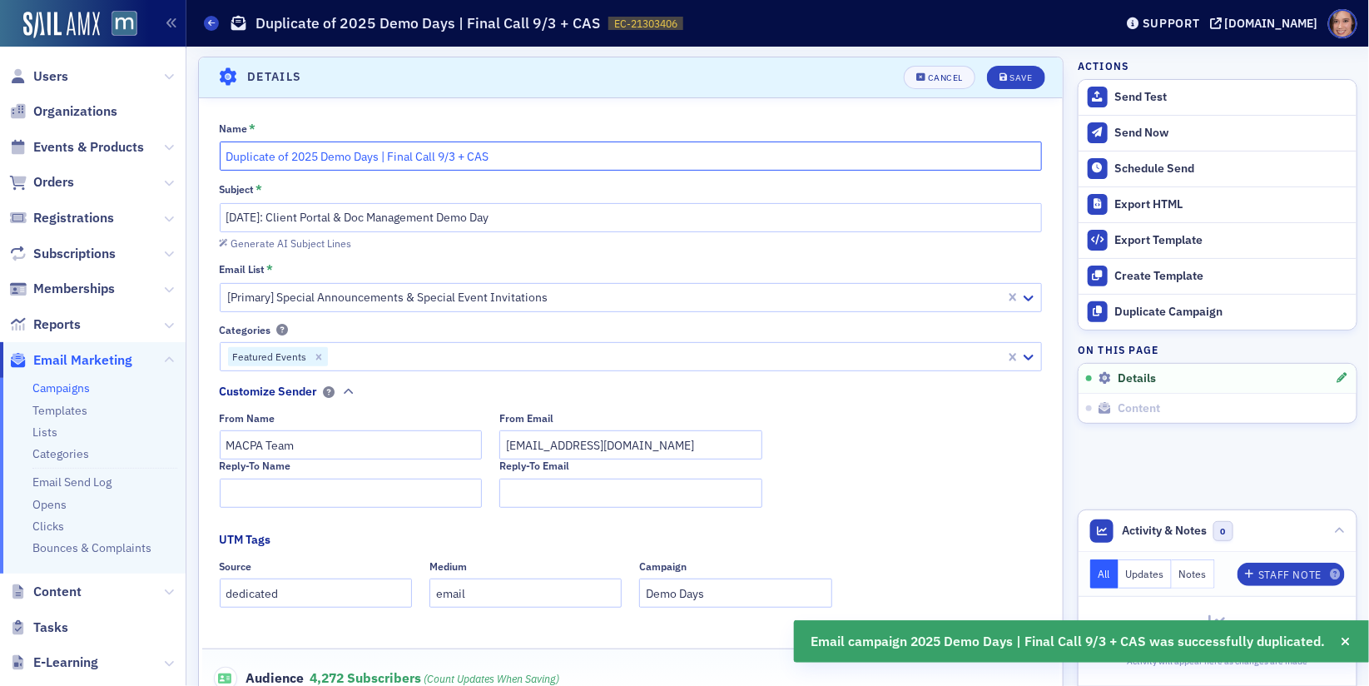
drag, startPoint x: 291, startPoint y: 156, endPoint x: 196, endPoint y: 152, distance: 95.0
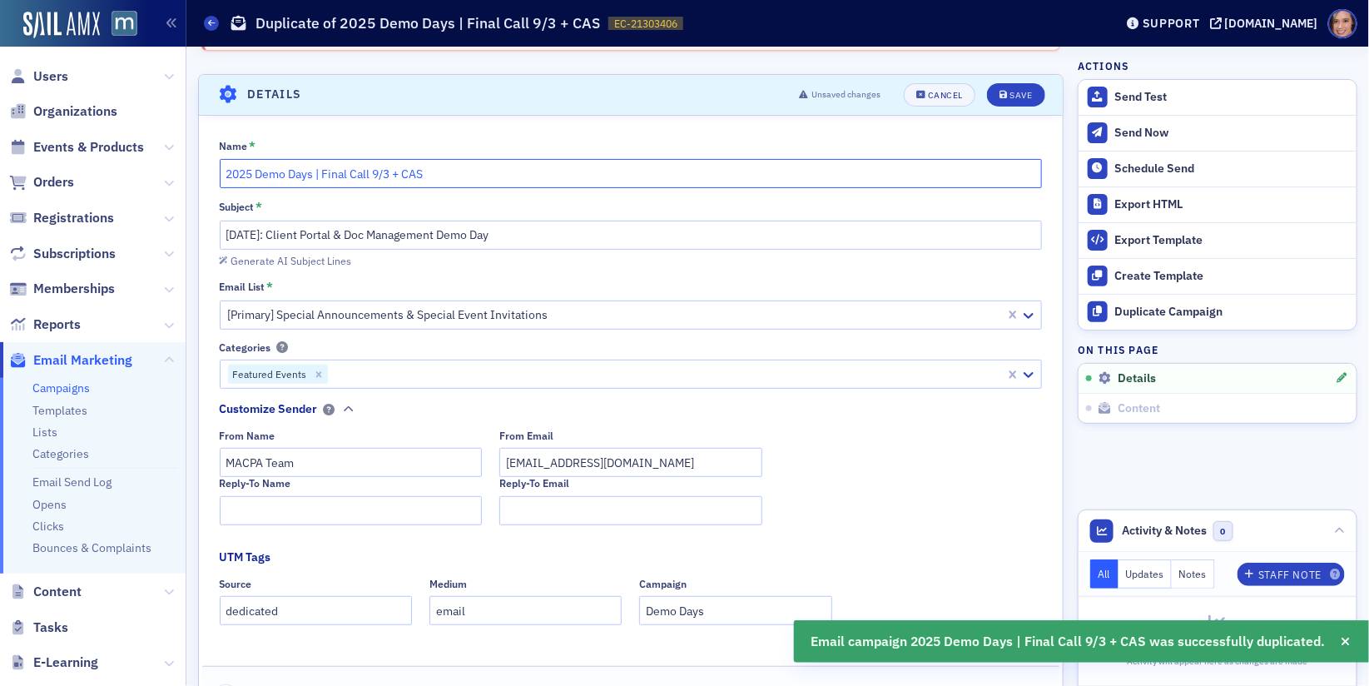
scroll to position [94, 0]
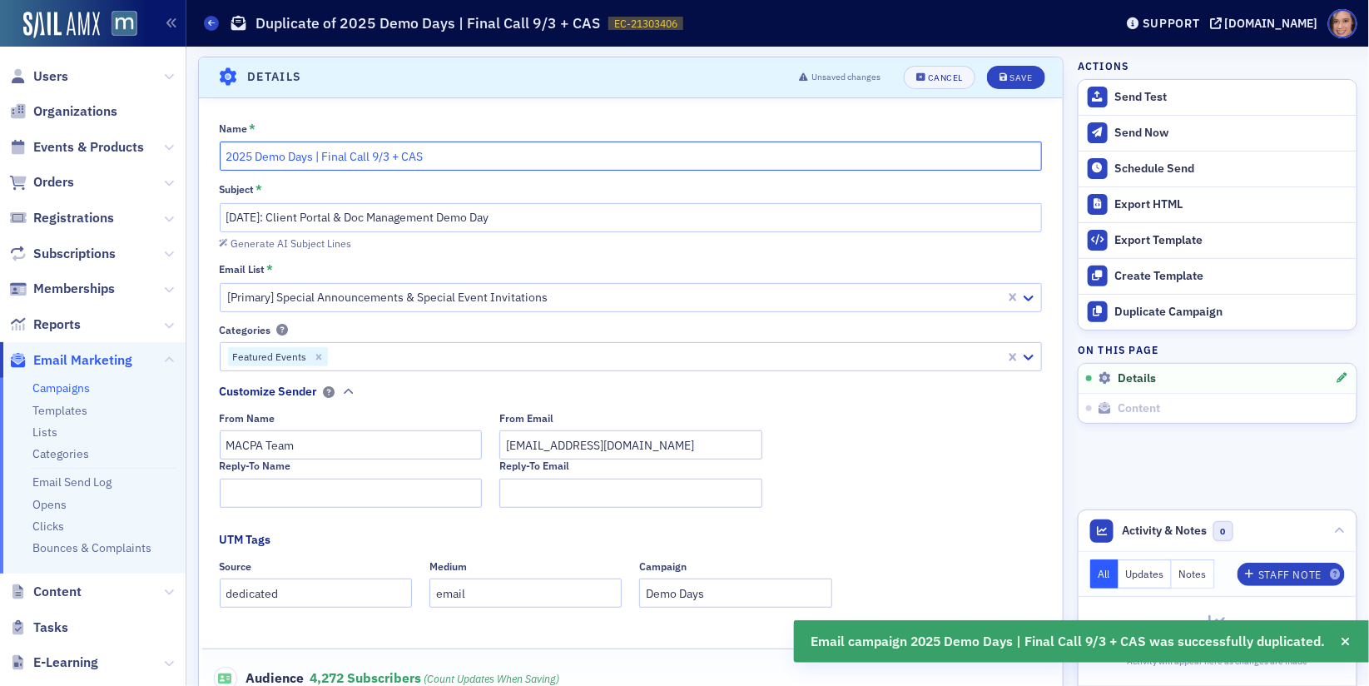
drag, startPoint x: 325, startPoint y: 156, endPoint x: 442, endPoint y: 155, distance: 117.4
click at [442, 155] on input "2025 Demo Days | Final Call 9/3 + CAS" at bounding box center [631, 156] width 823 height 29
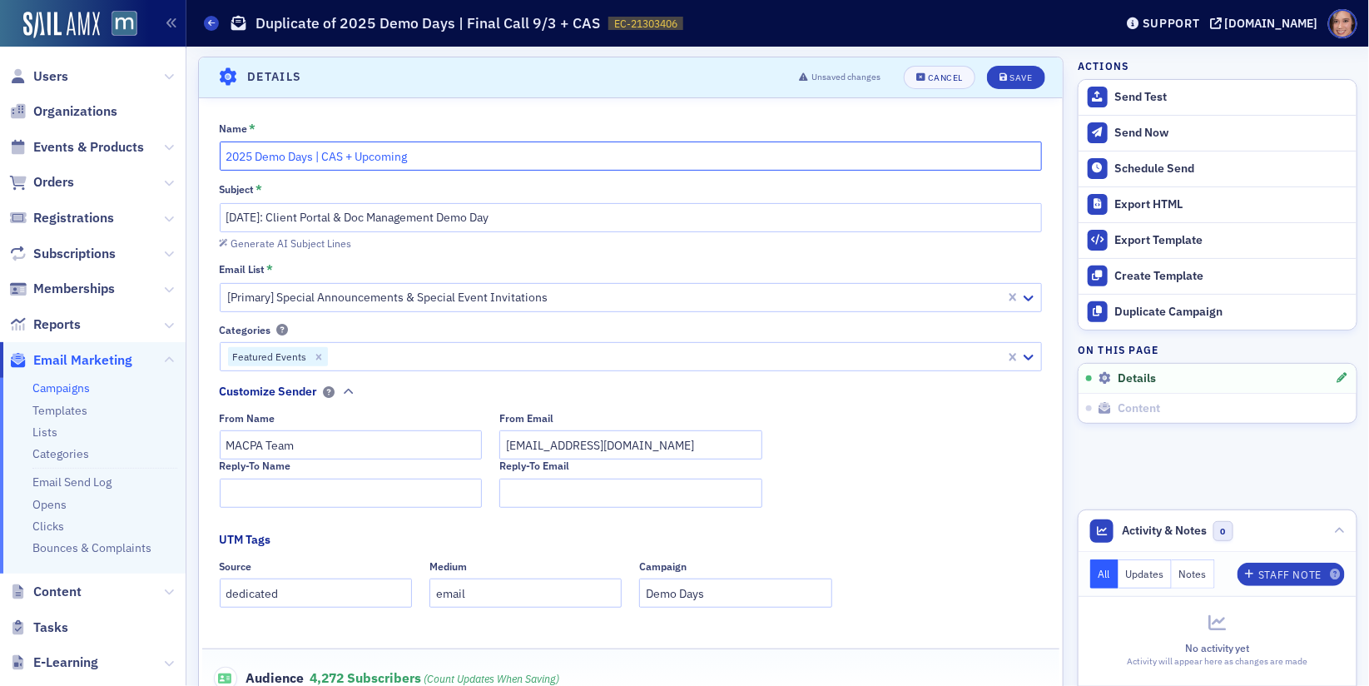
type input "2025 Demo Days | CAS + Upcoming"
click at [500, 218] on input "[DATE]: Client Portal & Doc Management Demo Day" at bounding box center [631, 217] width 823 height 29
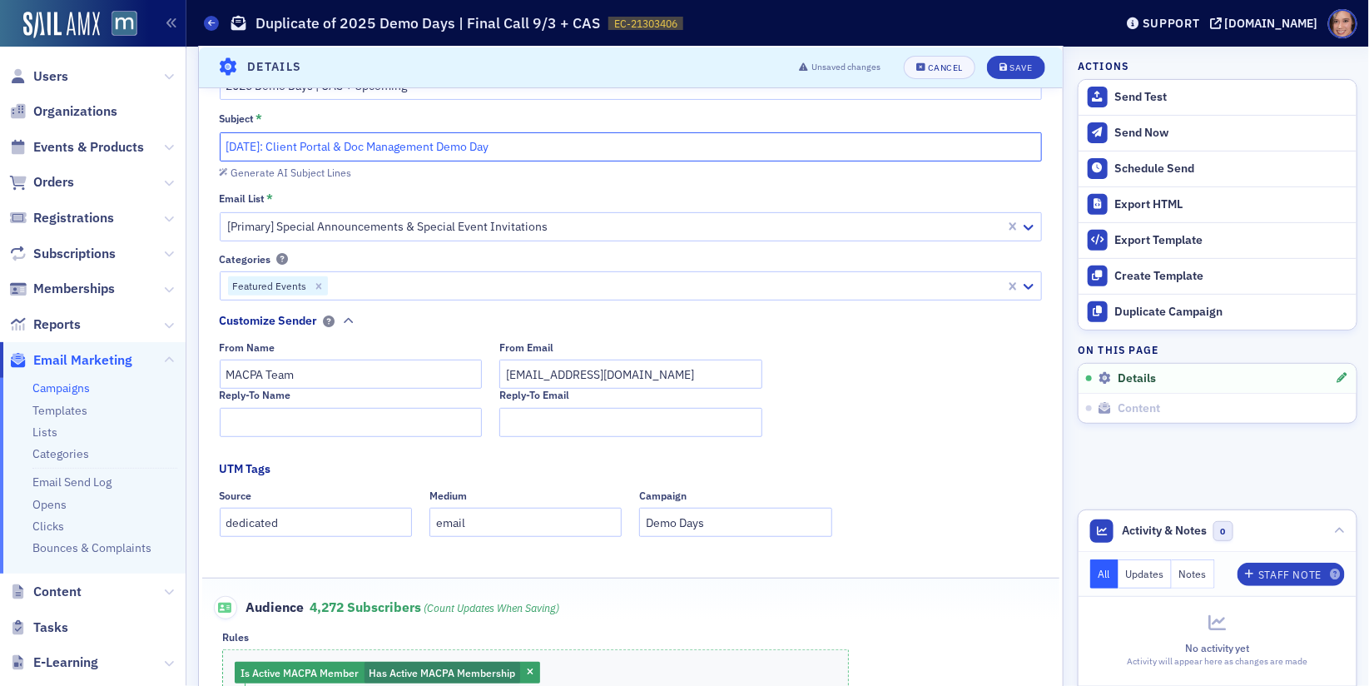
scroll to position [111, 0]
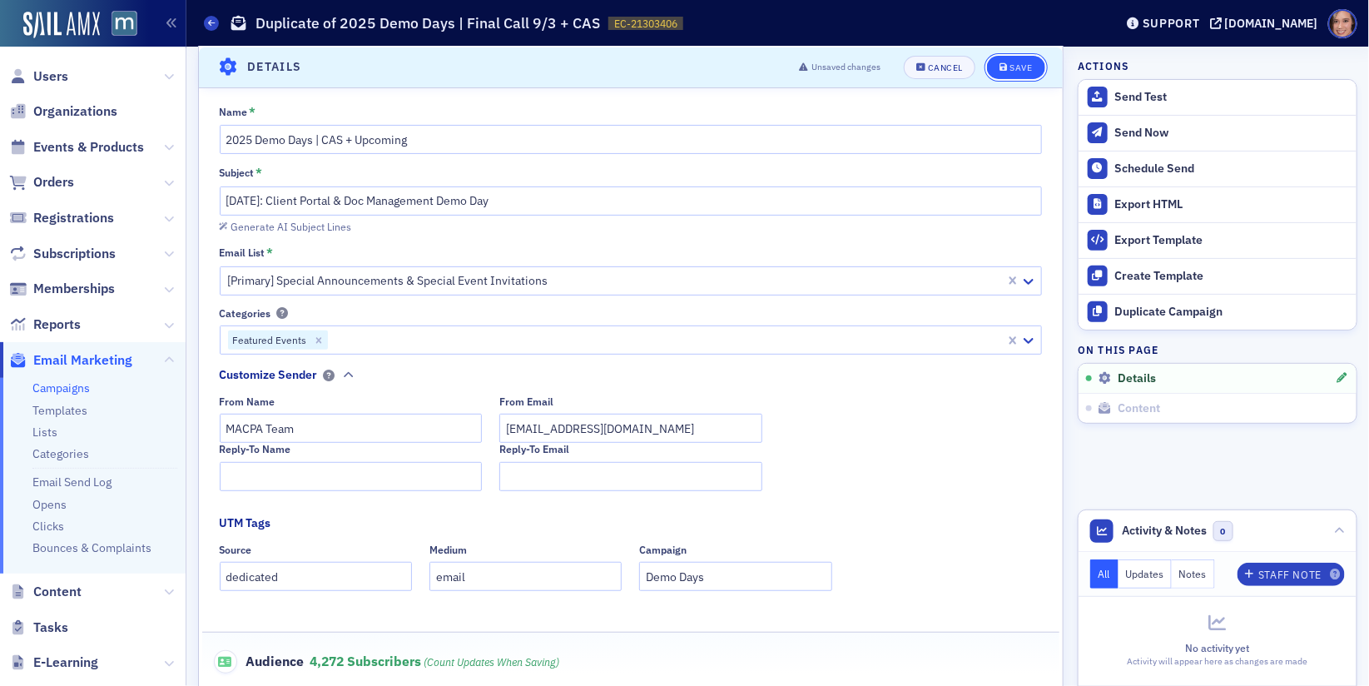
click at [1035, 70] on button "Save" at bounding box center [1015, 66] width 57 height 23
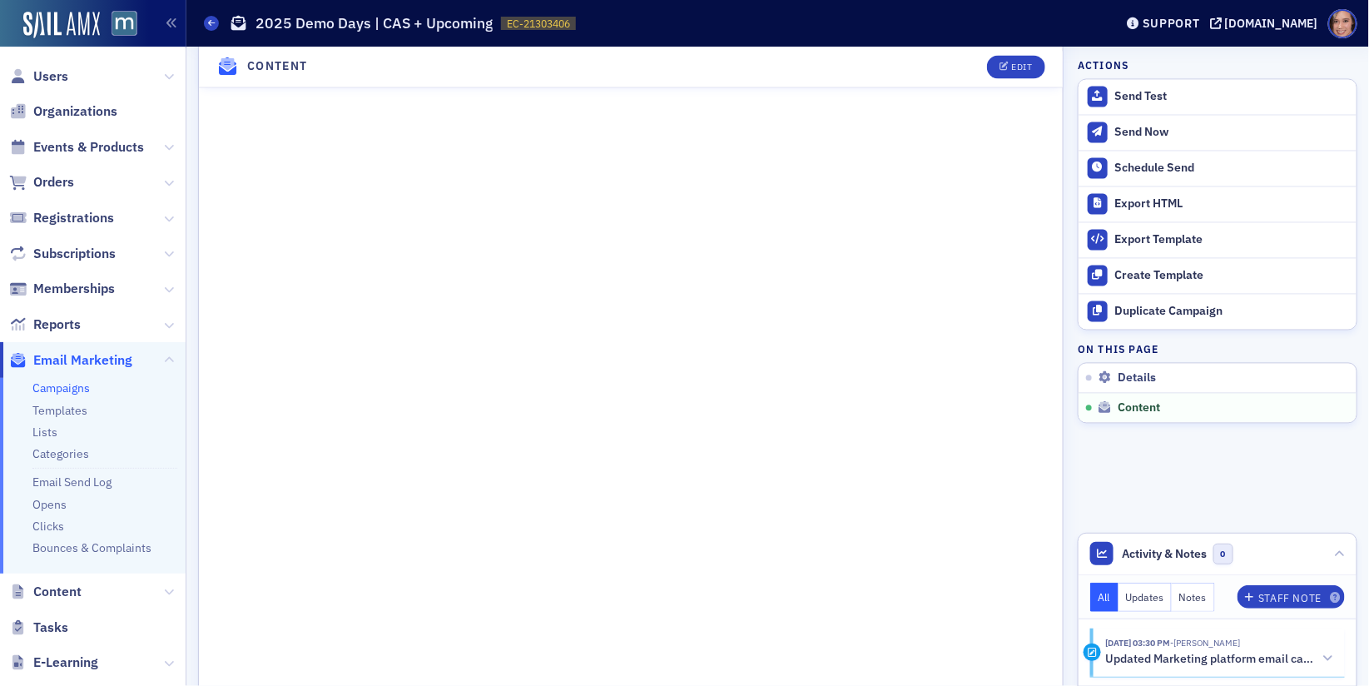
scroll to position [0, 0]
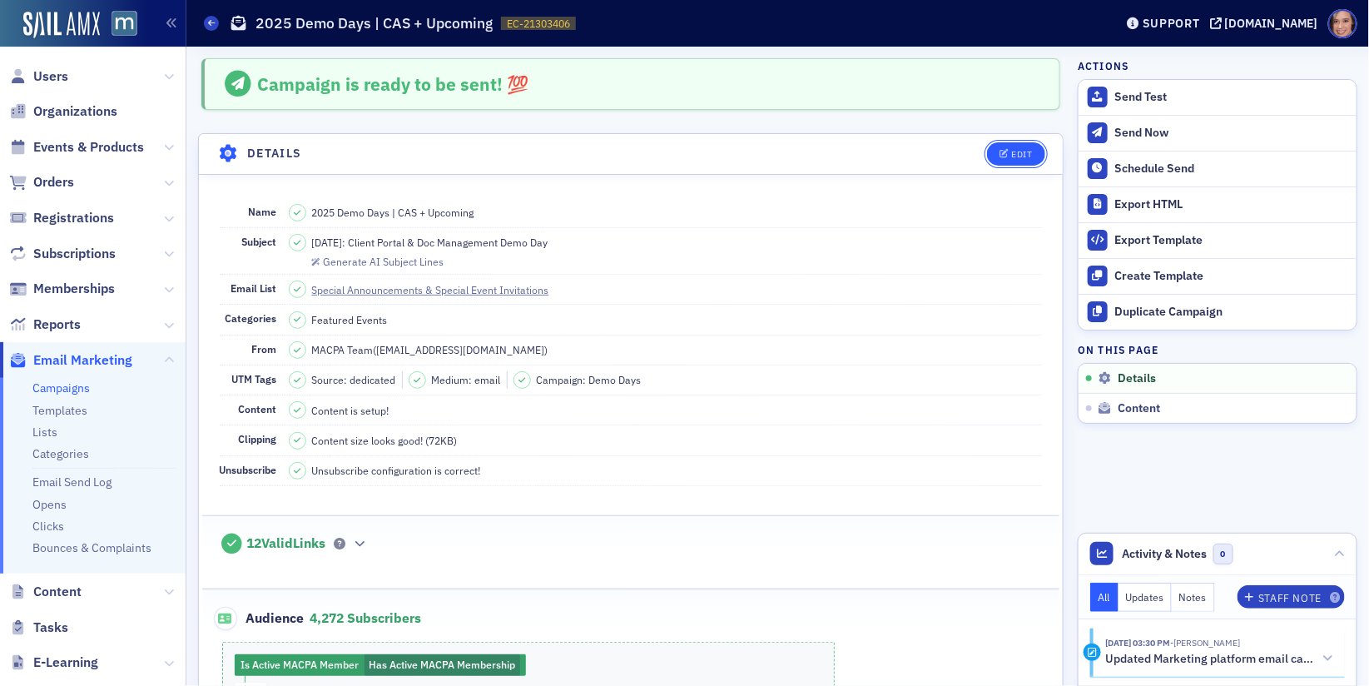
click at [1023, 151] on div "Edit" at bounding box center [1021, 154] width 21 height 9
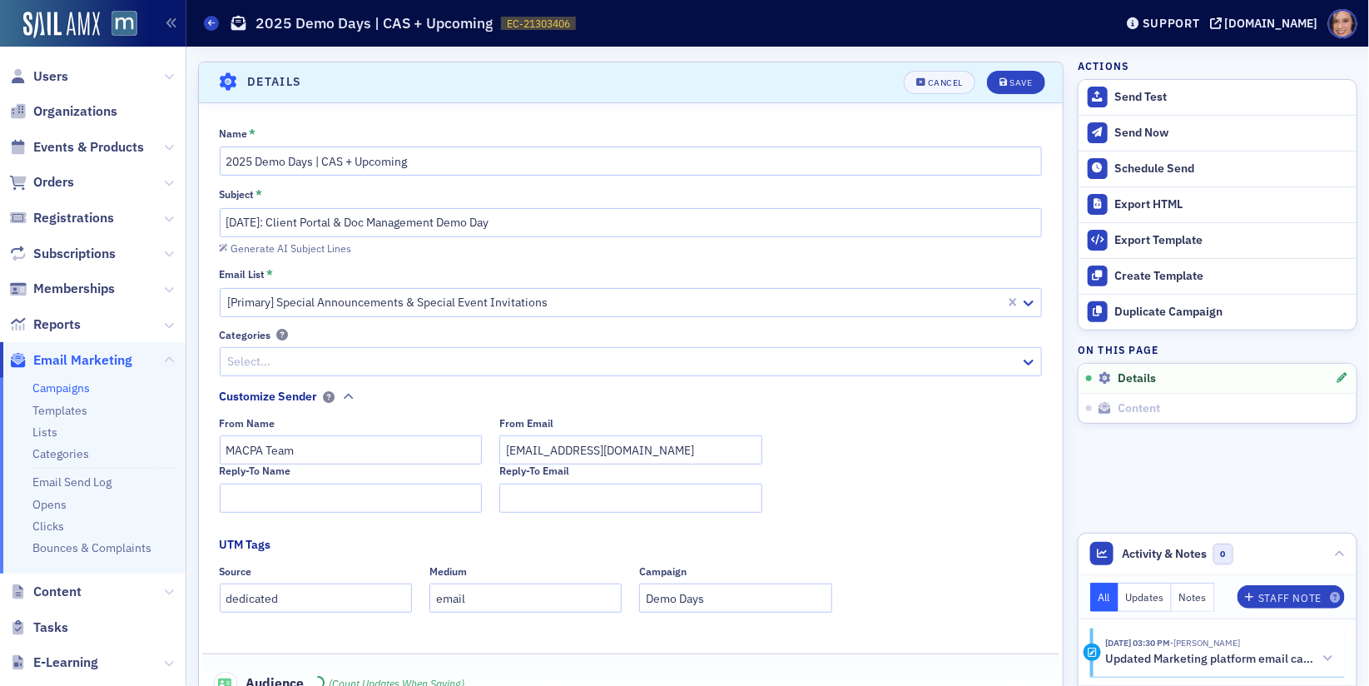
scroll to position [77, 0]
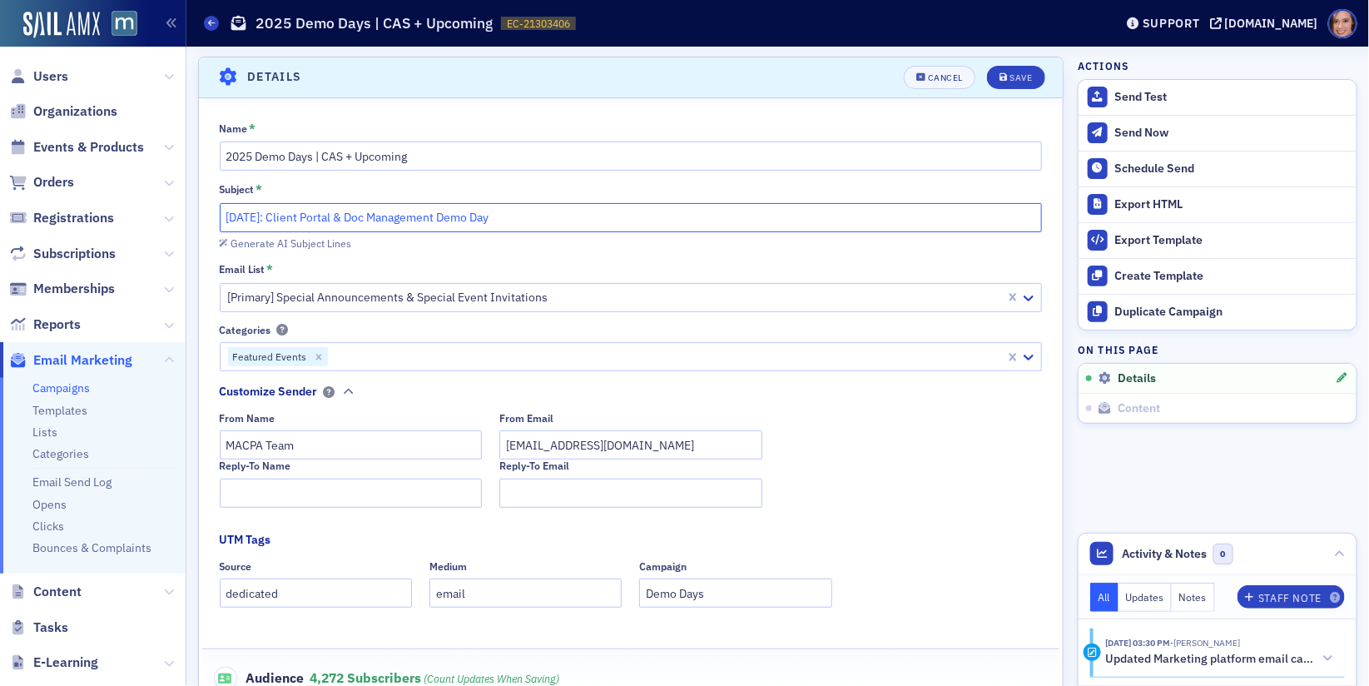
click at [419, 218] on input "[DATE]: Client Portal & Doc Management Demo Day" at bounding box center [631, 217] width 823 height 29
paste input "Compare CAS technology side by side — [DATE]"
click at [435, 219] on input "Compare CAS technology side by side — [DATE] Demo Day" at bounding box center [631, 217] width 823 height 29
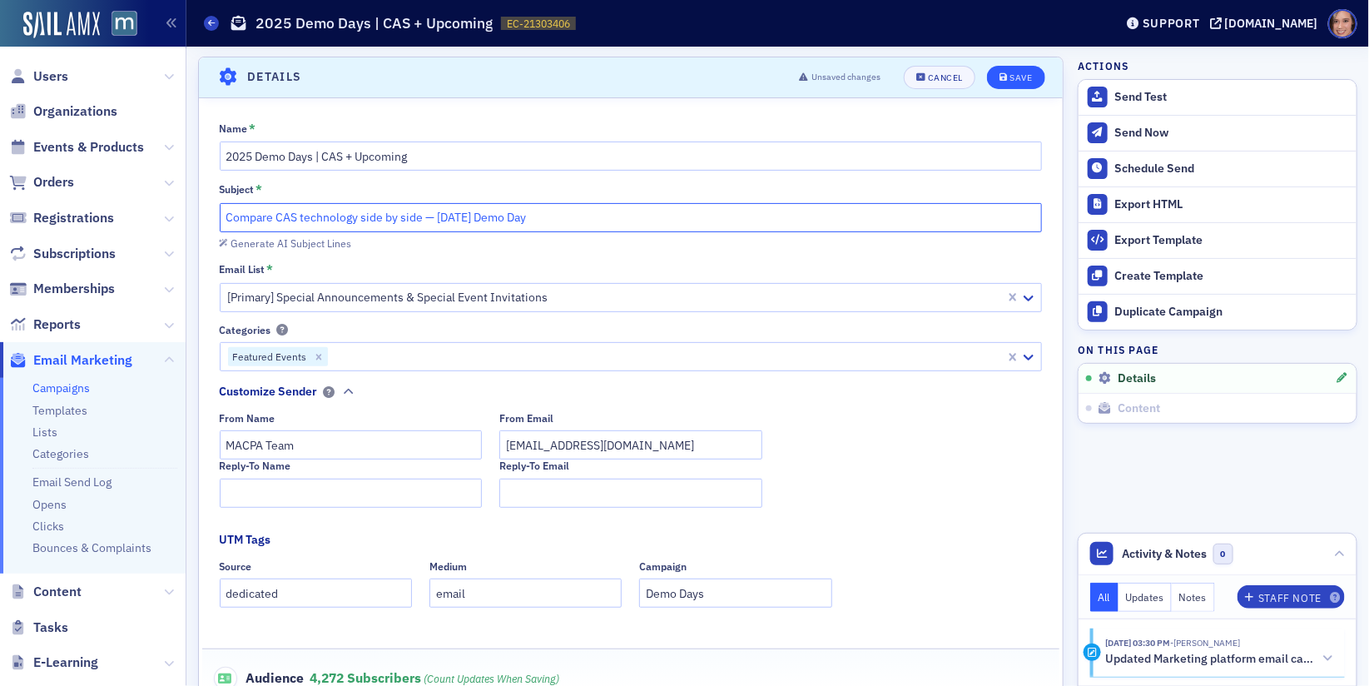
type input "Compare CAS technology side by side — [DATE] Demo Day"
click at [1006, 81] on button "Save" at bounding box center [1015, 77] width 57 height 23
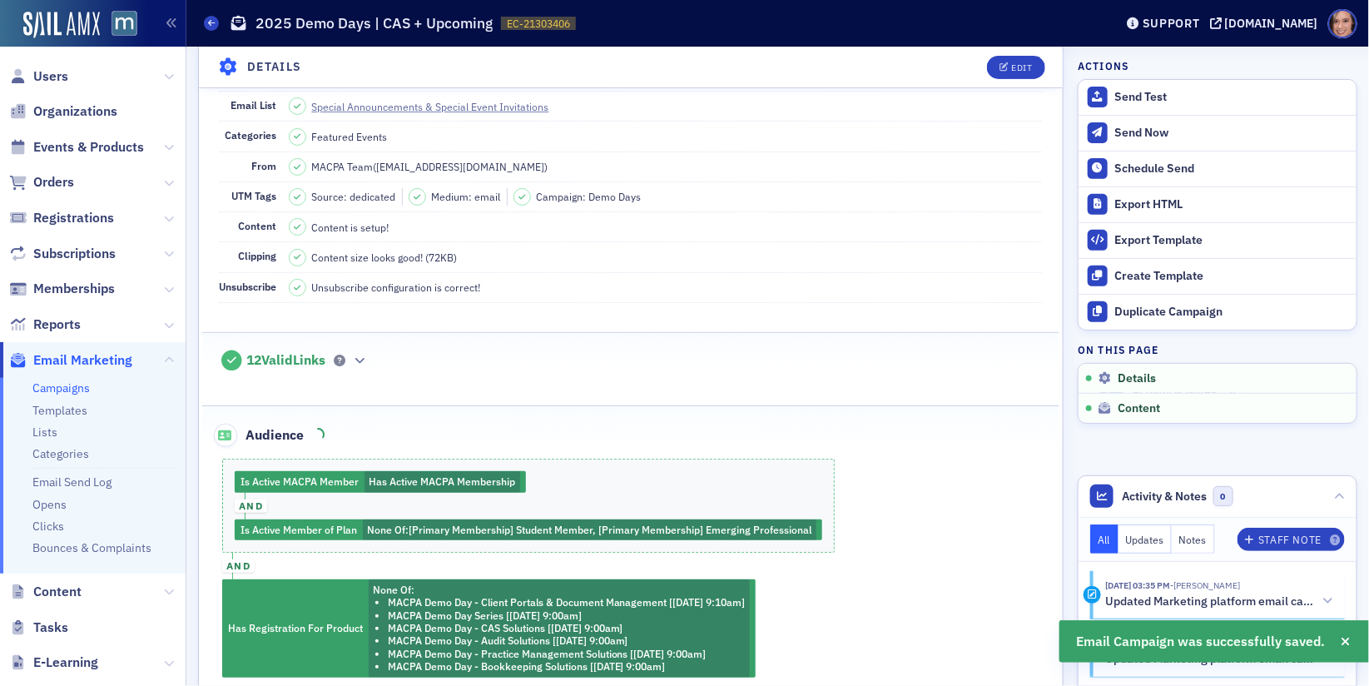
scroll to position [320, 0]
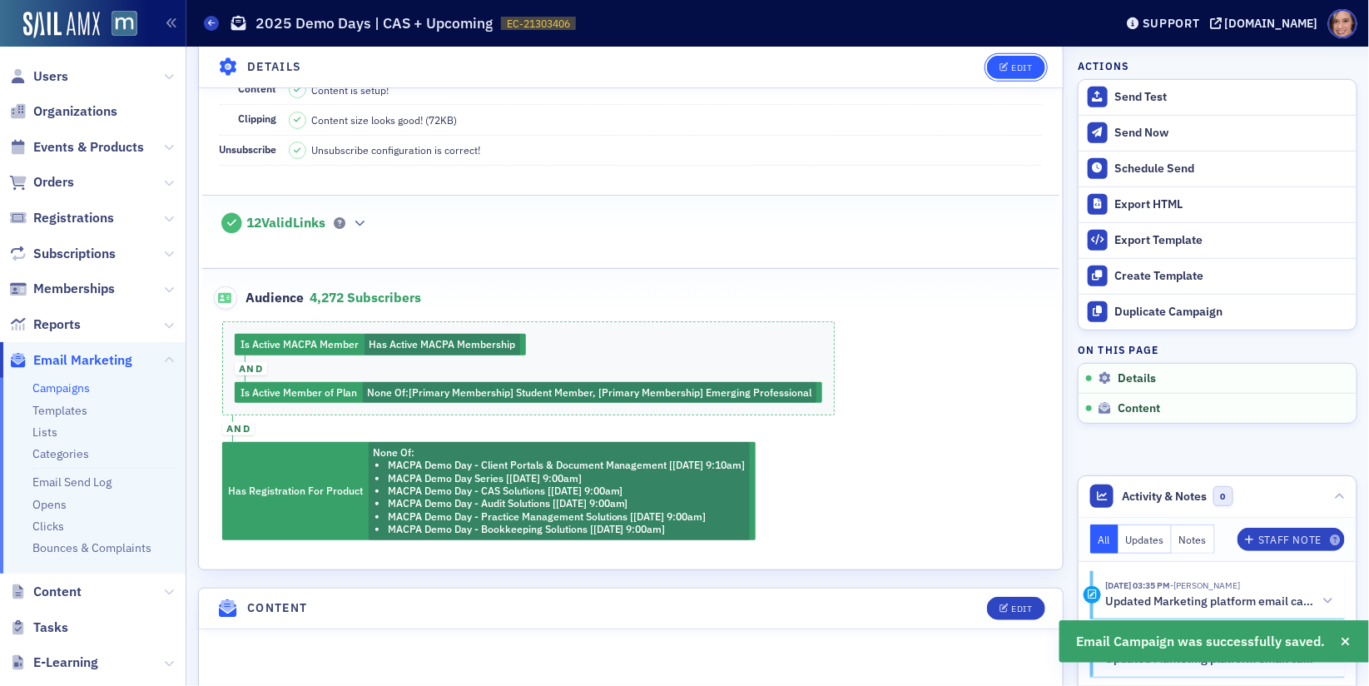
click at [1009, 73] on button "Edit" at bounding box center [1015, 66] width 57 height 23
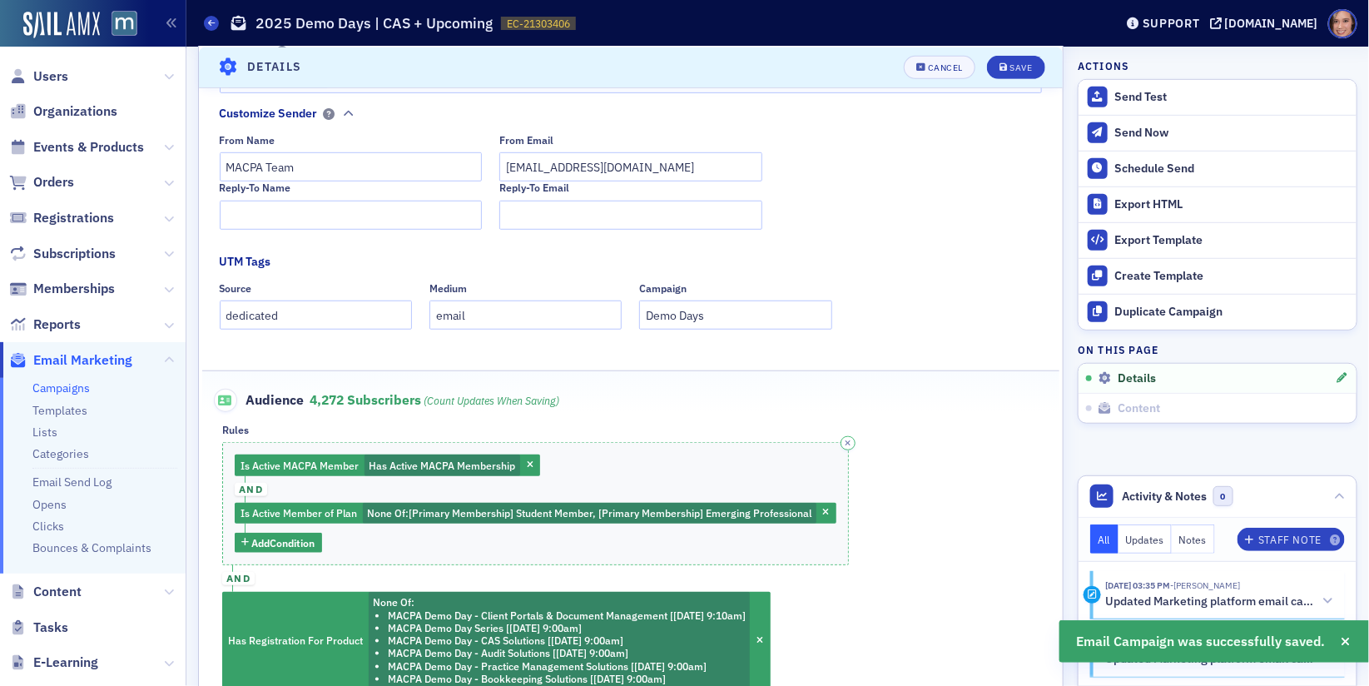
scroll to position [509, 0]
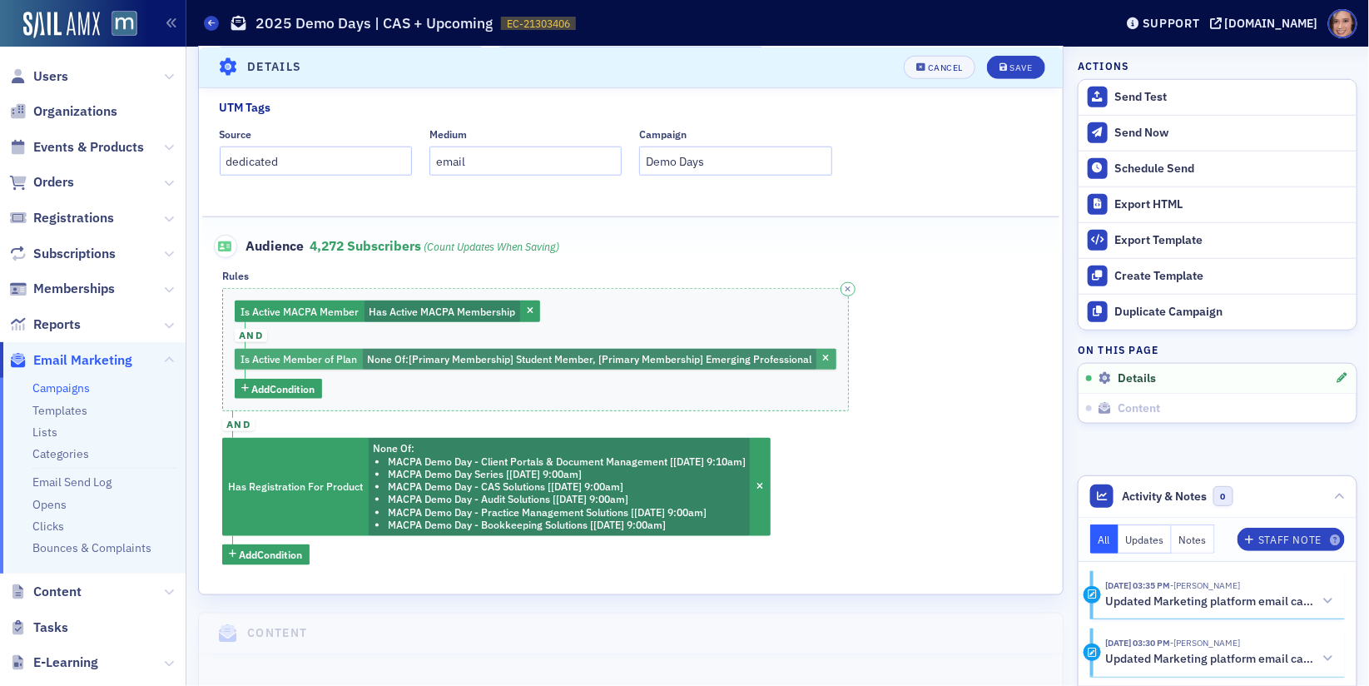
click at [559, 360] on span "[Primary Membership] Student Member, [Primary Membership] Emerging Professional" at bounding box center [610, 358] width 403 height 13
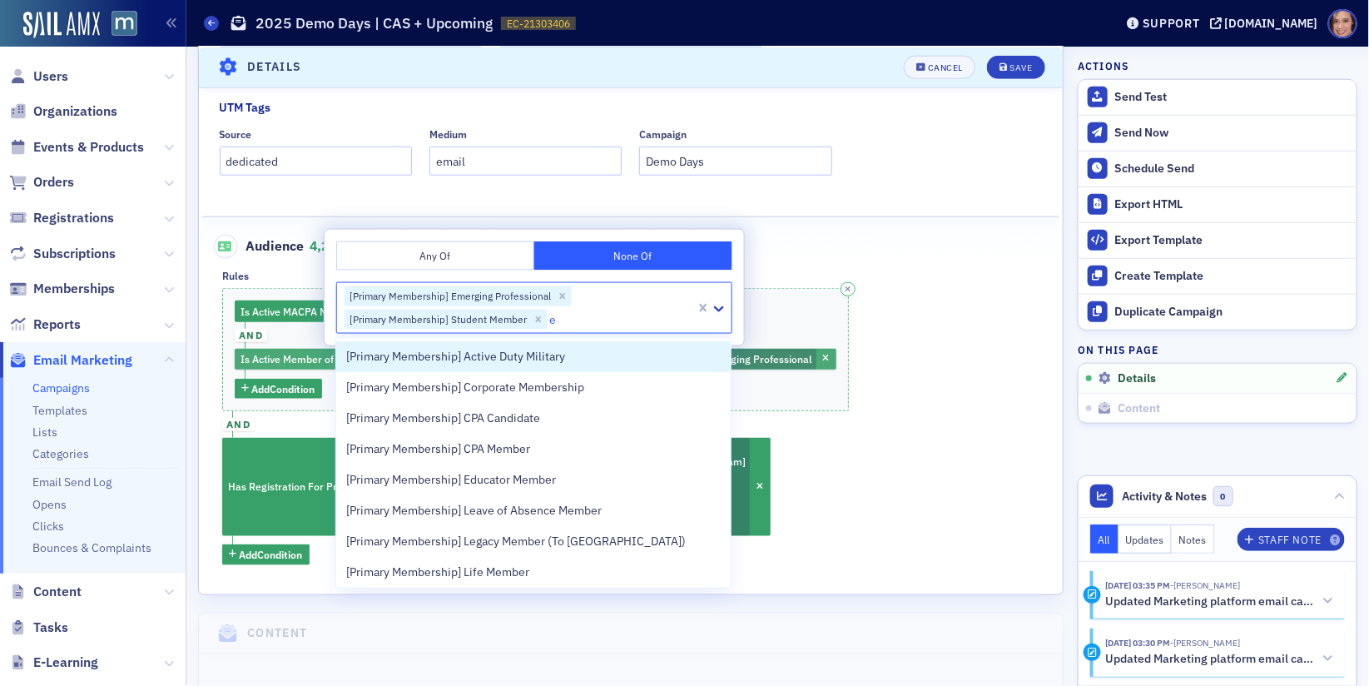
type input "ed"
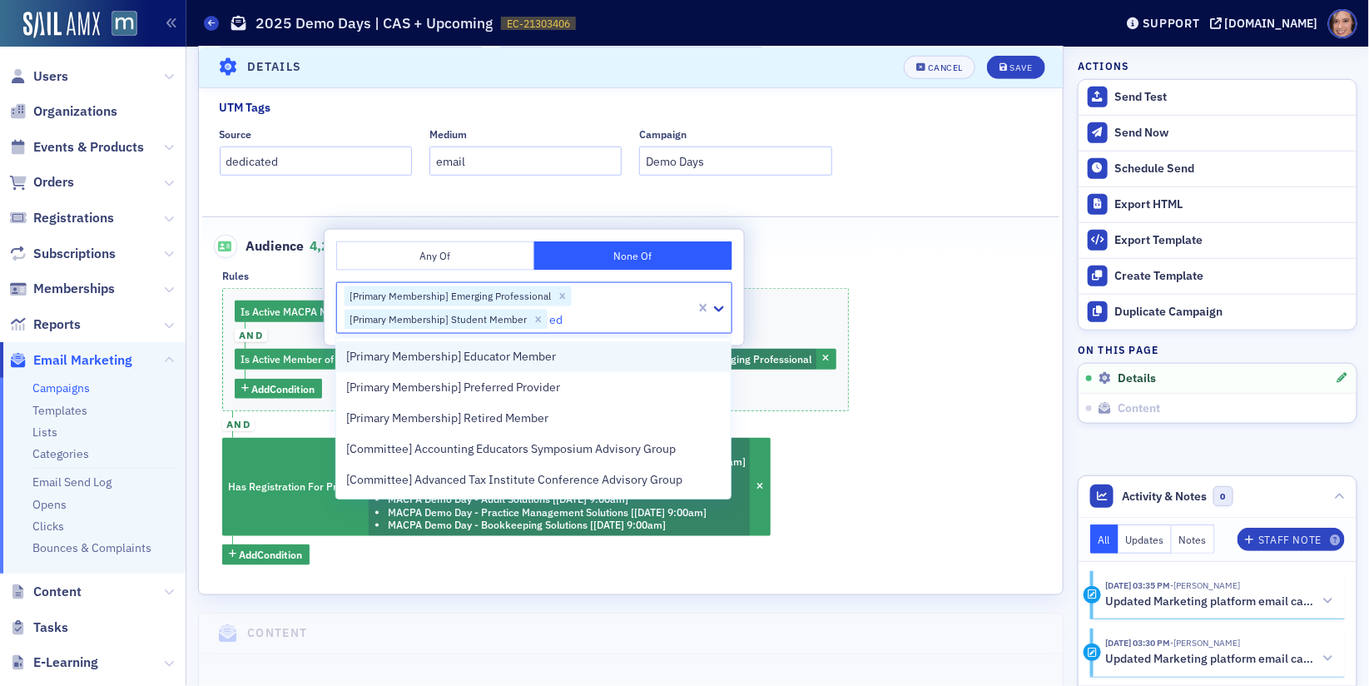
click at [546, 359] on span "[Primary Membership] Educator Member" at bounding box center [451, 356] width 210 height 17
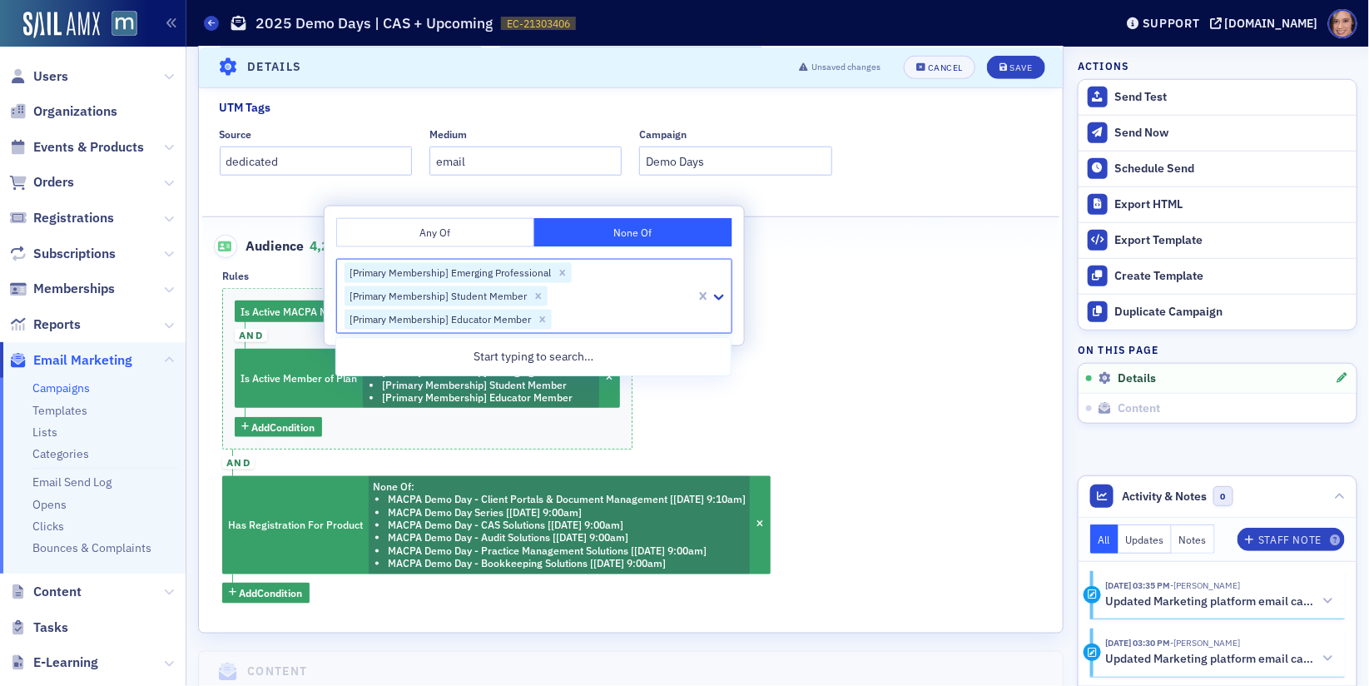
click at [882, 430] on div "Is Active MACPA Member Has Active MACPA Membership and Is Active Member of Plan…" at bounding box center [630, 445] width 817 height 315
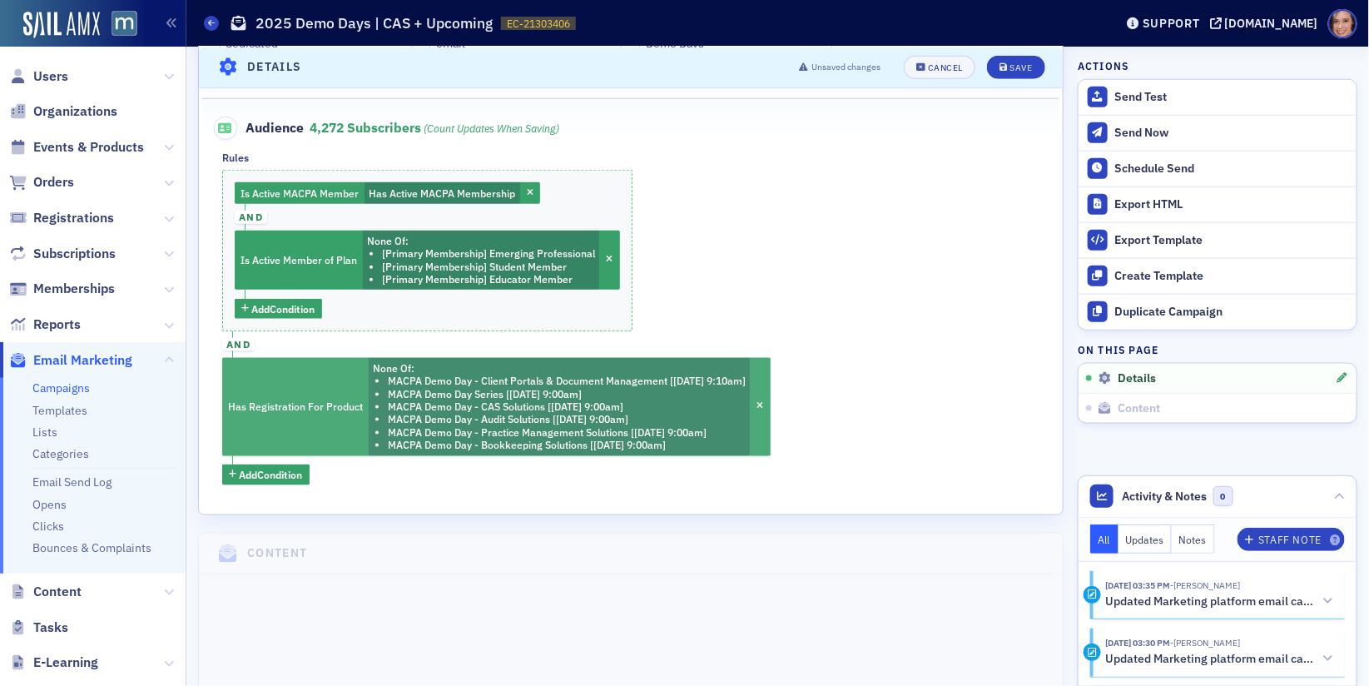
scroll to position [629, 0]
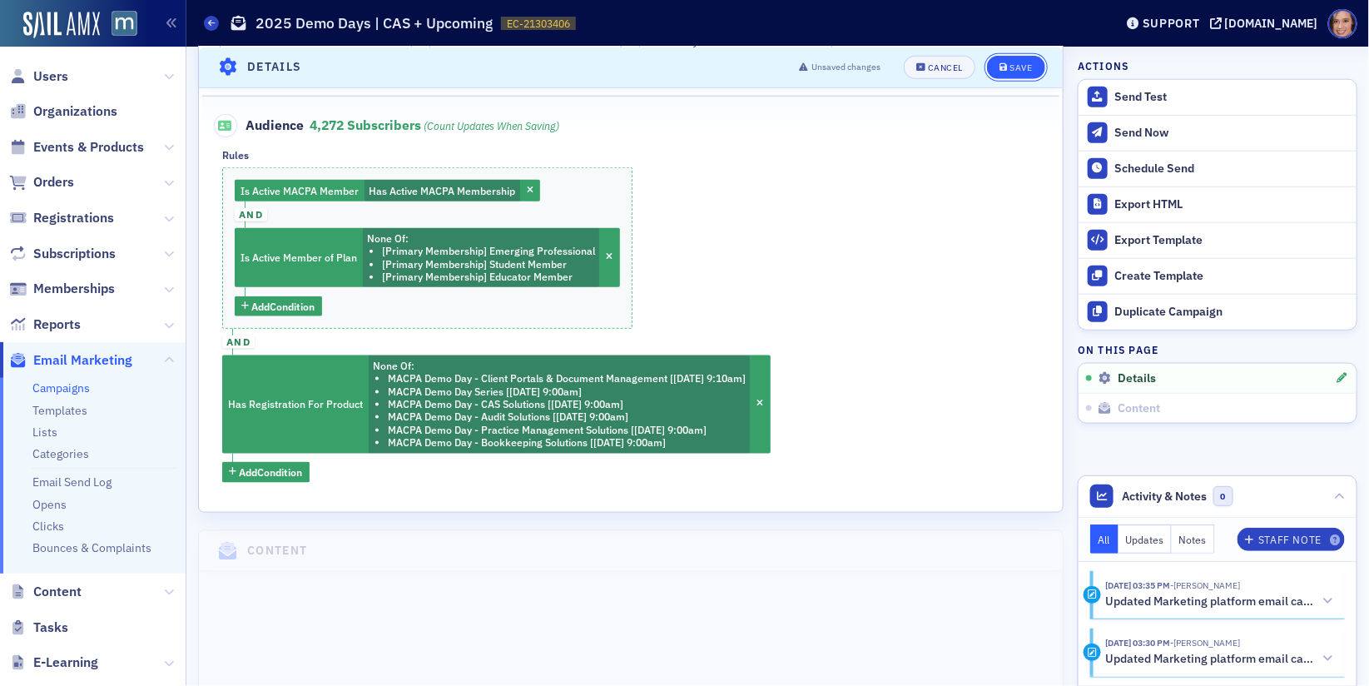
click at [1003, 63] on icon "submit" at bounding box center [1004, 66] width 8 height 9
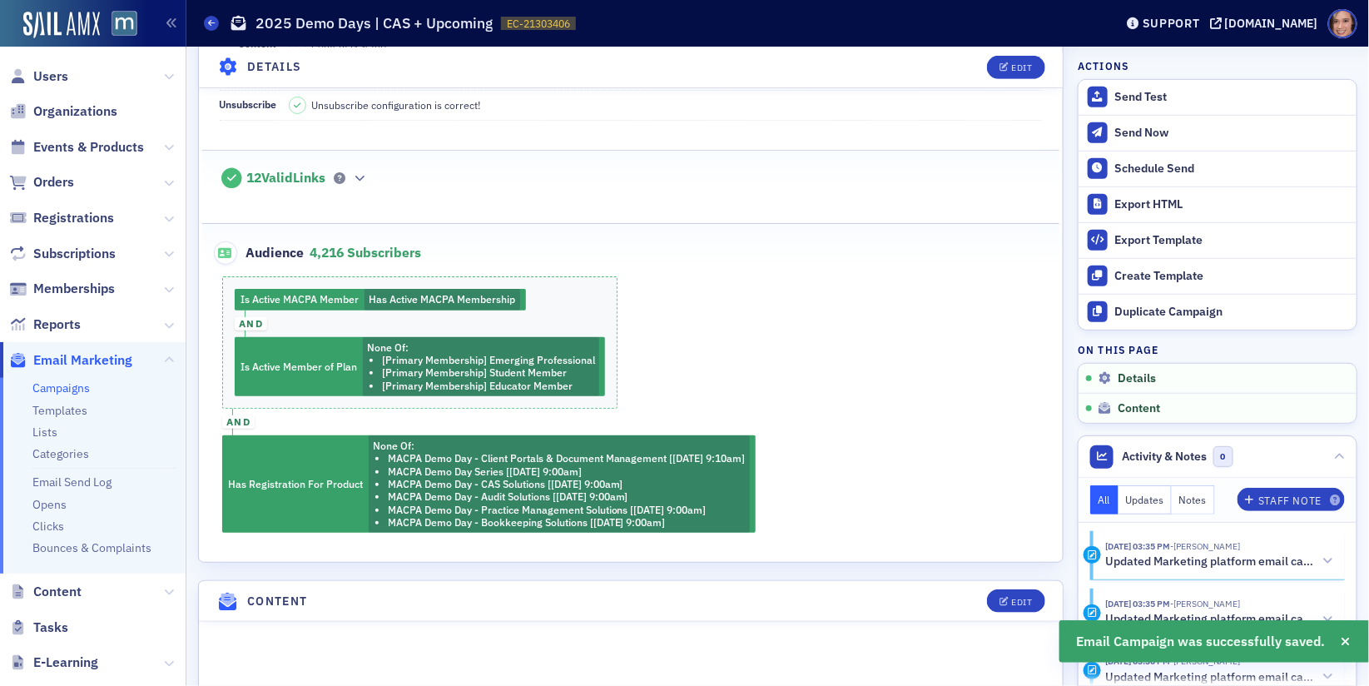
scroll to position [504, 0]
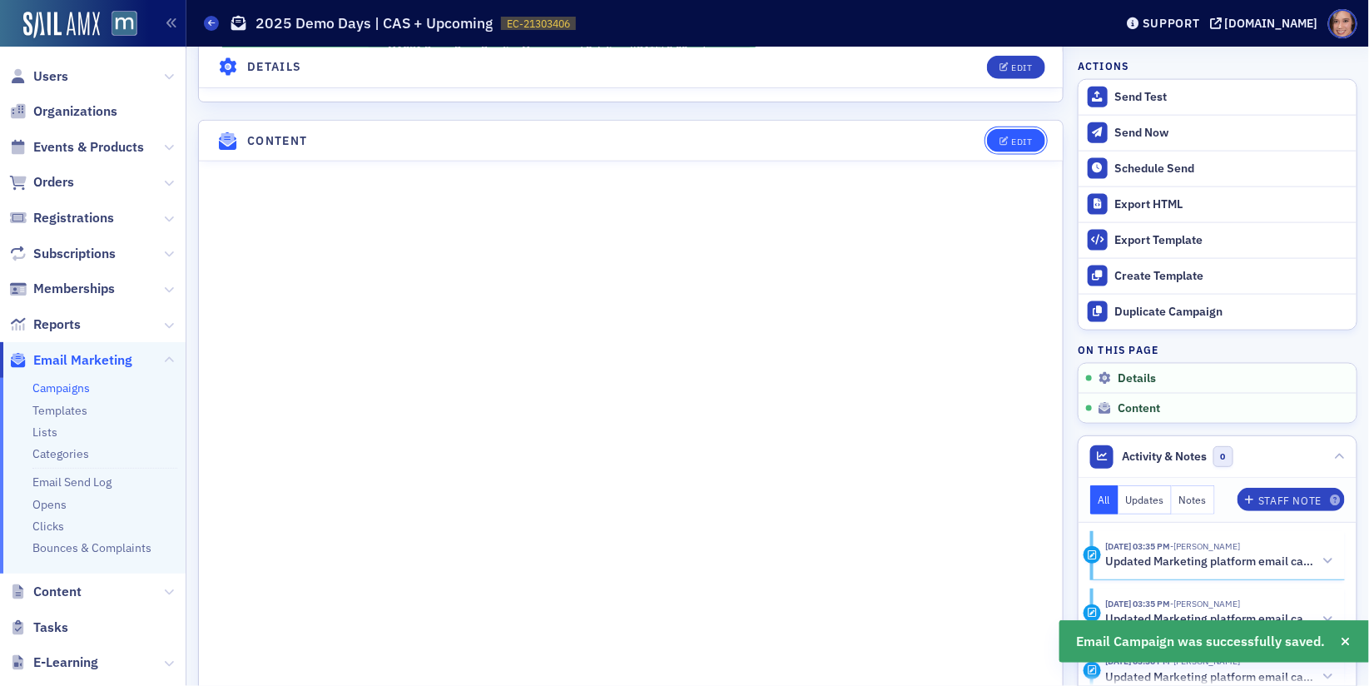
click at [1003, 137] on icon "button" at bounding box center [1005, 141] width 10 height 9
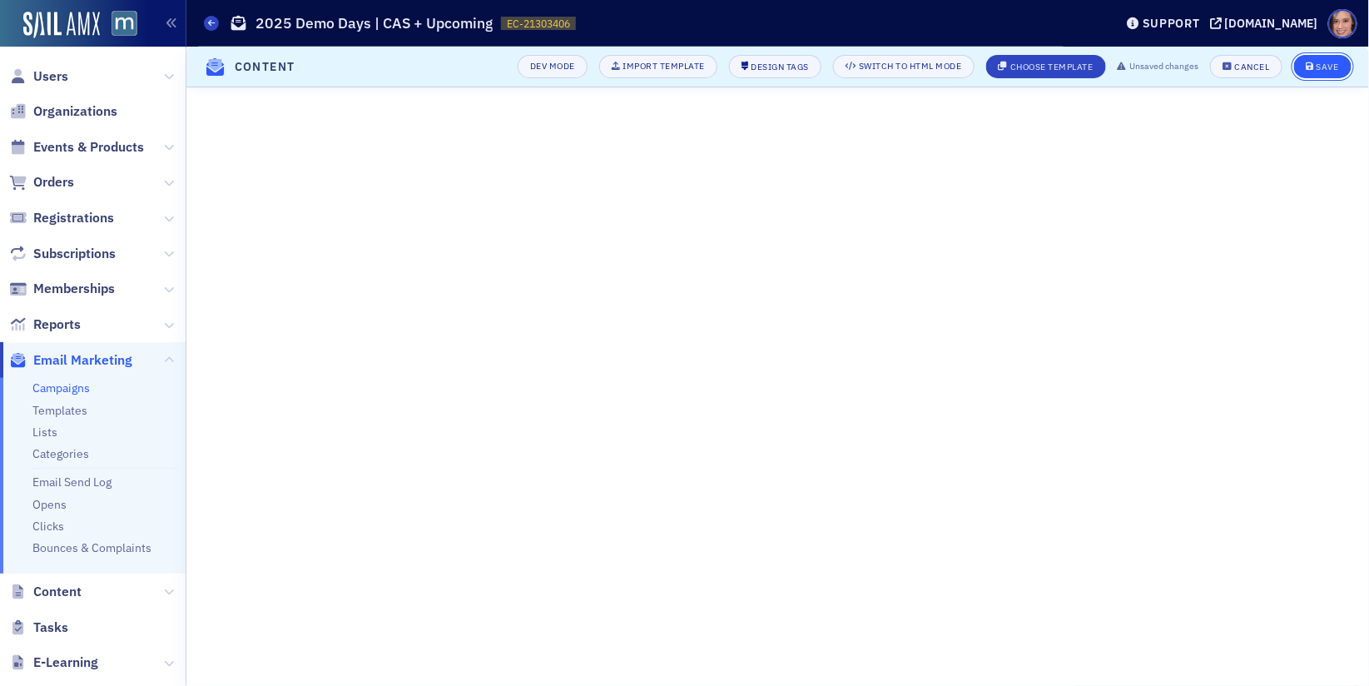
click at [1323, 65] on div "Save" at bounding box center [1328, 66] width 22 height 9
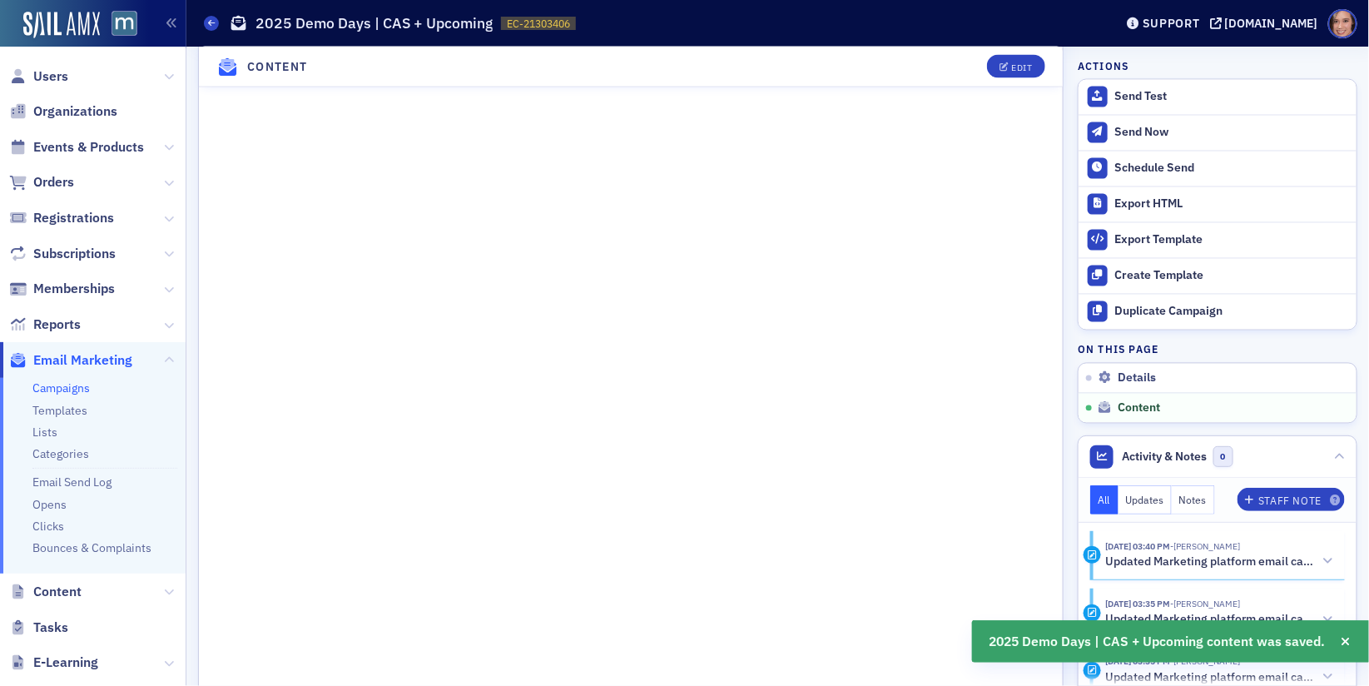
scroll to position [1291, 0]
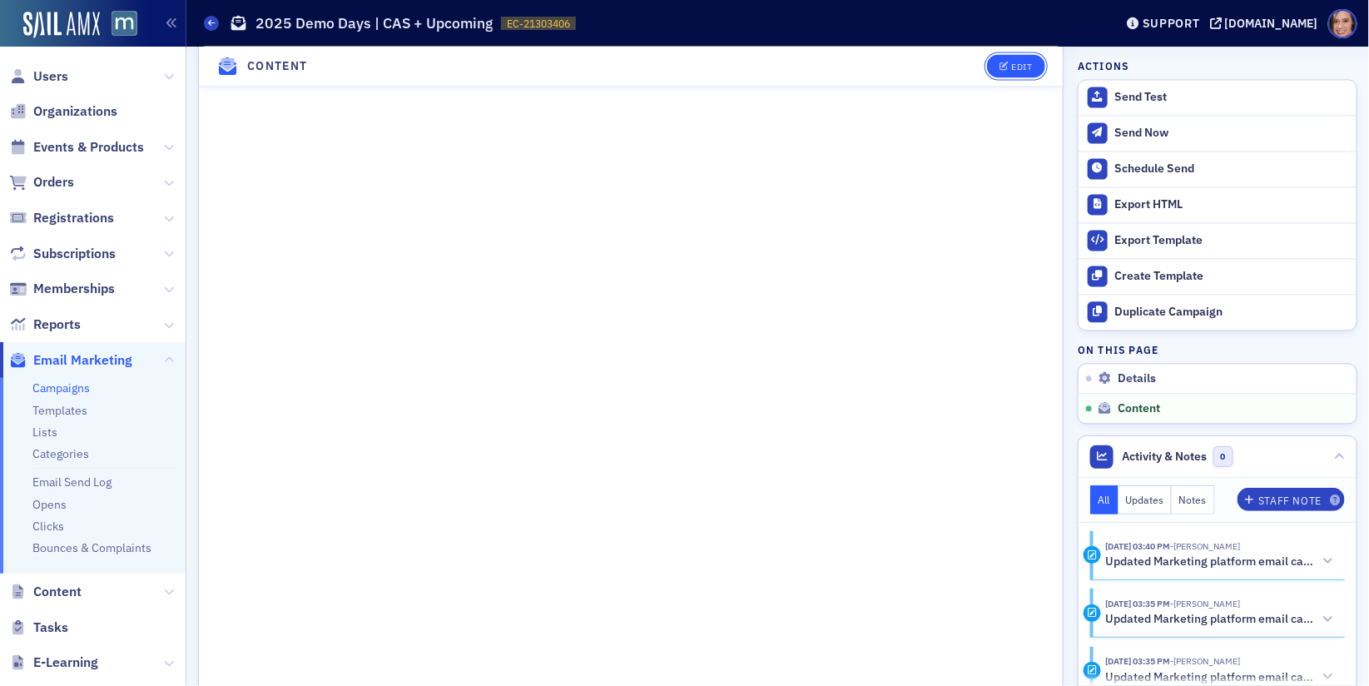
click at [1013, 65] on div "Edit" at bounding box center [1021, 66] width 21 height 9
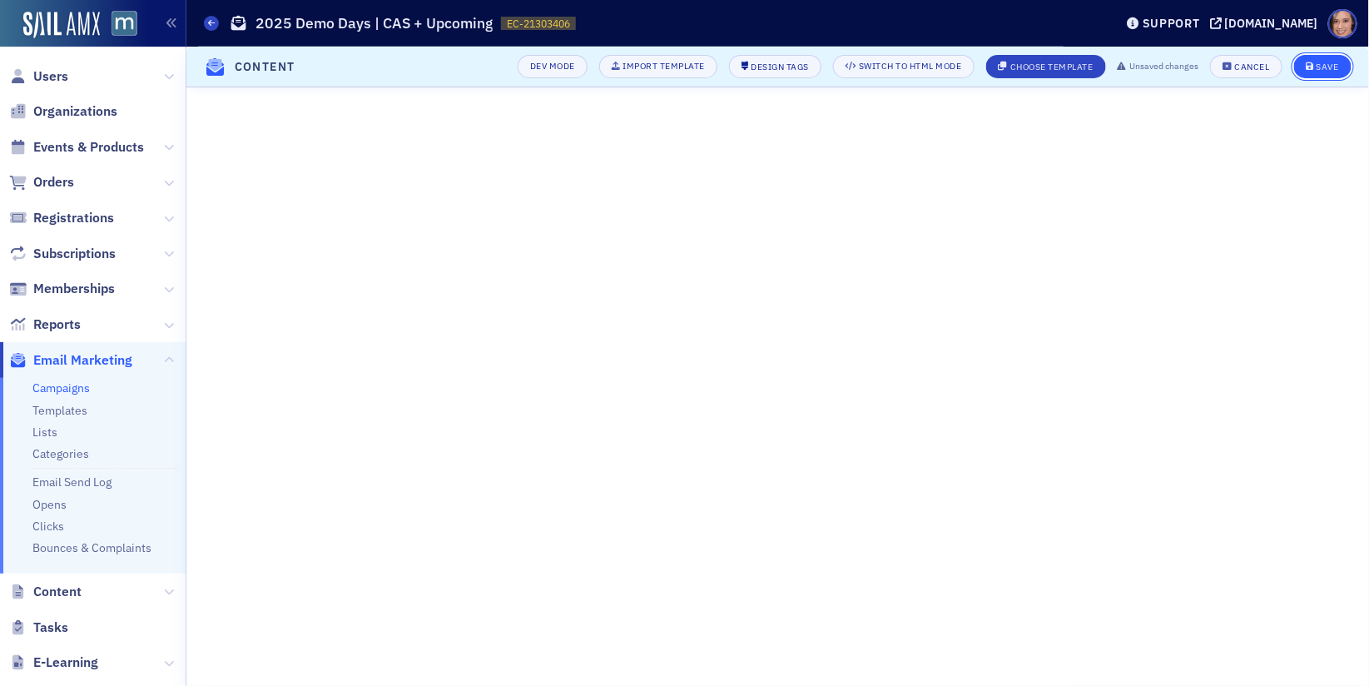
click at [1331, 67] on div "Save" at bounding box center [1328, 66] width 22 height 9
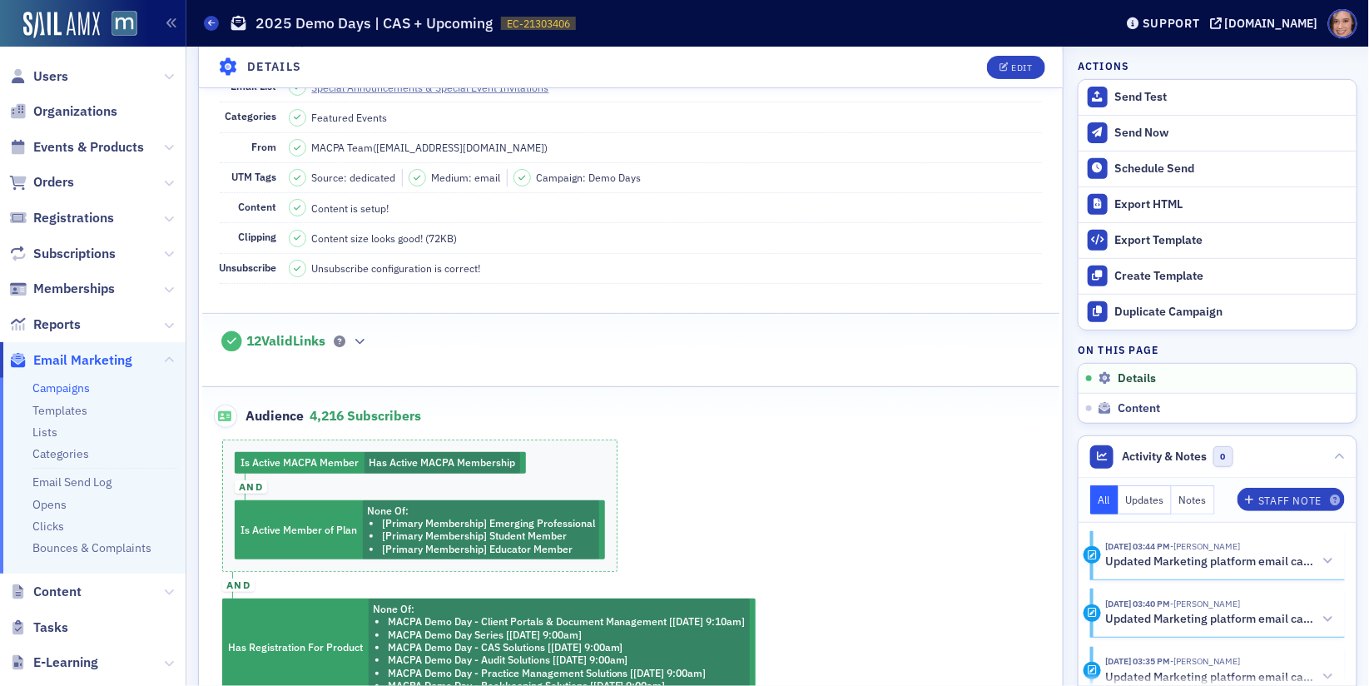
scroll to position [200, 0]
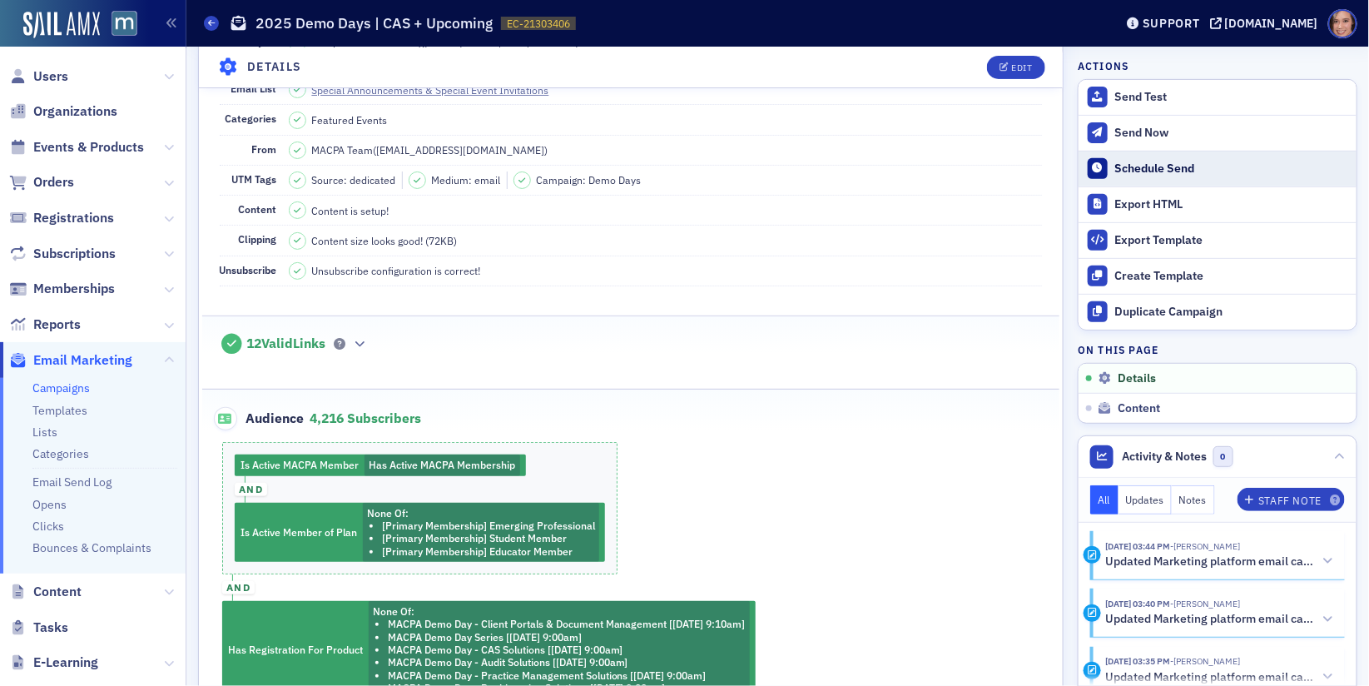
click at [1150, 171] on div "Schedule Send" at bounding box center [1231, 168] width 233 height 15
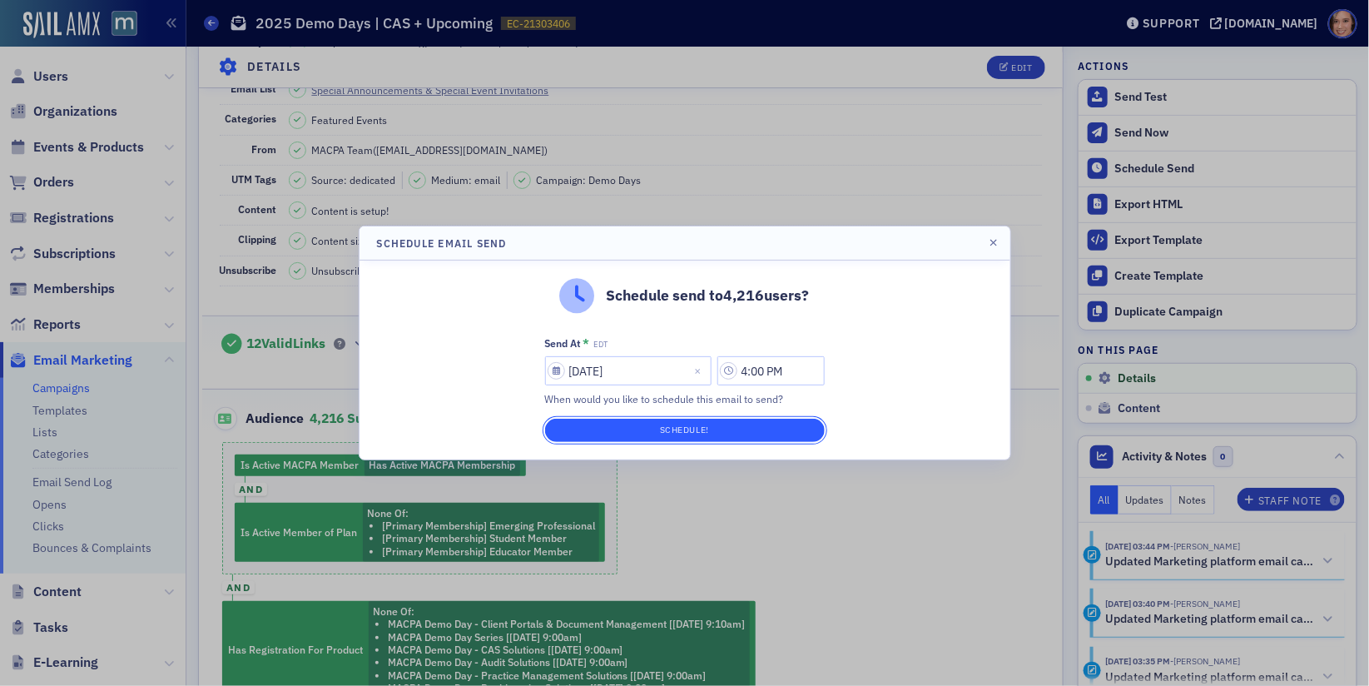
click at [776, 433] on button "Schedule!" at bounding box center [685, 430] width 280 height 23
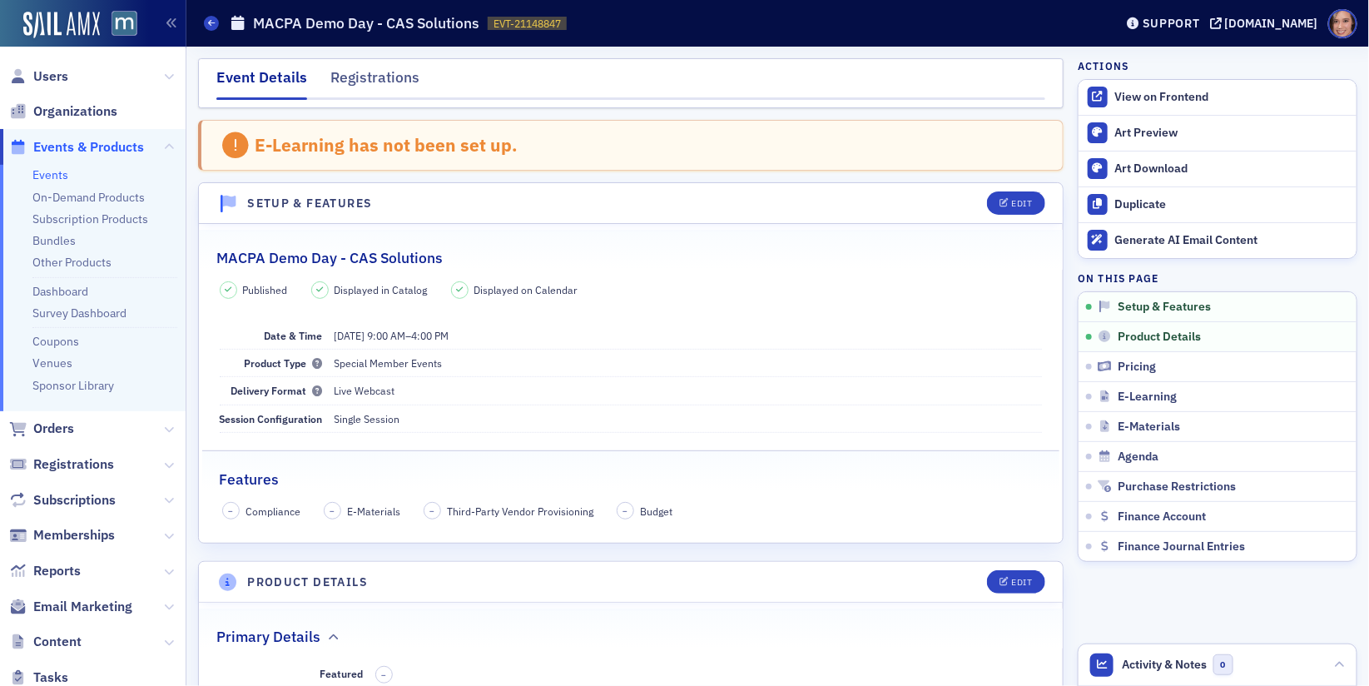
scroll to position [422, 0]
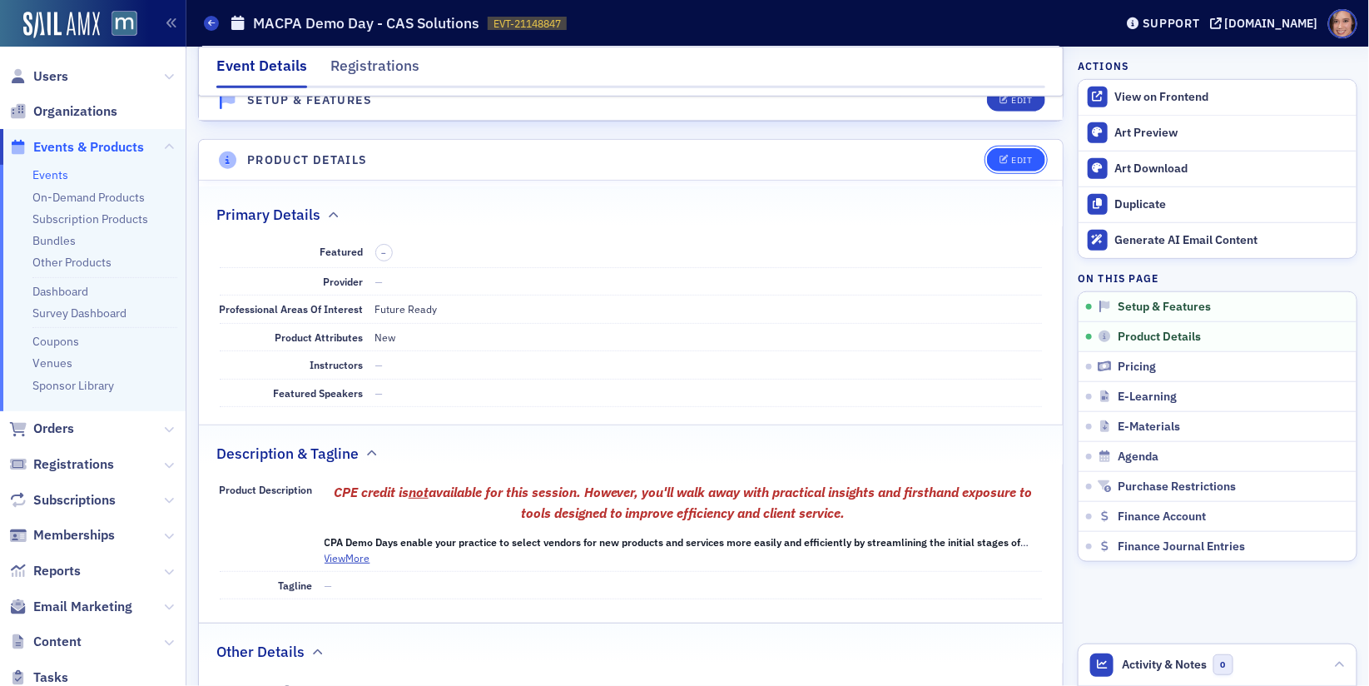
click at [1007, 156] on icon "button" at bounding box center [1005, 160] width 10 height 9
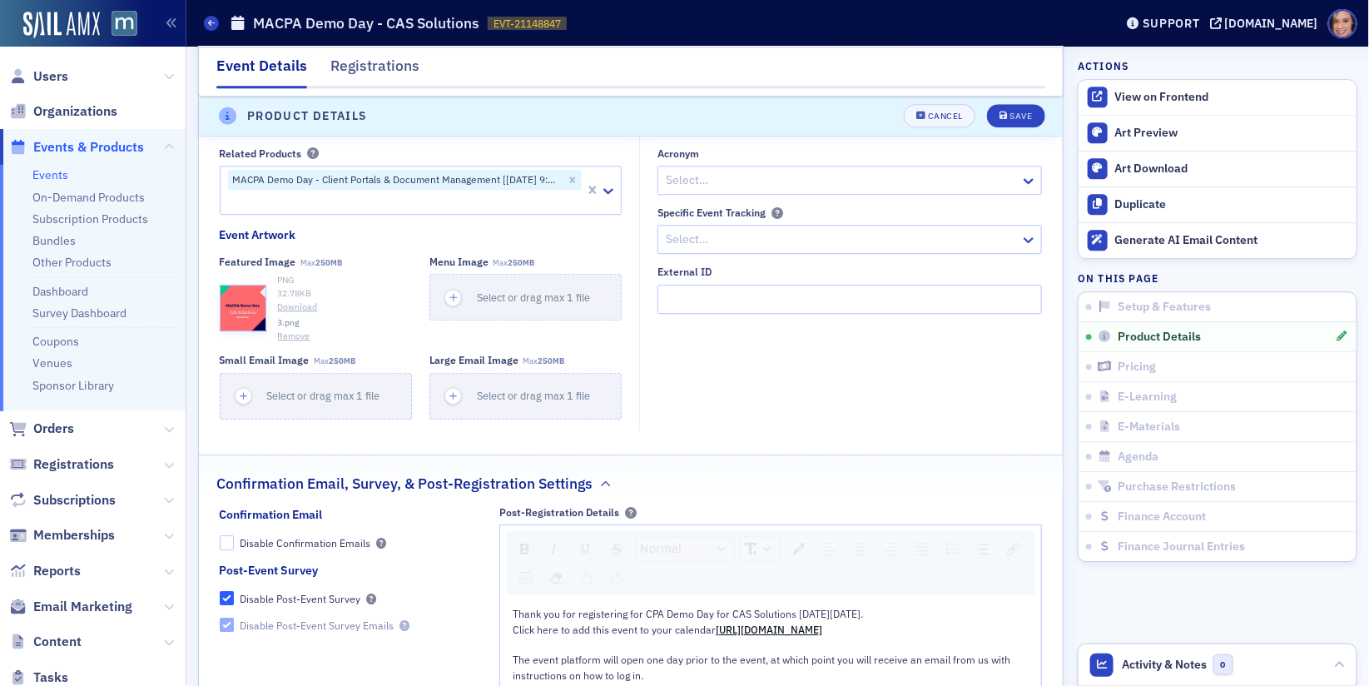
scroll to position [1936, 0]
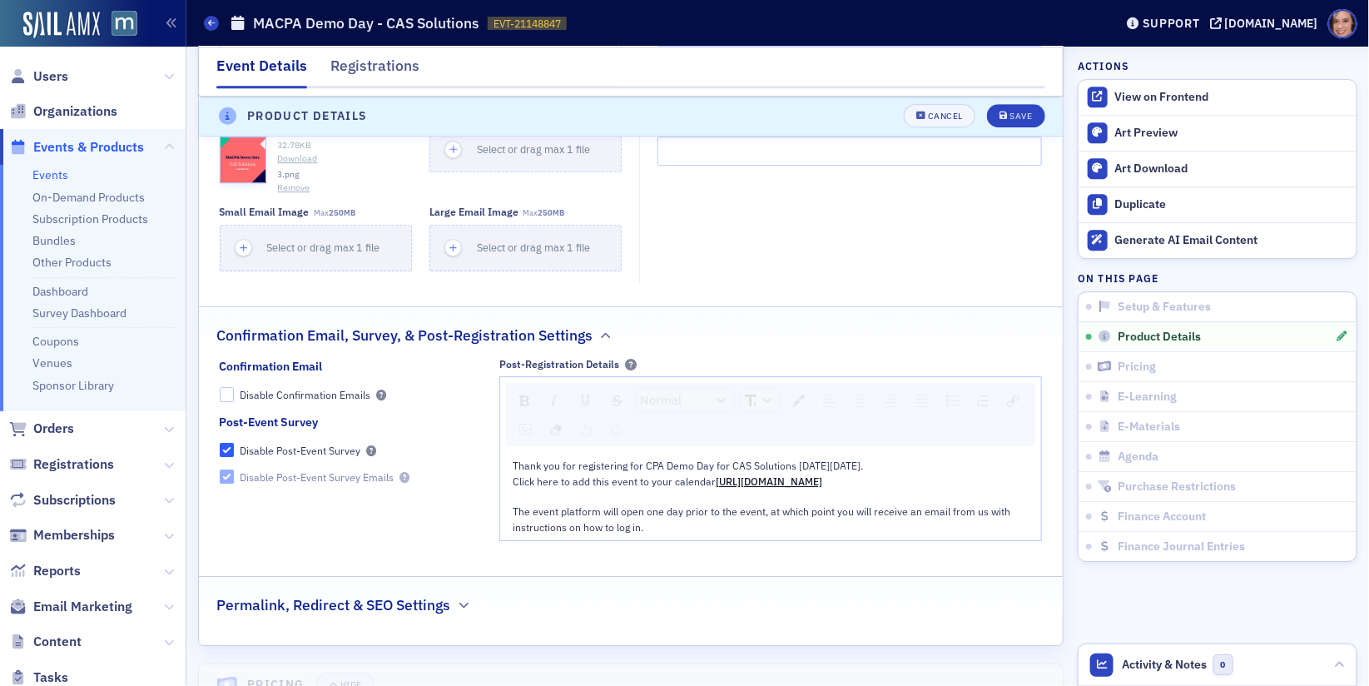
click at [478, 577] on div "Permalink, Redirect & SEO Settings" at bounding box center [630, 596] width 829 height 39
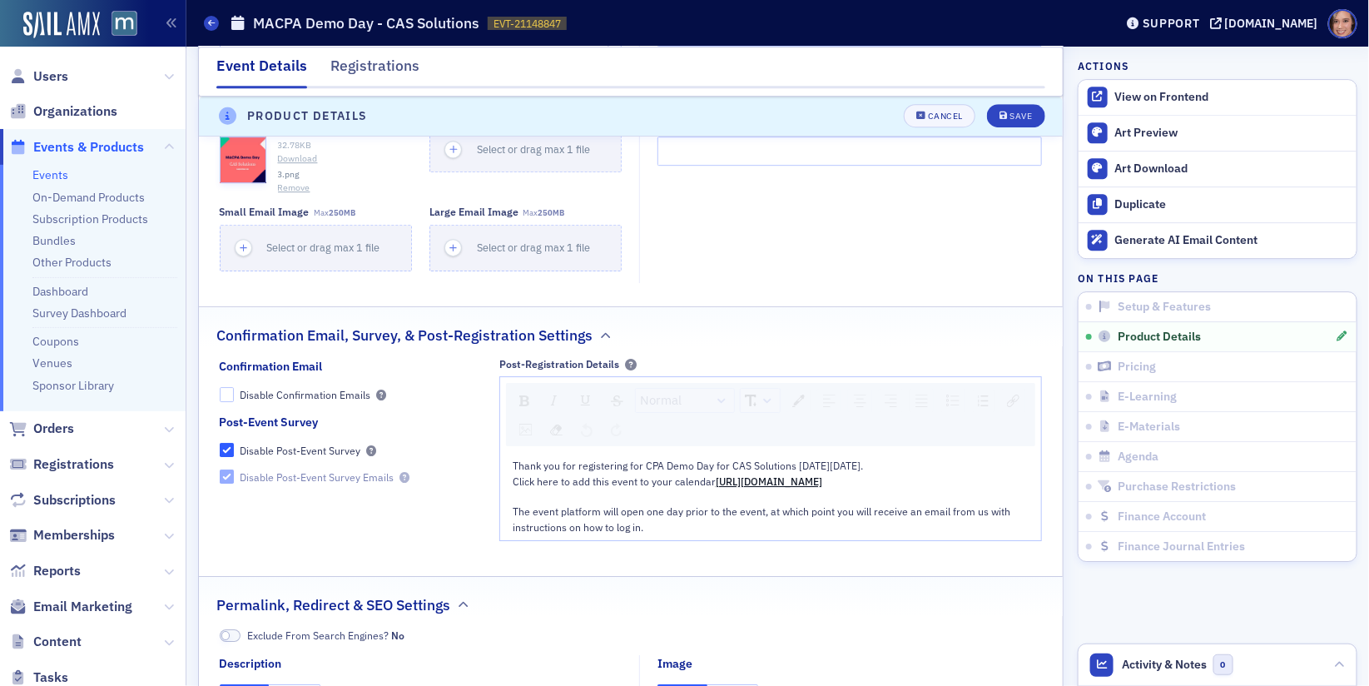
scroll to position [2164, 0]
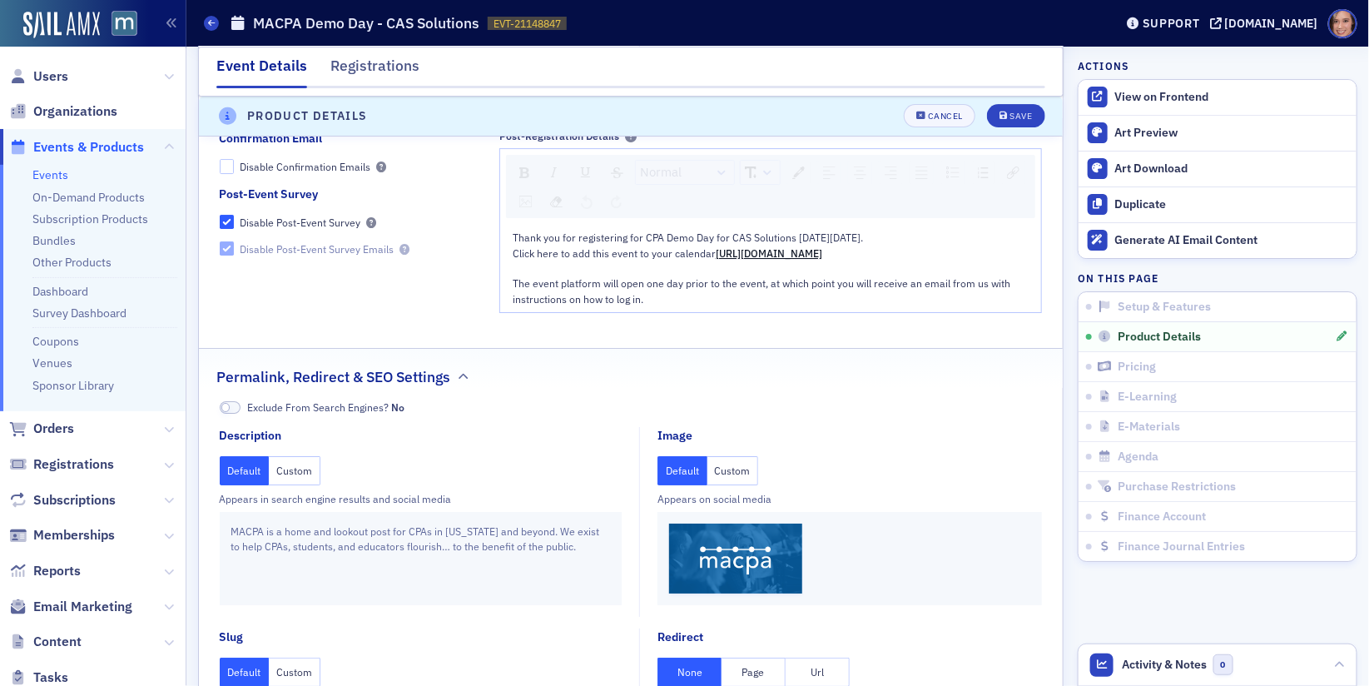
click at [718, 473] on button "Custom" at bounding box center [734, 470] width 52 height 29
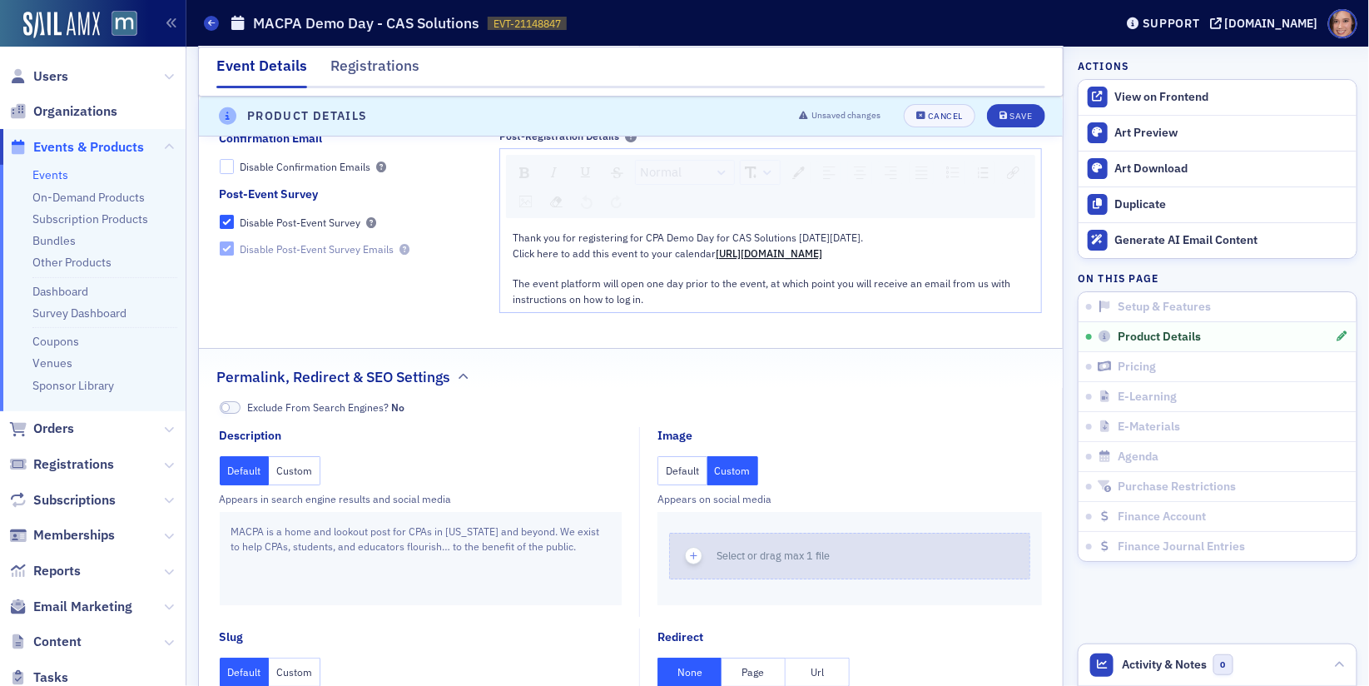
click at [728, 549] on span "Select or drag max 1 file" at bounding box center [773, 555] width 113 height 13
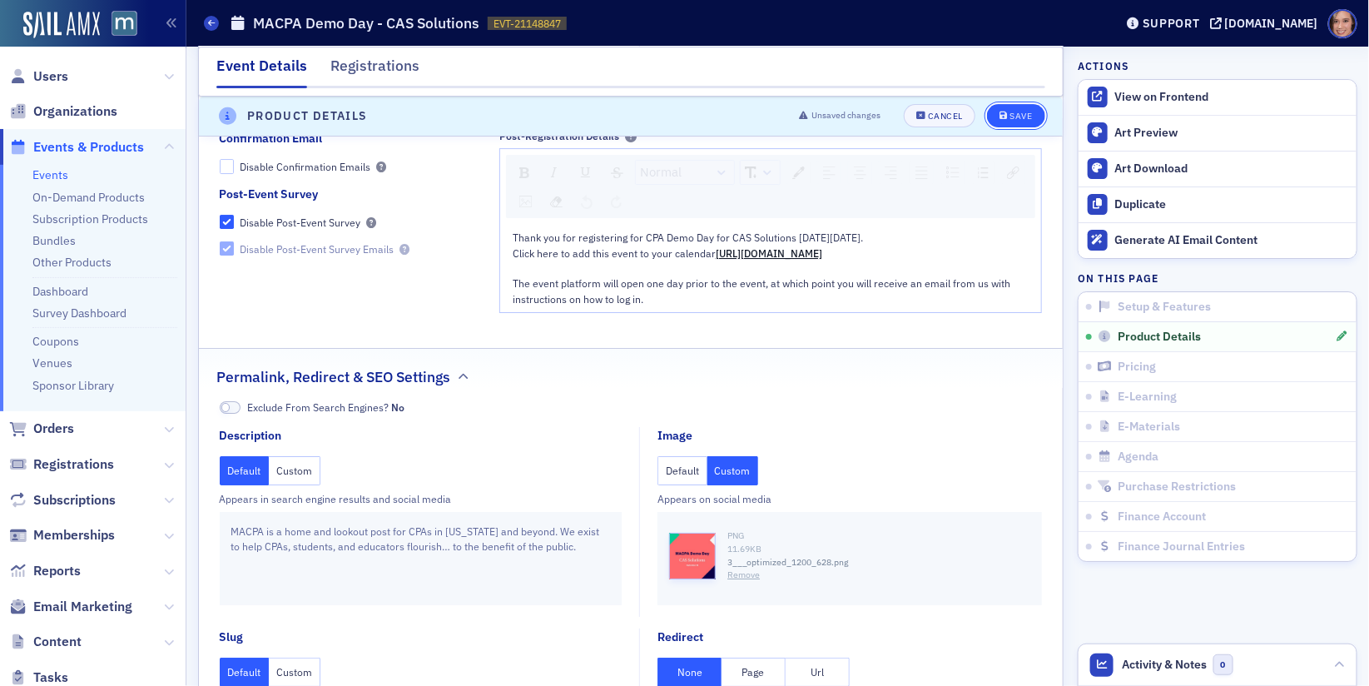
click at [1027, 116] on div "Save" at bounding box center [1021, 116] width 22 height 9
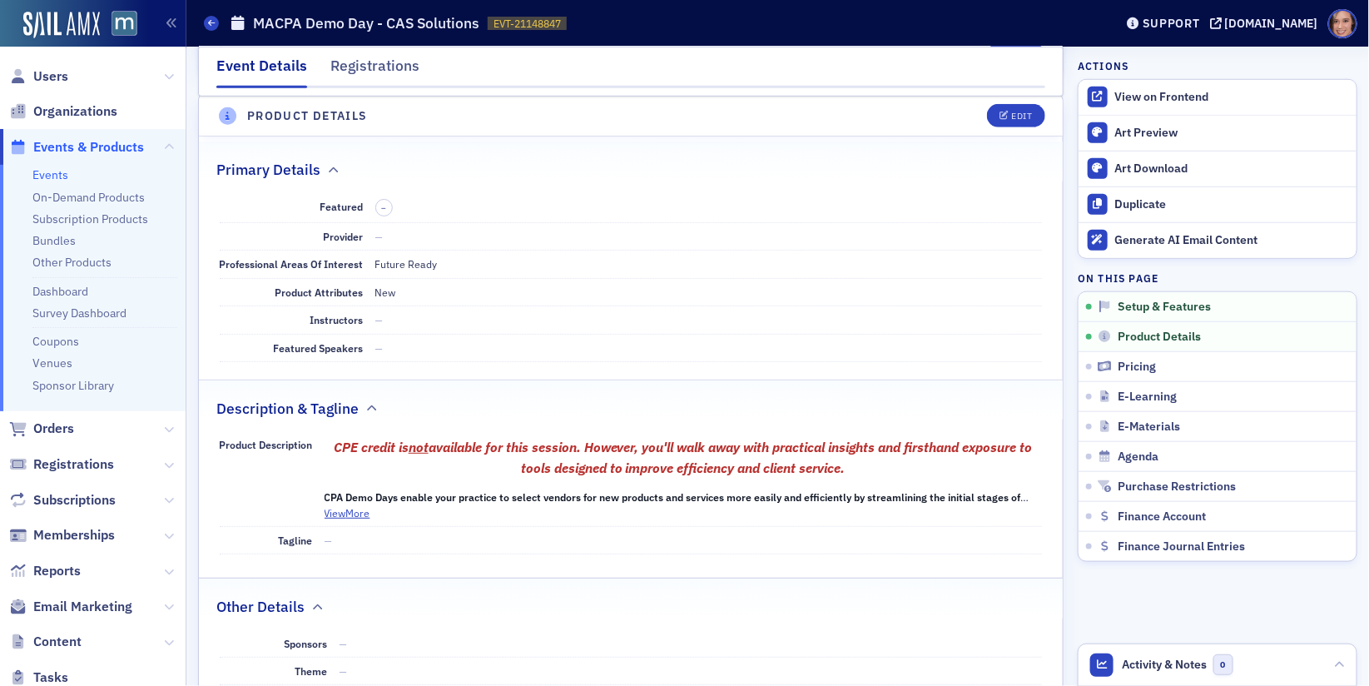
scroll to position [0, 0]
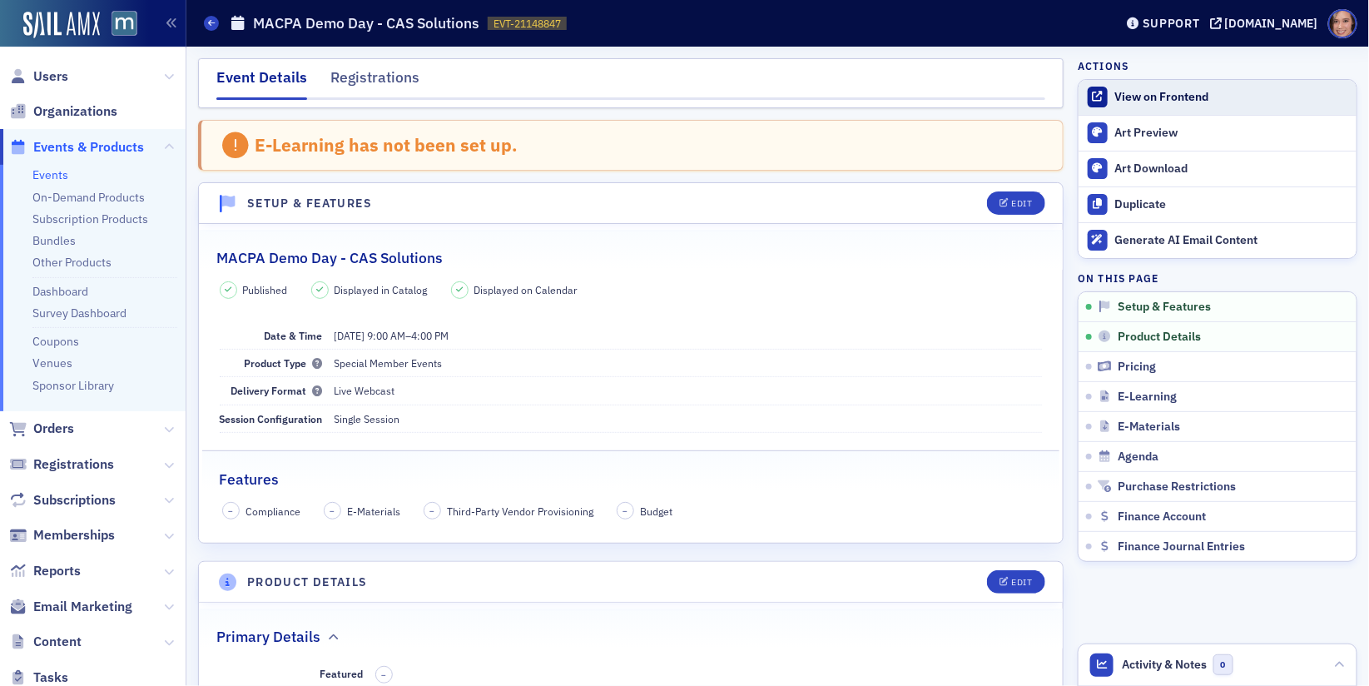
click at [1145, 93] on div "View on Frontend" at bounding box center [1231, 97] width 233 height 15
